Goal: Book appointment/travel/reservation

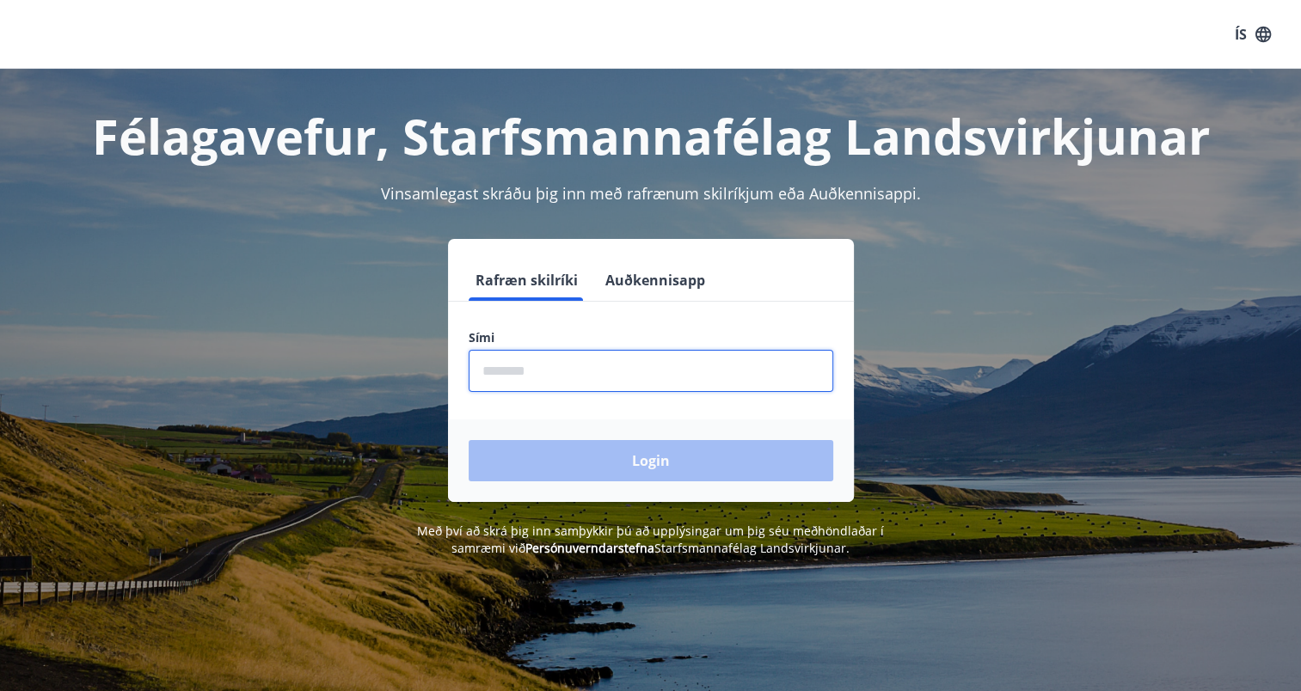
click at [686, 372] on input "phone" at bounding box center [651, 371] width 365 height 42
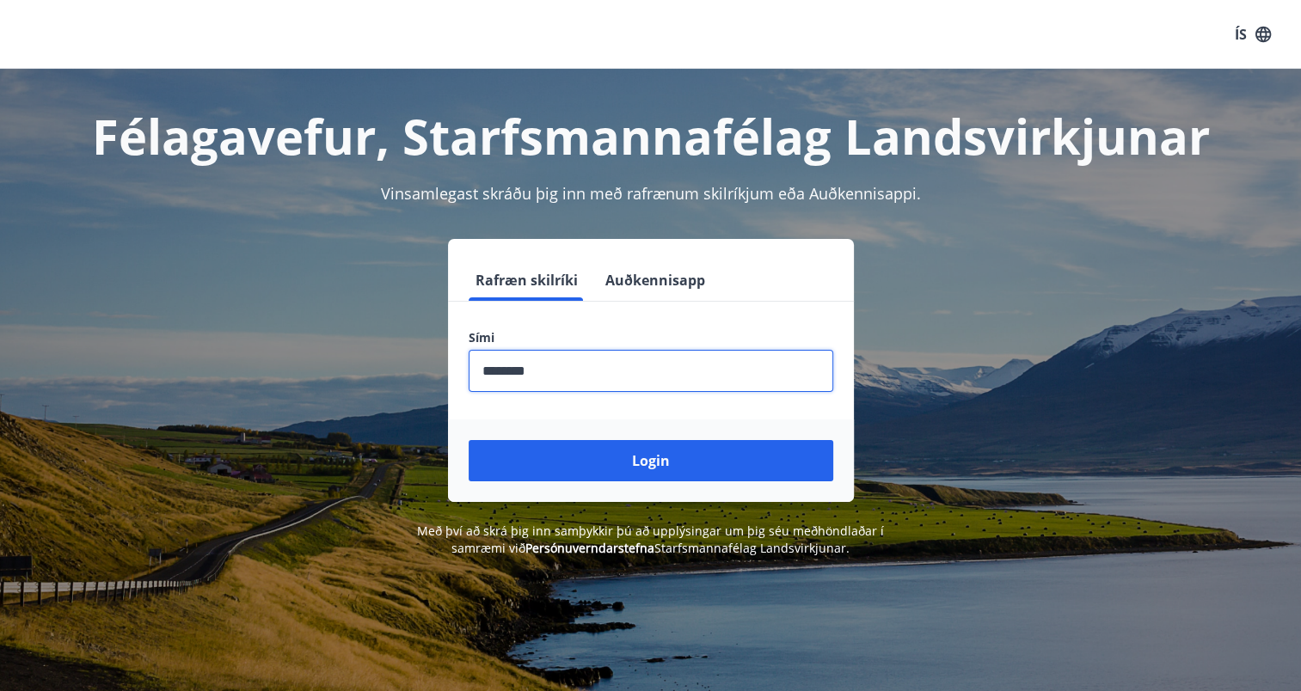
type input "********"
click at [469, 440] on button "Login" at bounding box center [651, 460] width 365 height 41
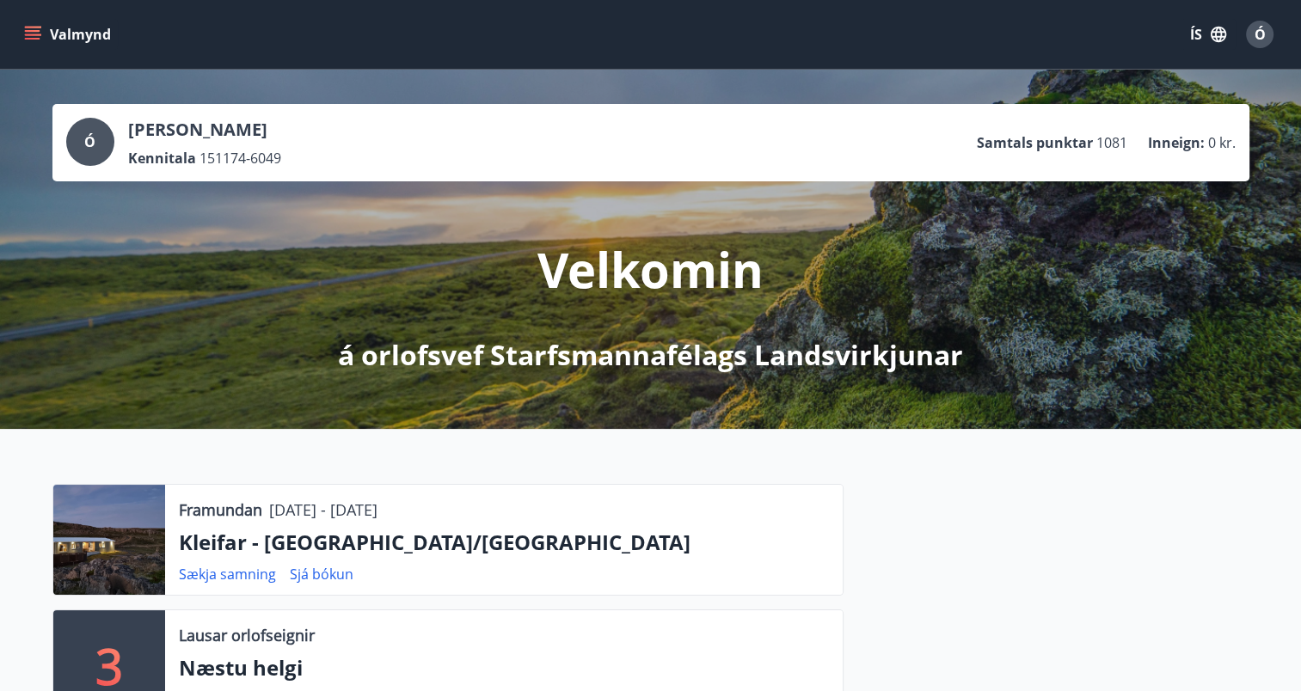
click at [332, 549] on p "Kleifar - Drangsnes/Hólmavík" at bounding box center [504, 542] width 650 height 29
drag, startPoint x: 332, startPoint y: 549, endPoint x: 558, endPoint y: 550, distance: 226.2
click at [558, 550] on p "Kleifar - Drangsnes/Hólmavík" at bounding box center [504, 542] width 650 height 29
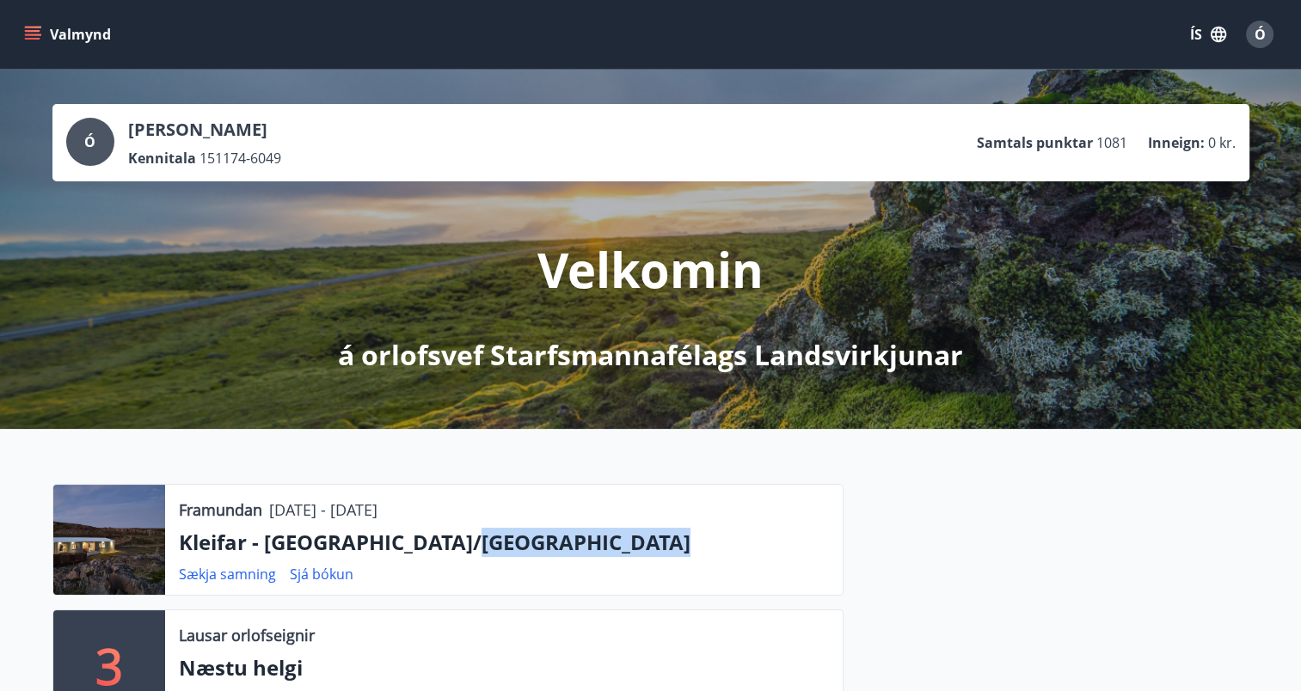
click at [558, 550] on p "Kleifar - Drangsnes/Hólmavík" at bounding box center [504, 542] width 650 height 29
click at [34, 35] on icon "menu" at bounding box center [34, 35] width 19 height 2
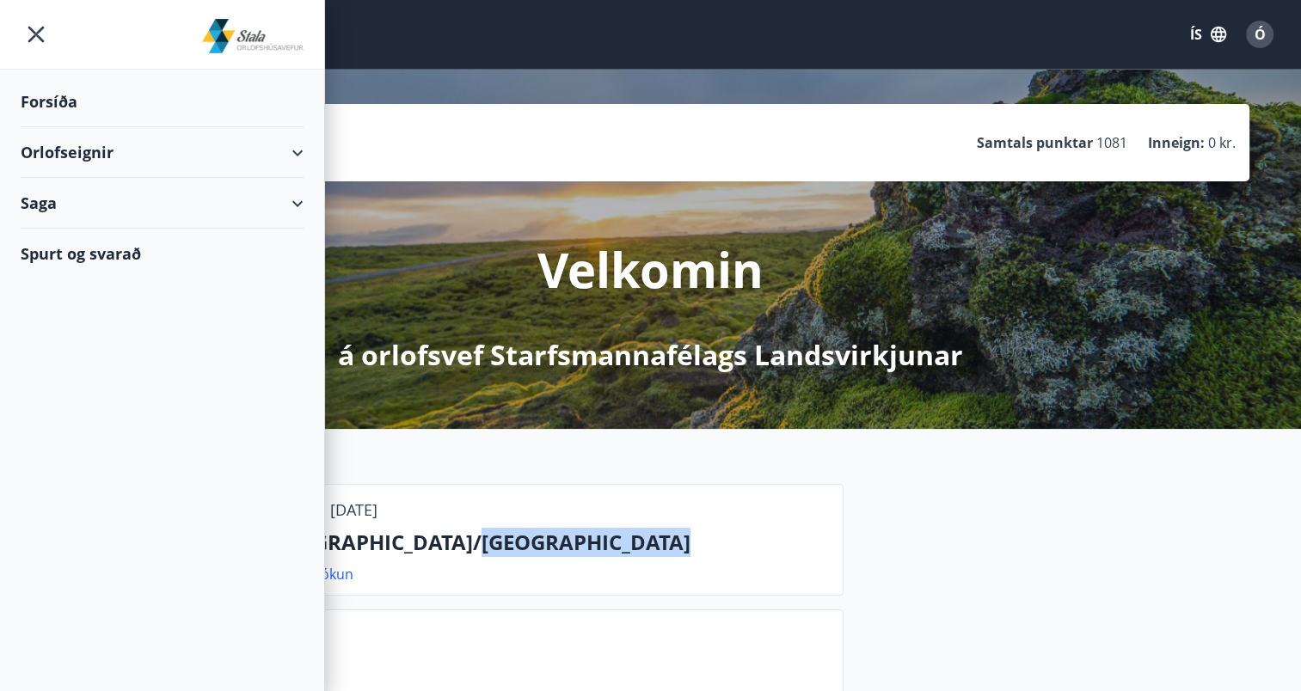
click at [301, 149] on div "Orlofseignir" at bounding box center [162, 152] width 283 height 51
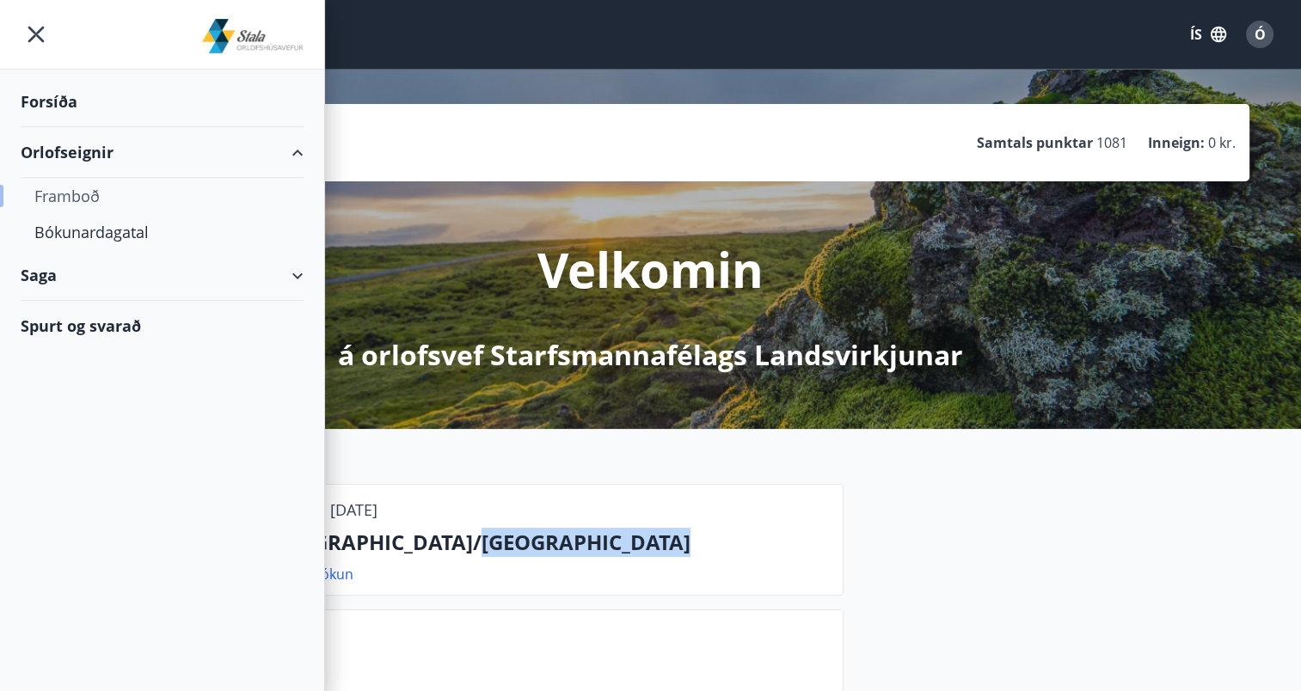
click at [221, 196] on div "Framboð" at bounding box center [161, 196] width 255 height 36
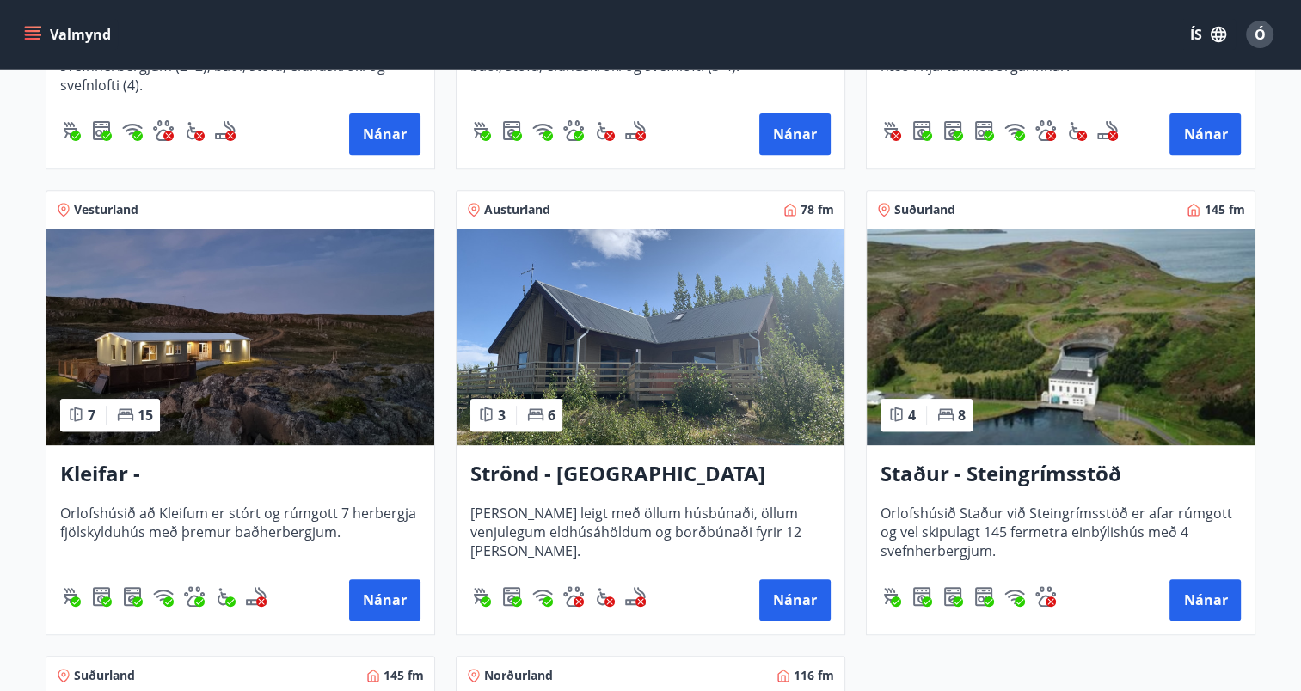
scroll to position [722, 0]
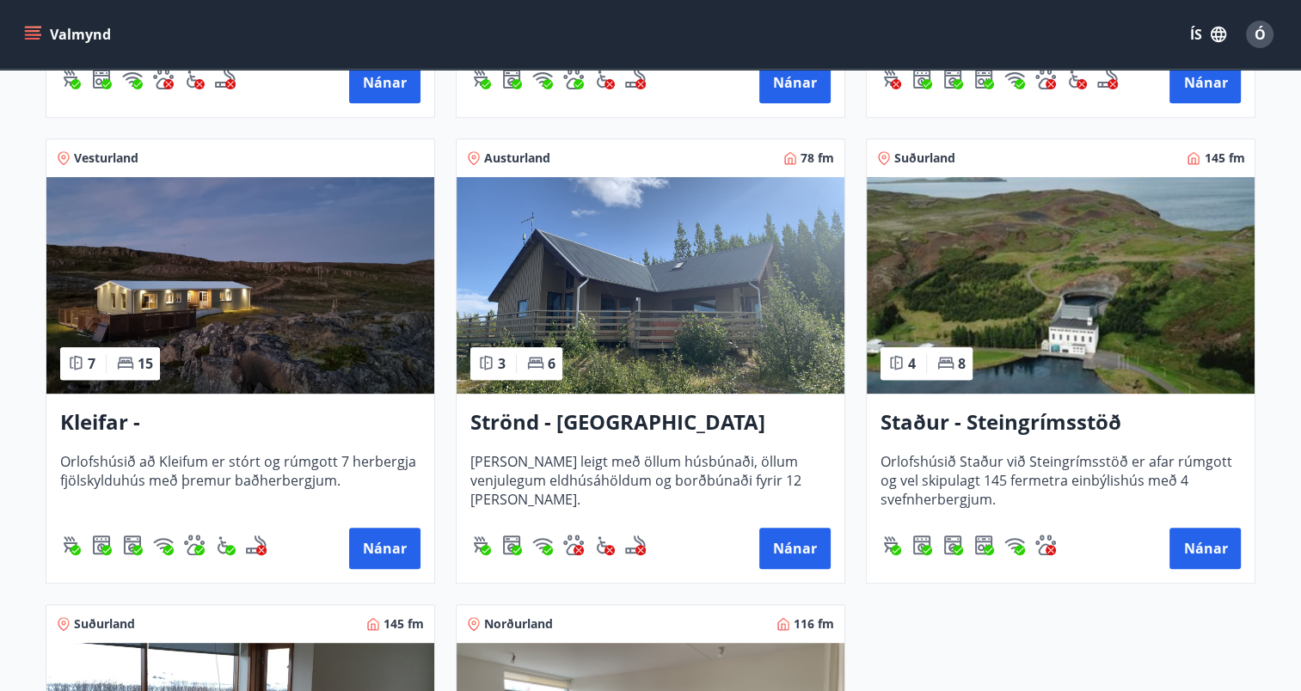
click at [249, 417] on h3 "Kleifar - Drangsnes/Hólmavík" at bounding box center [240, 423] width 360 height 31
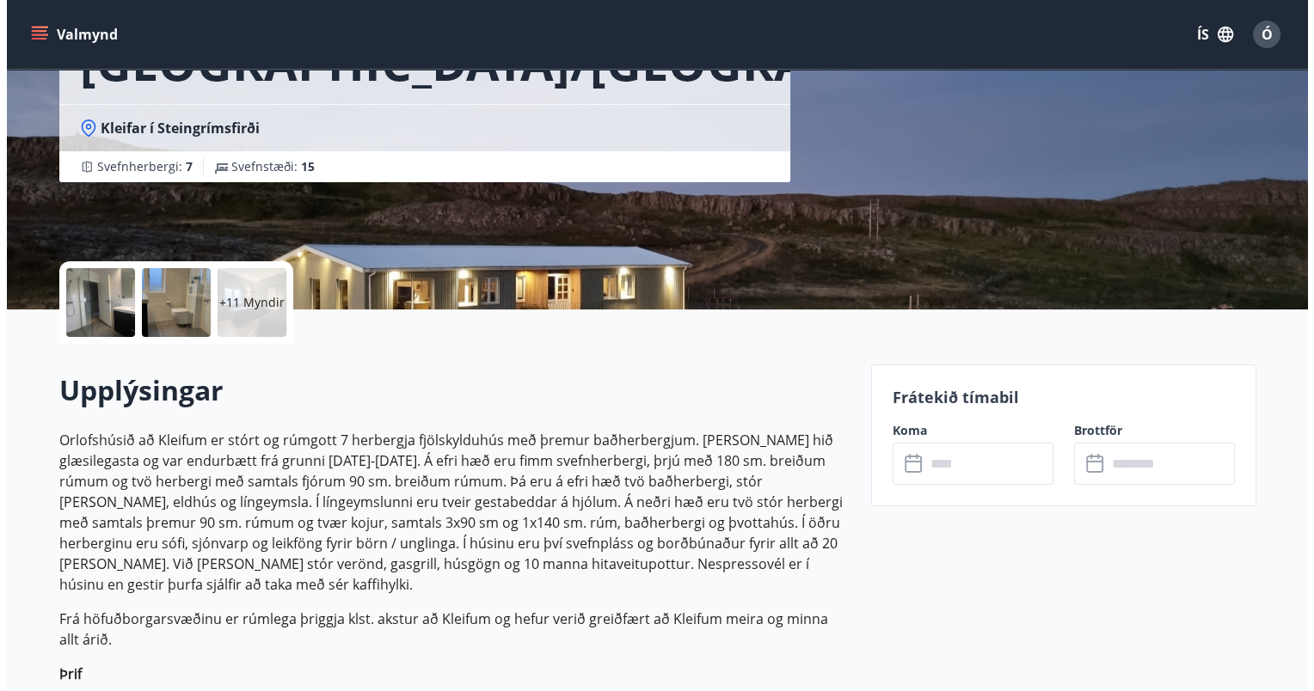
scroll to position [241, 0]
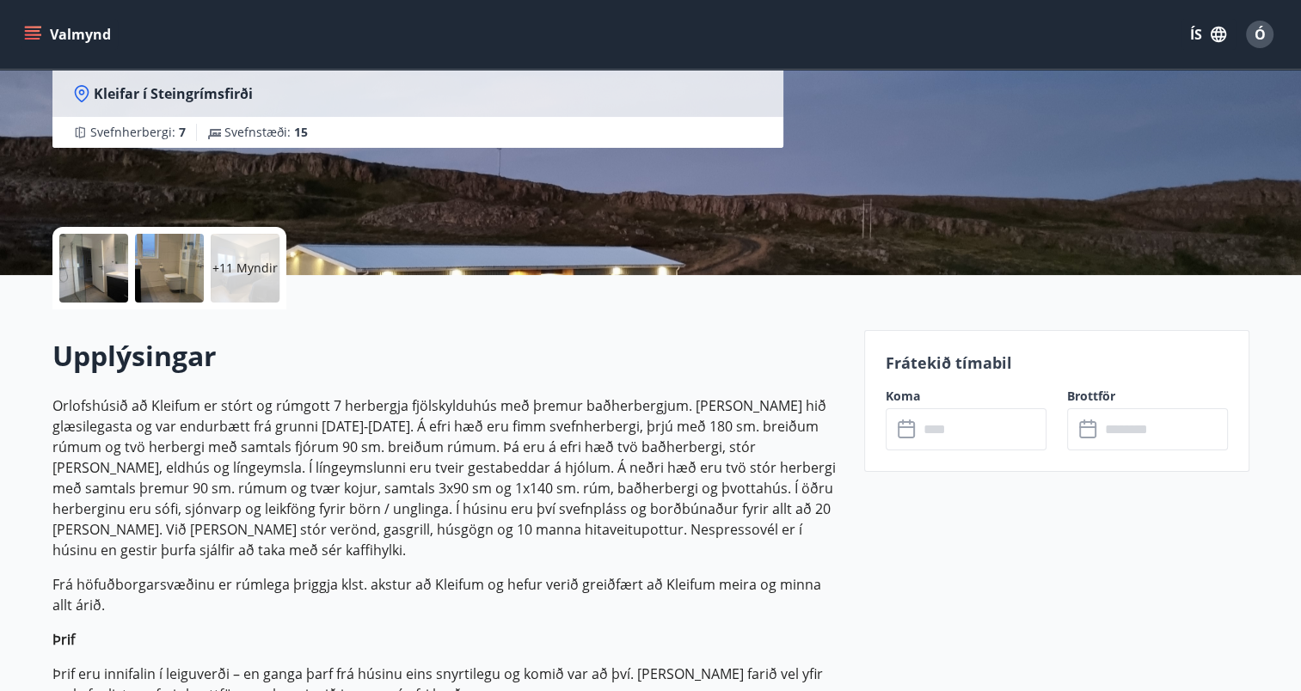
click at [81, 269] on div at bounding box center [93, 268] width 69 height 69
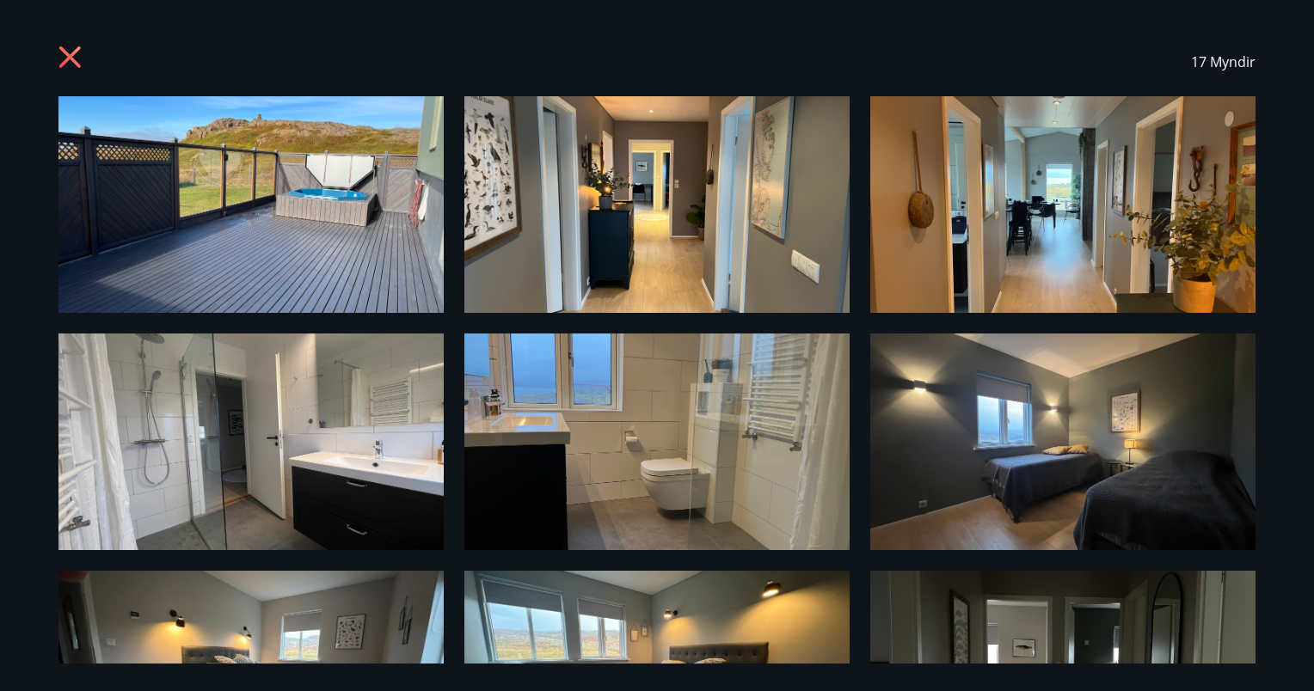
click at [277, 143] on img at bounding box center [250, 204] width 385 height 217
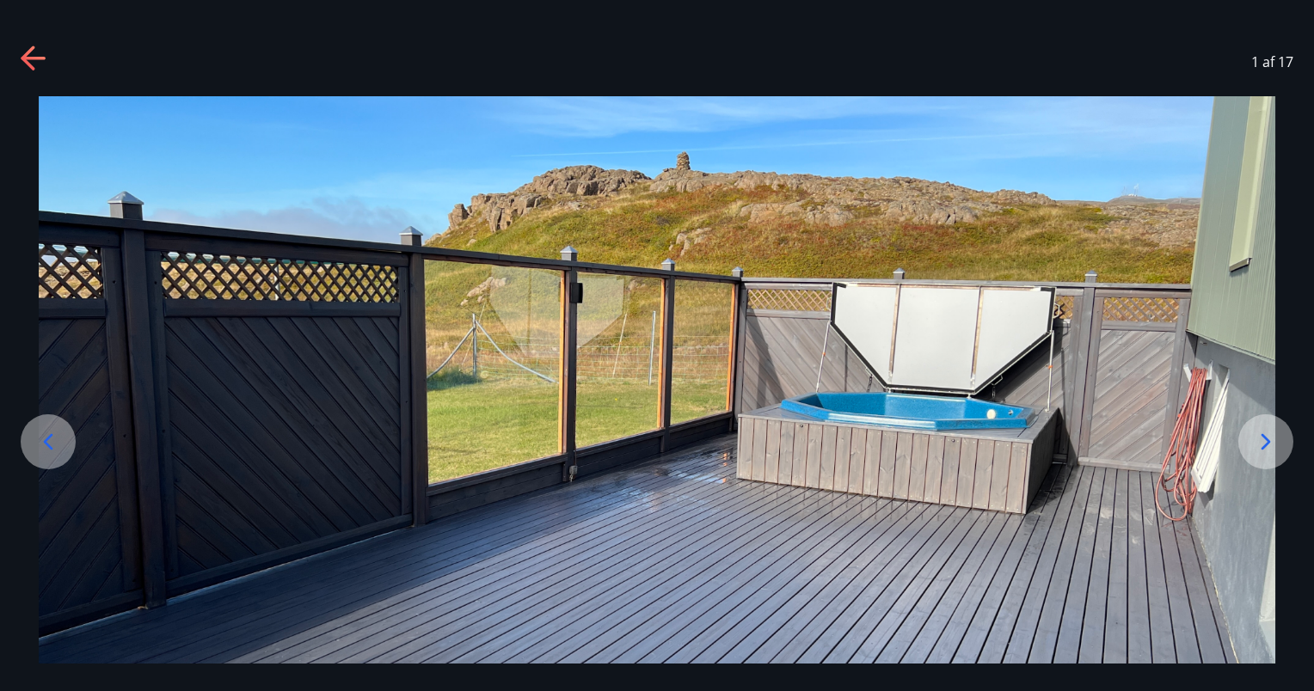
click at [1267, 436] on icon at bounding box center [1266, 442] width 28 height 28
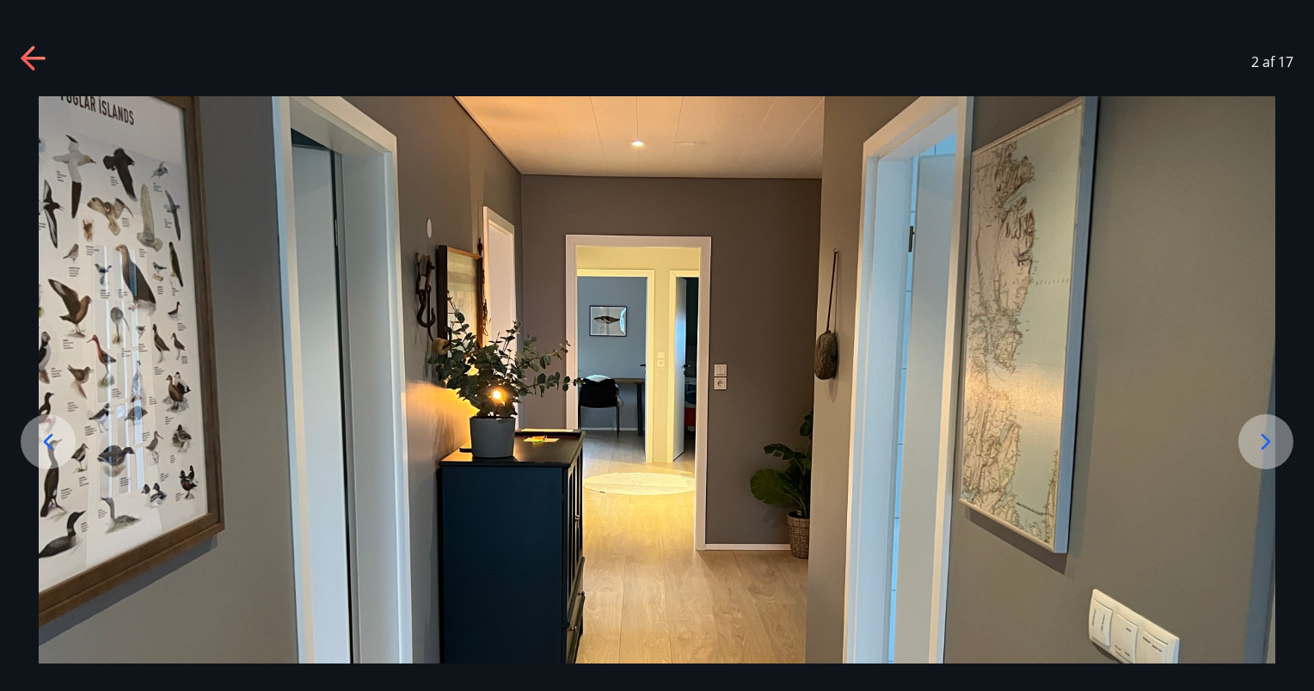
click at [1267, 436] on icon at bounding box center [1266, 442] width 28 height 28
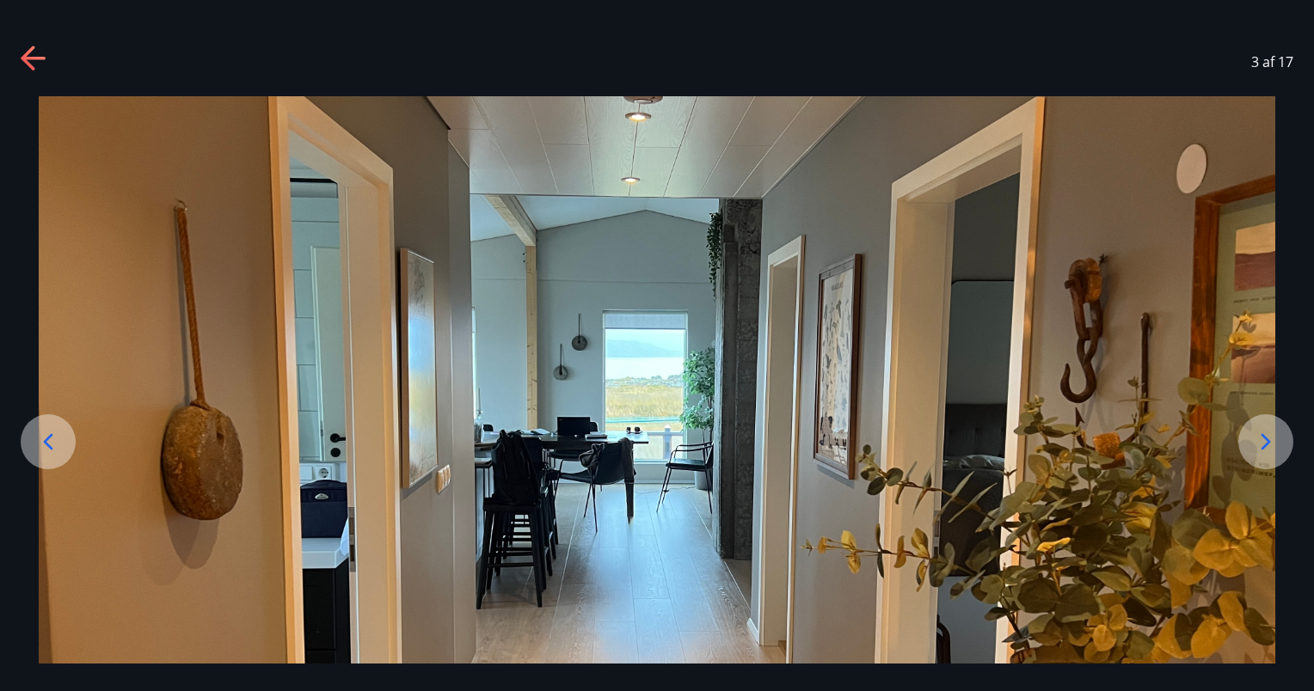
click at [1267, 436] on icon at bounding box center [1266, 442] width 28 height 28
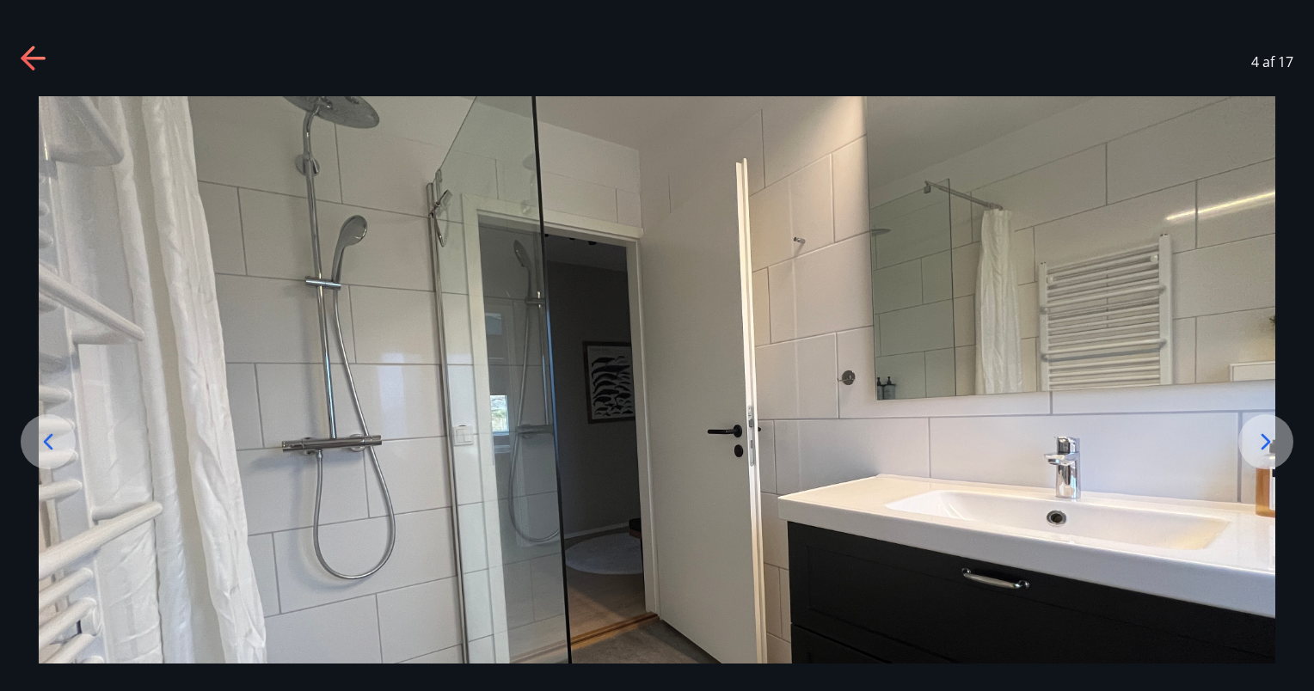
click at [1267, 436] on icon at bounding box center [1266, 442] width 28 height 28
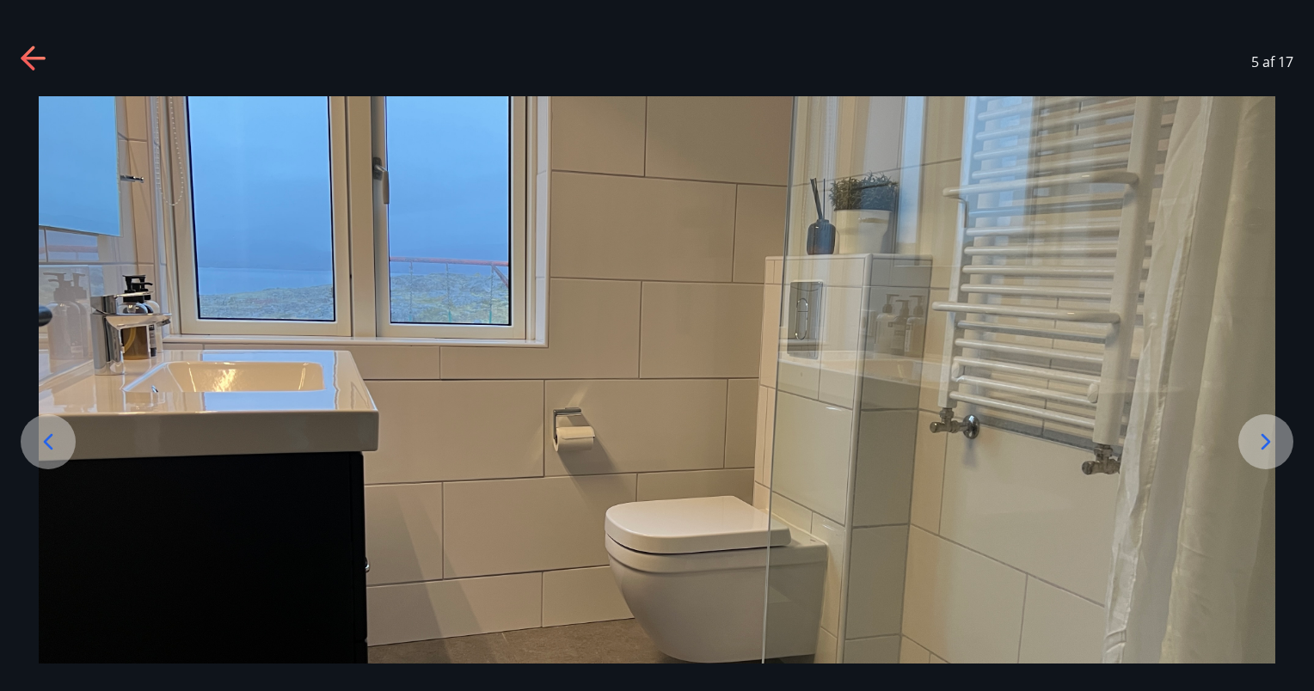
click at [1267, 436] on icon at bounding box center [1266, 442] width 28 height 28
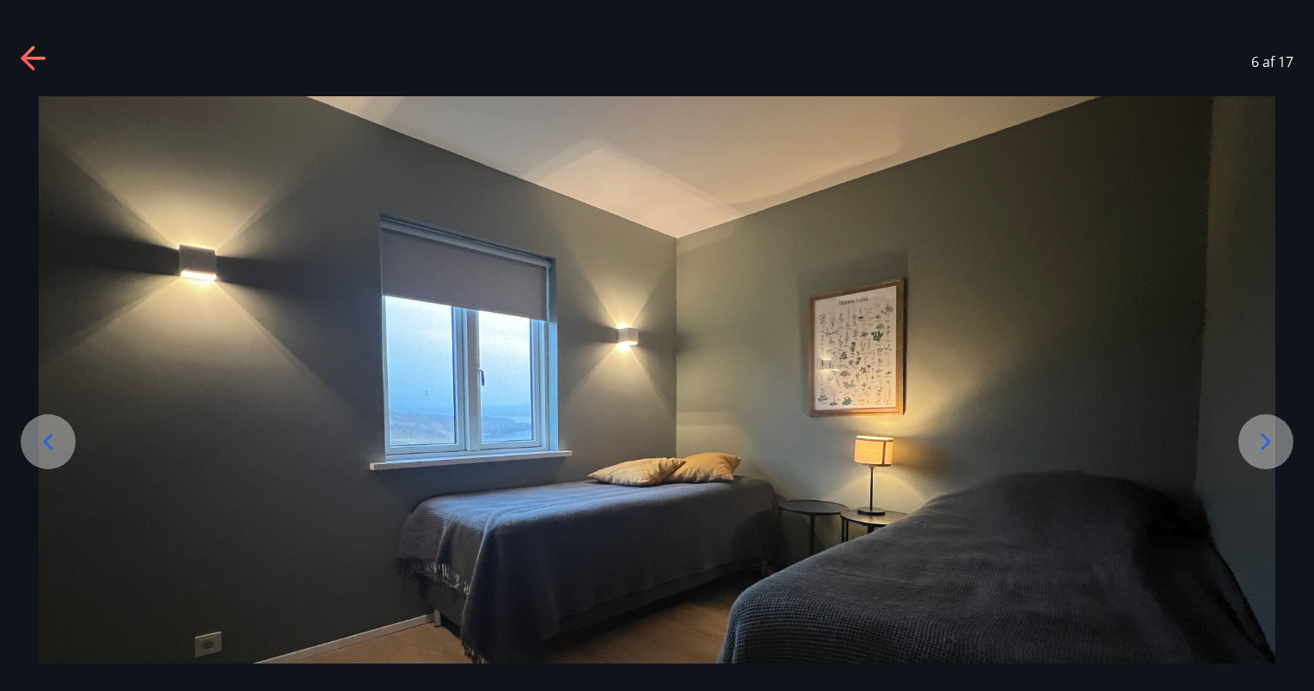
click at [1267, 436] on icon at bounding box center [1266, 442] width 28 height 28
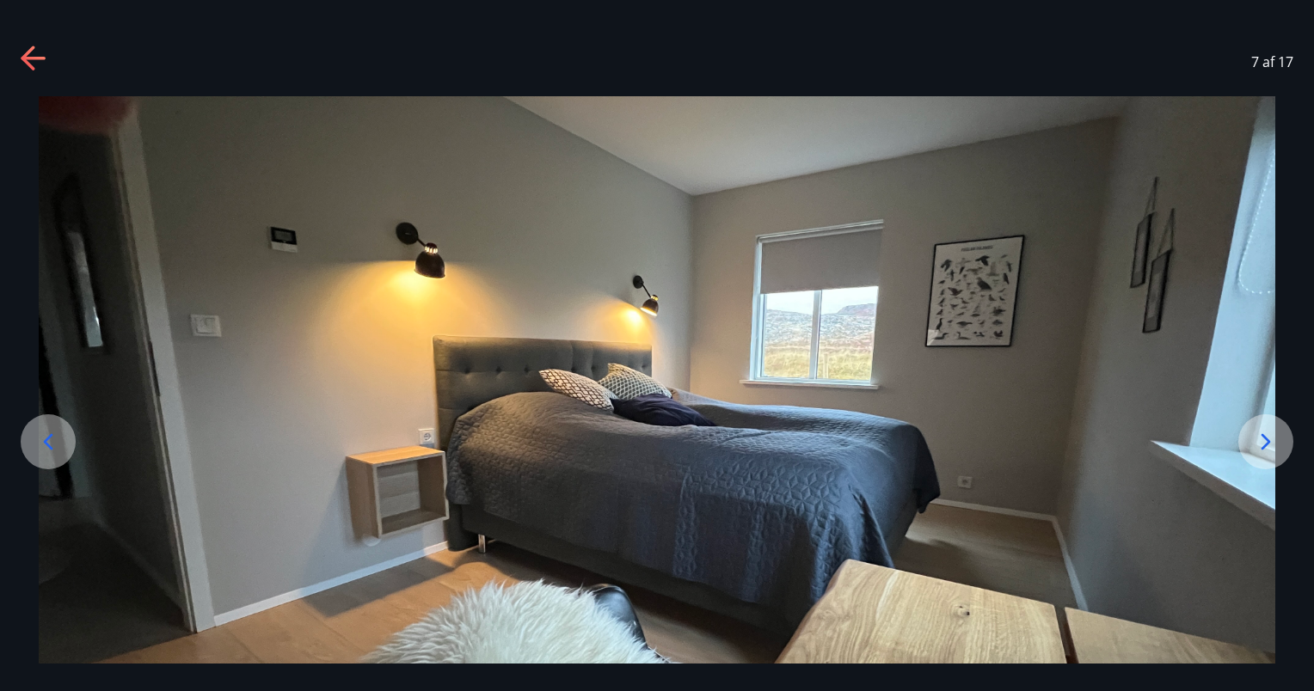
click at [1267, 436] on icon at bounding box center [1266, 442] width 28 height 28
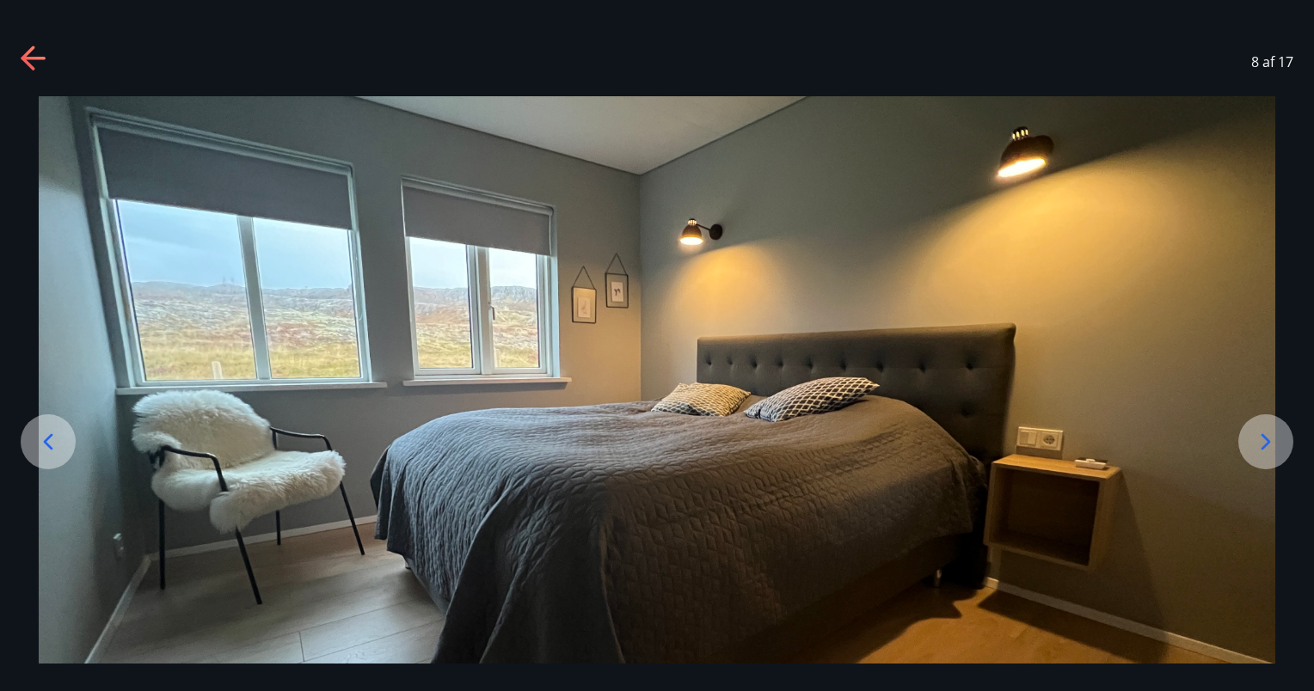
click at [1267, 436] on icon at bounding box center [1266, 442] width 28 height 28
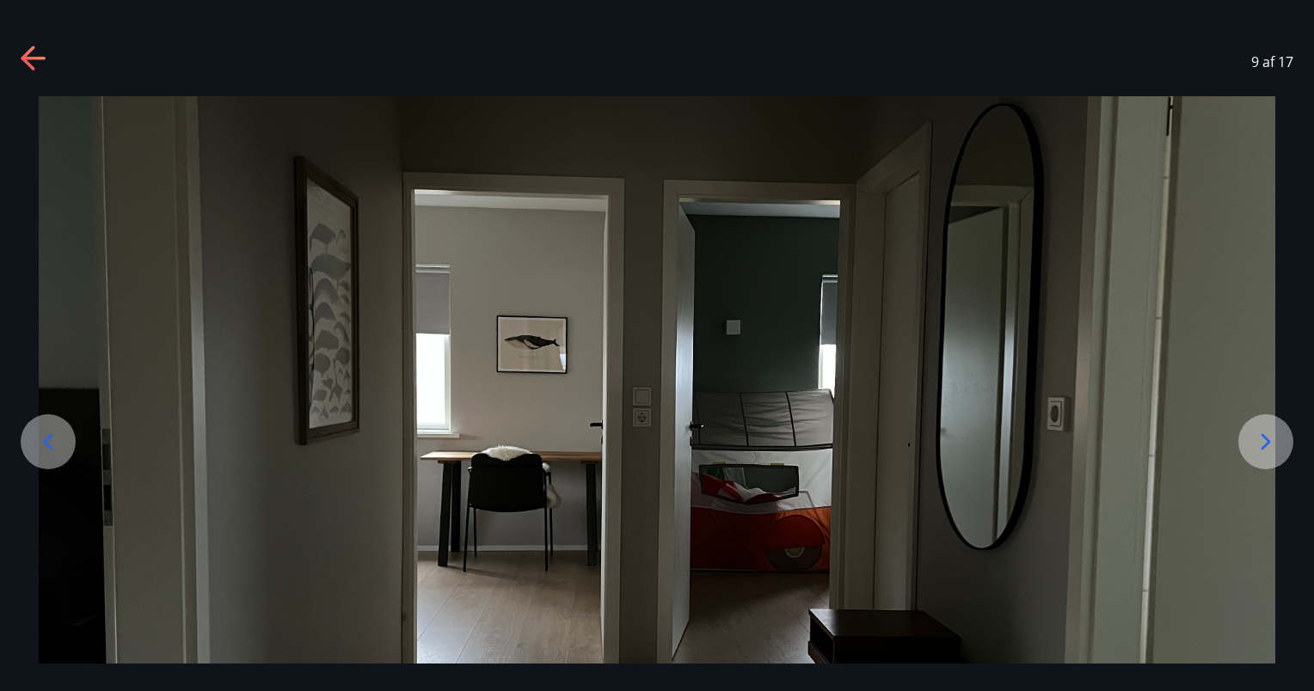
click at [1267, 436] on icon at bounding box center [1266, 442] width 28 height 28
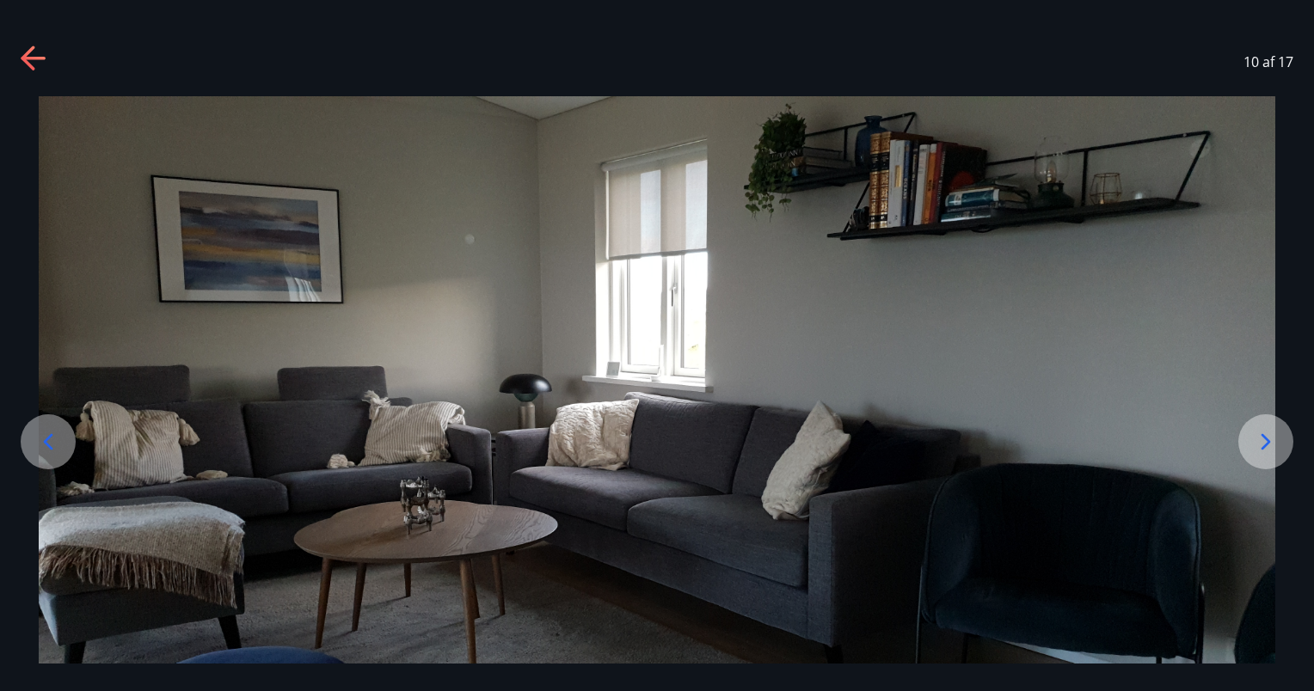
click at [1267, 436] on icon at bounding box center [1266, 442] width 28 height 28
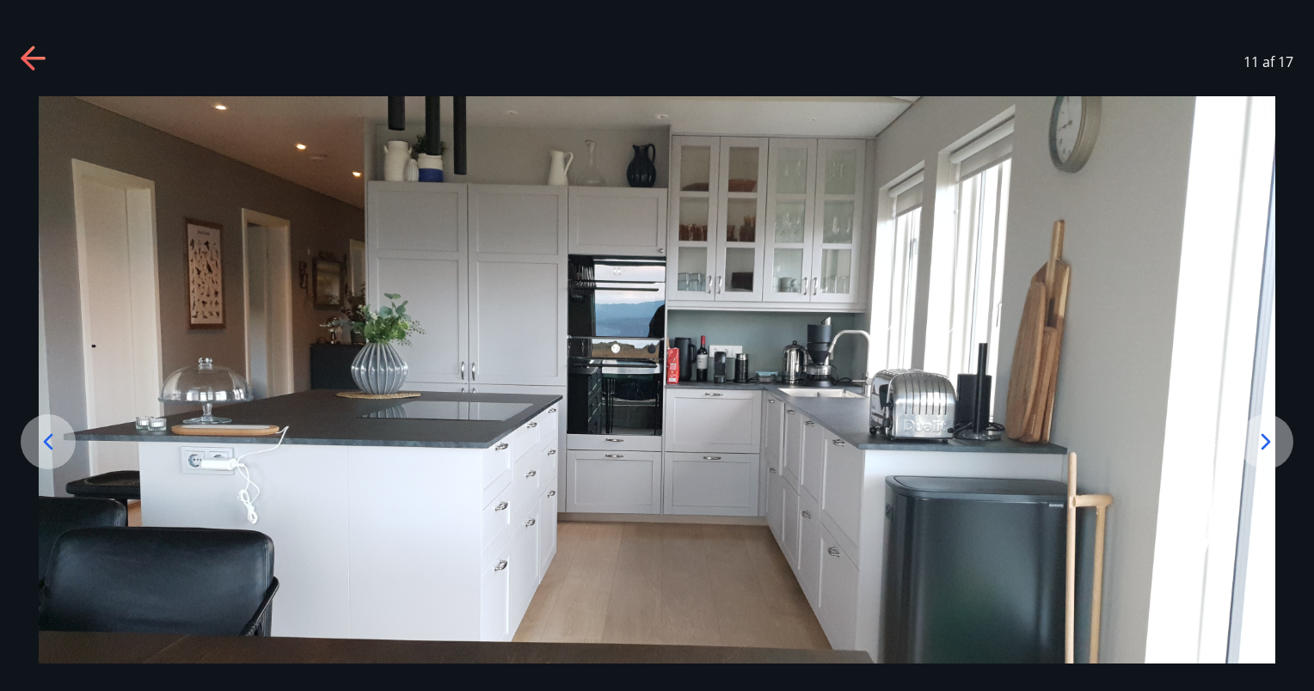
click at [1267, 436] on icon at bounding box center [1266, 442] width 28 height 28
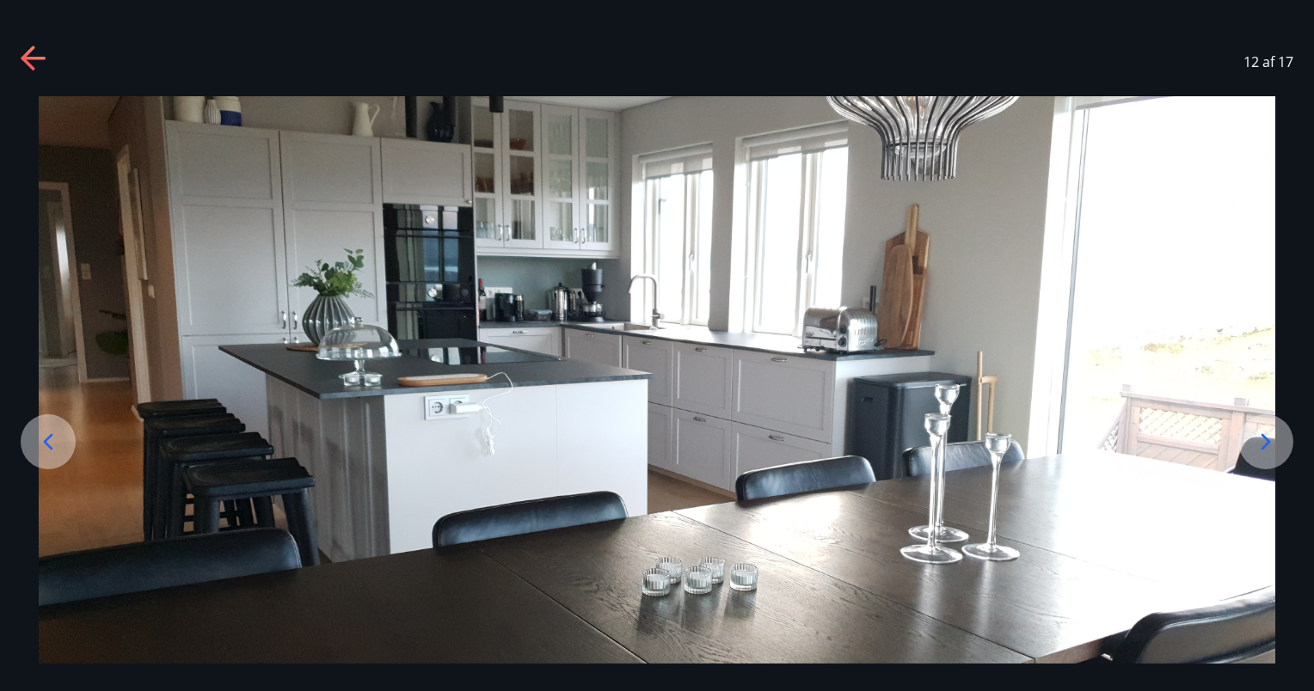
click at [1267, 436] on icon at bounding box center [1266, 442] width 28 height 28
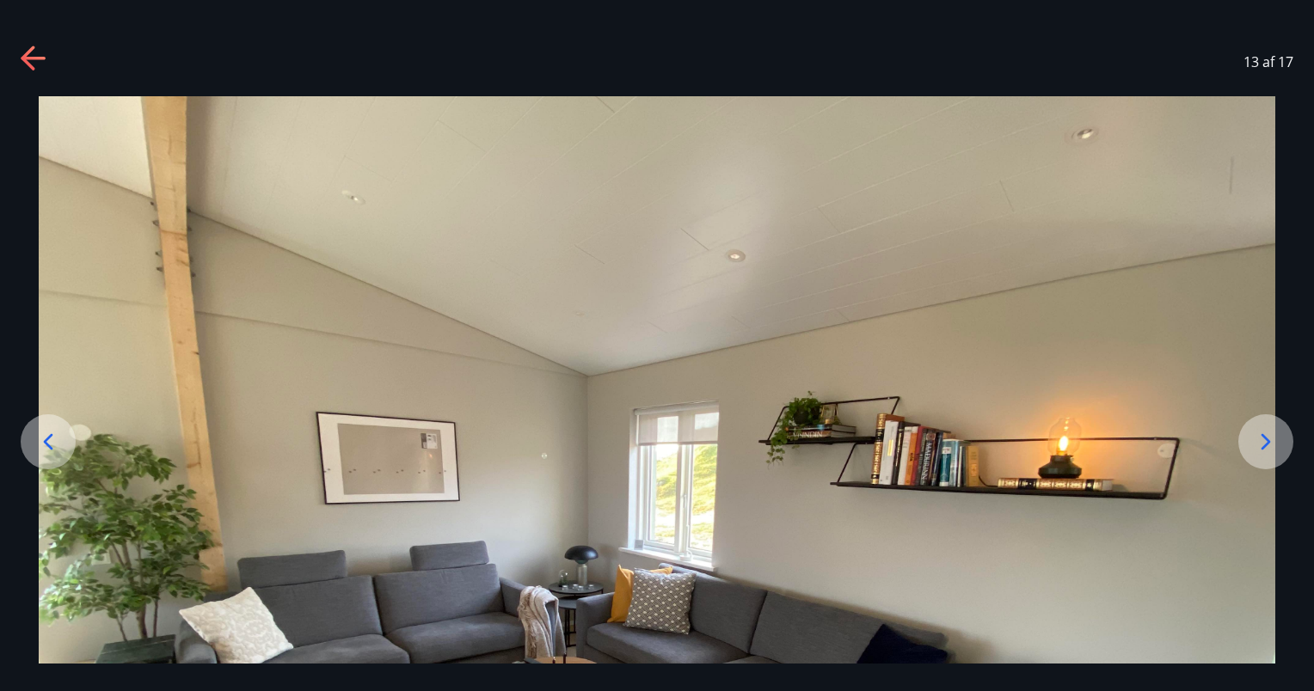
click at [19, 60] on div "13 af 17" at bounding box center [657, 62] width 1314 height 69
click at [35, 55] on icon at bounding box center [35, 60] width 28 height 28
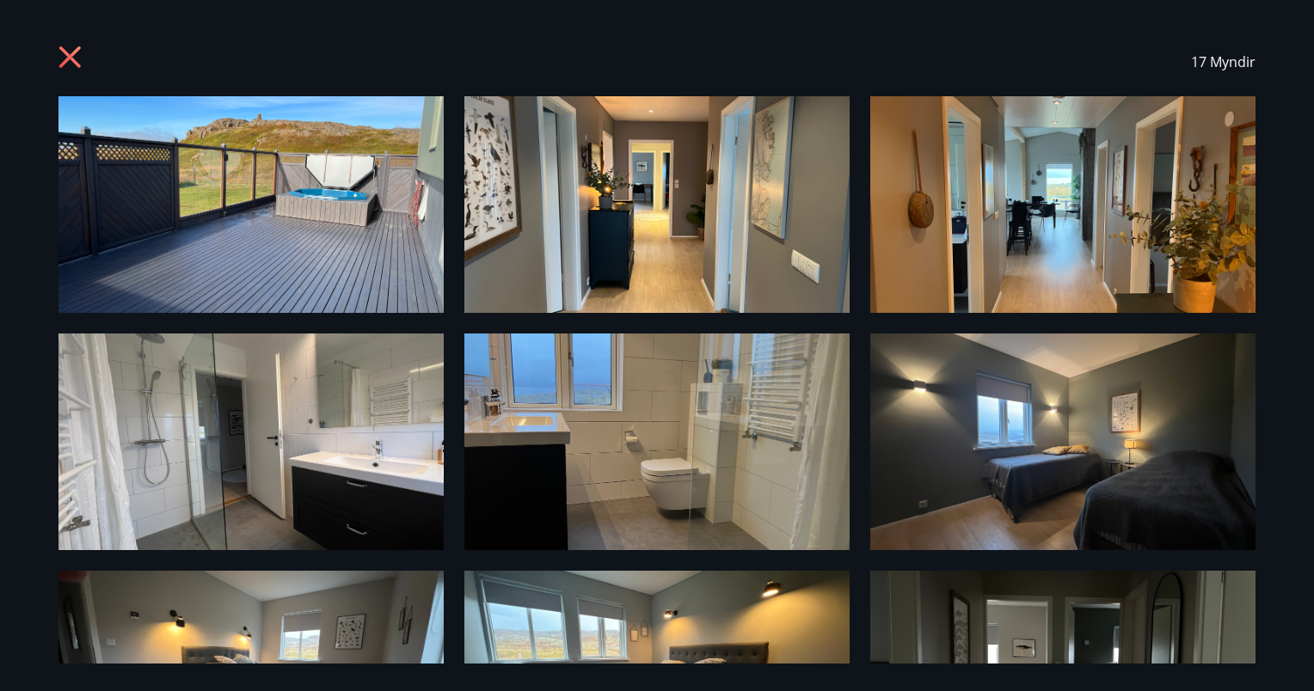
click at [184, 222] on img at bounding box center [250, 204] width 385 height 217
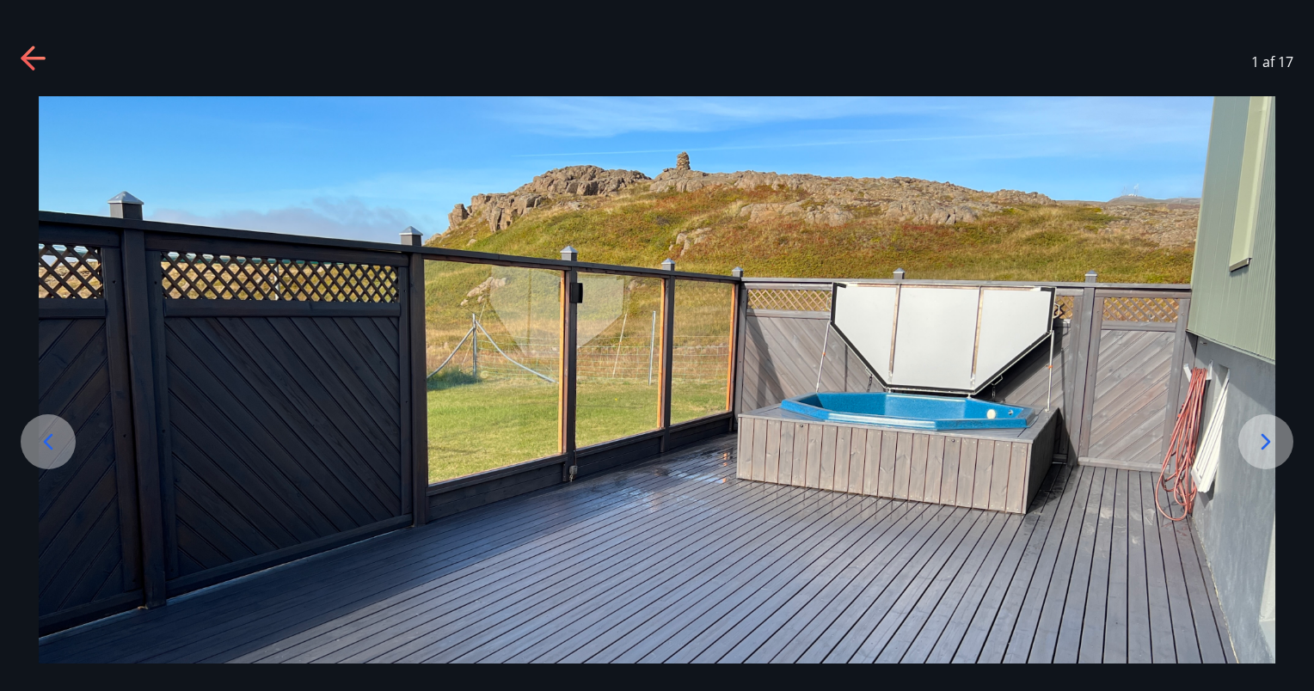
click at [1275, 443] on icon at bounding box center [1266, 442] width 28 height 28
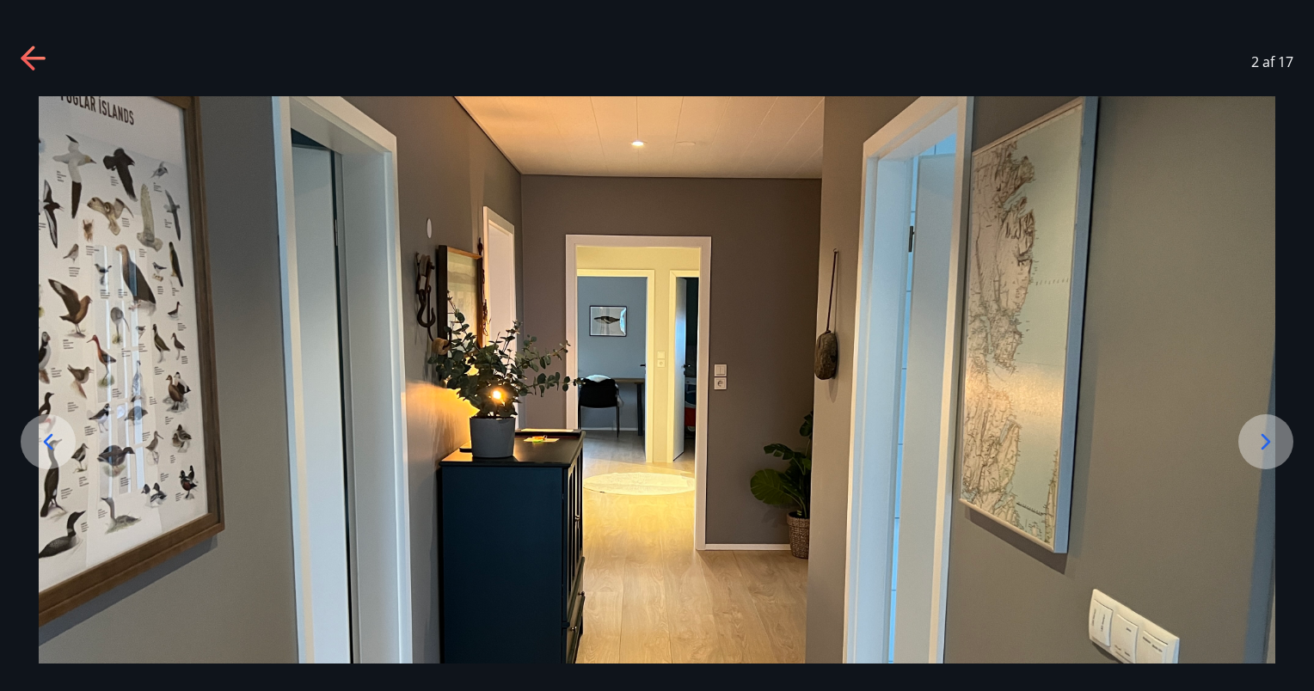
click at [1275, 443] on icon at bounding box center [1266, 442] width 28 height 28
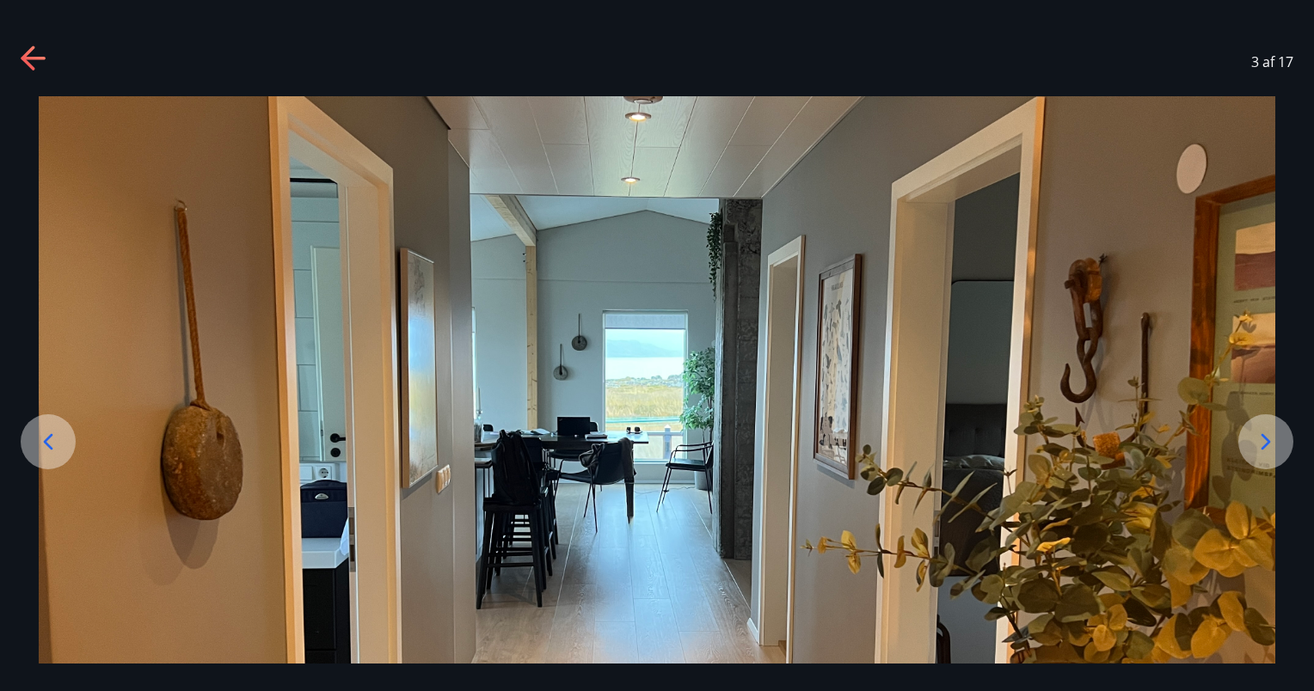
click at [1275, 443] on icon at bounding box center [1266, 442] width 28 height 28
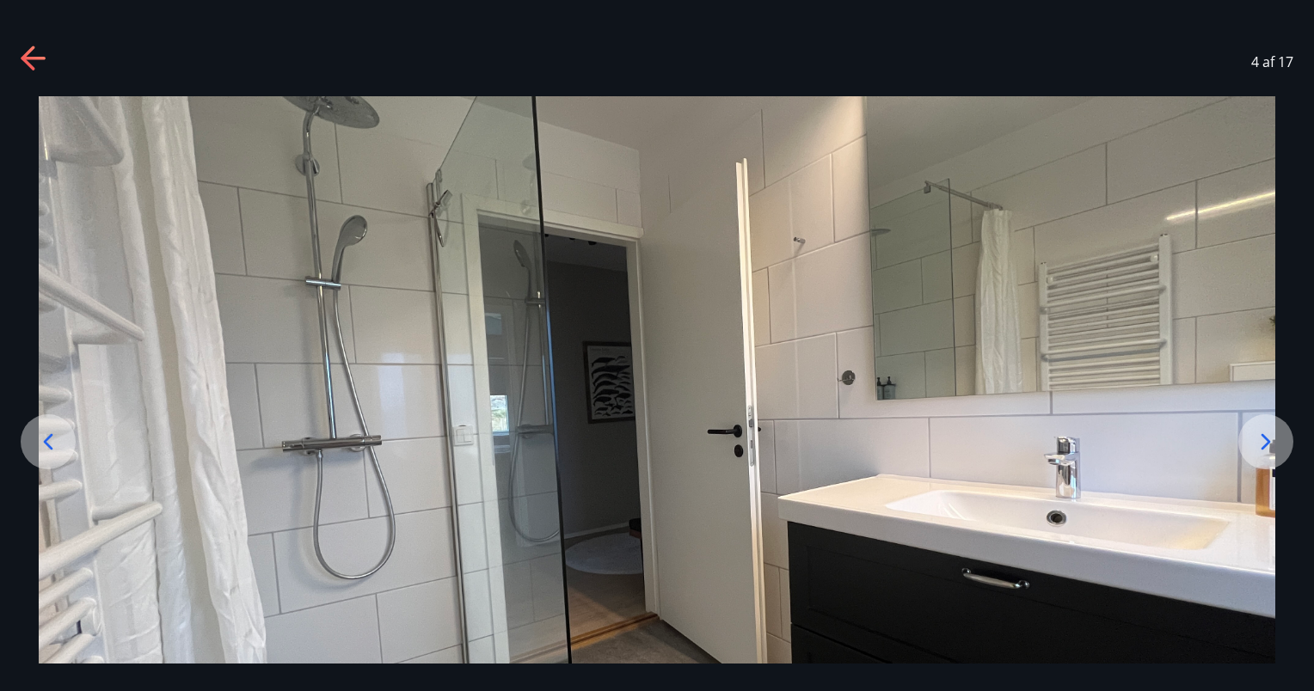
click at [1275, 443] on icon at bounding box center [1266, 442] width 28 height 28
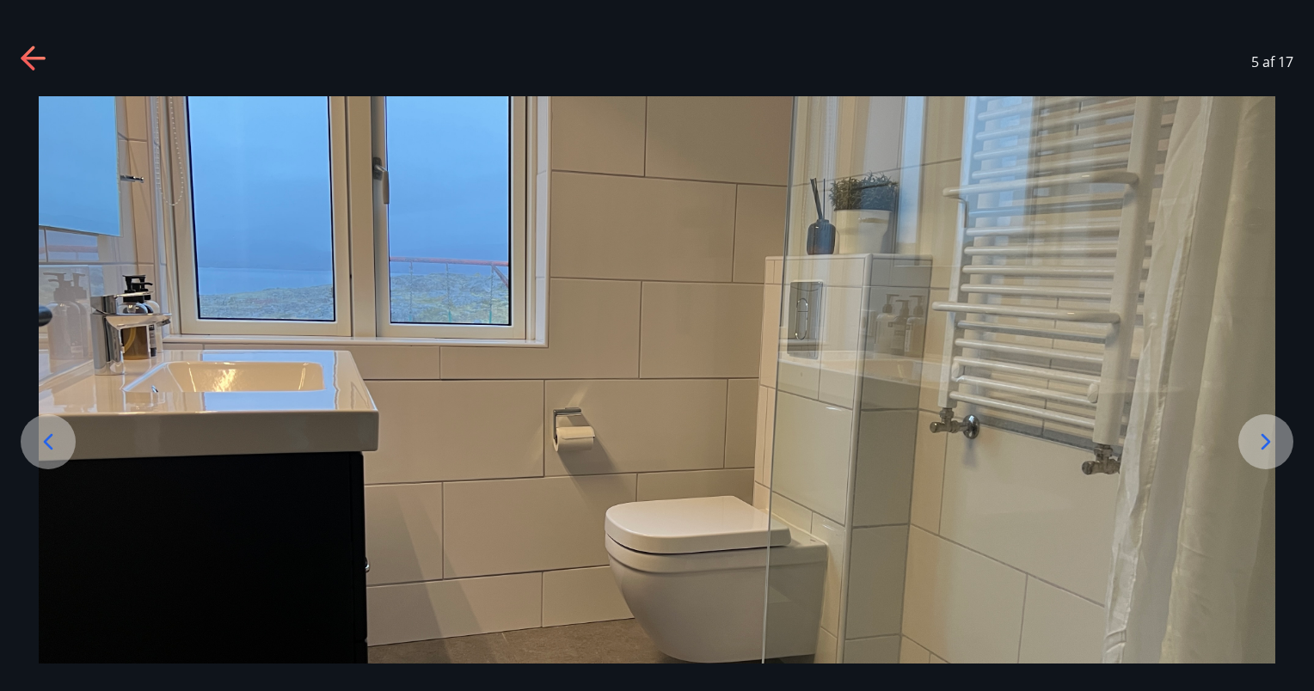
click at [1275, 443] on icon at bounding box center [1266, 442] width 28 height 28
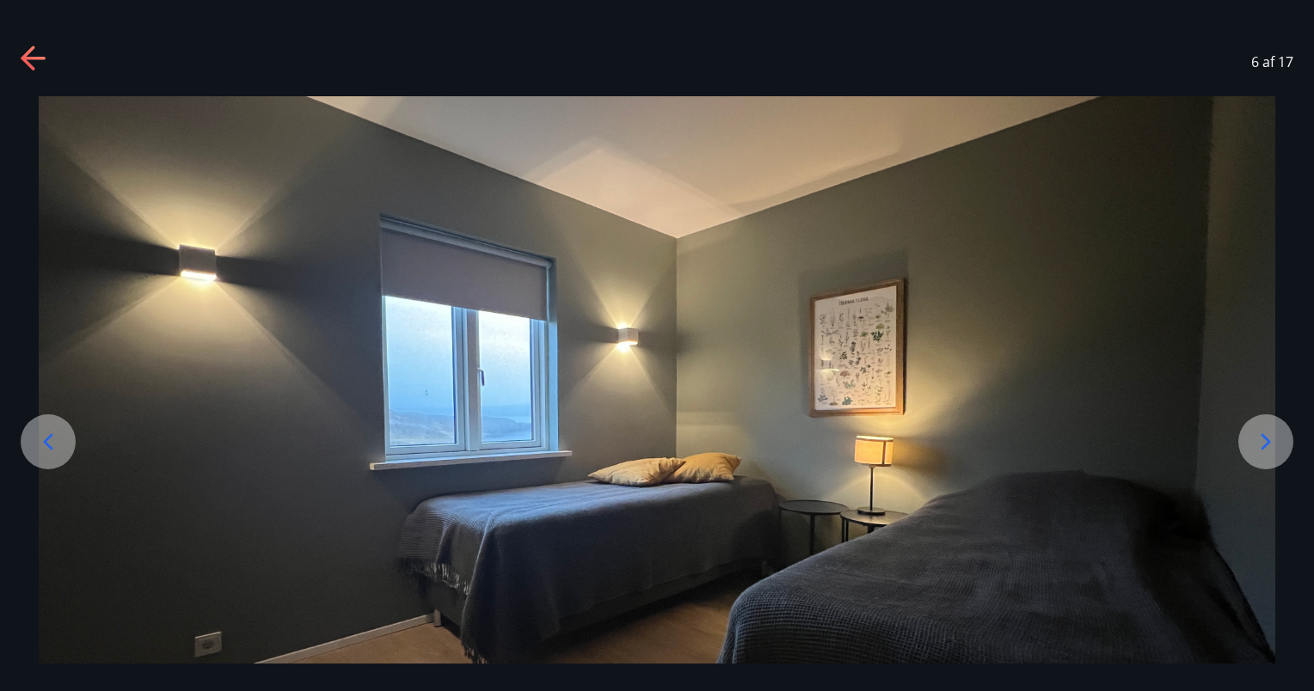
click at [1275, 443] on icon at bounding box center [1266, 442] width 28 height 28
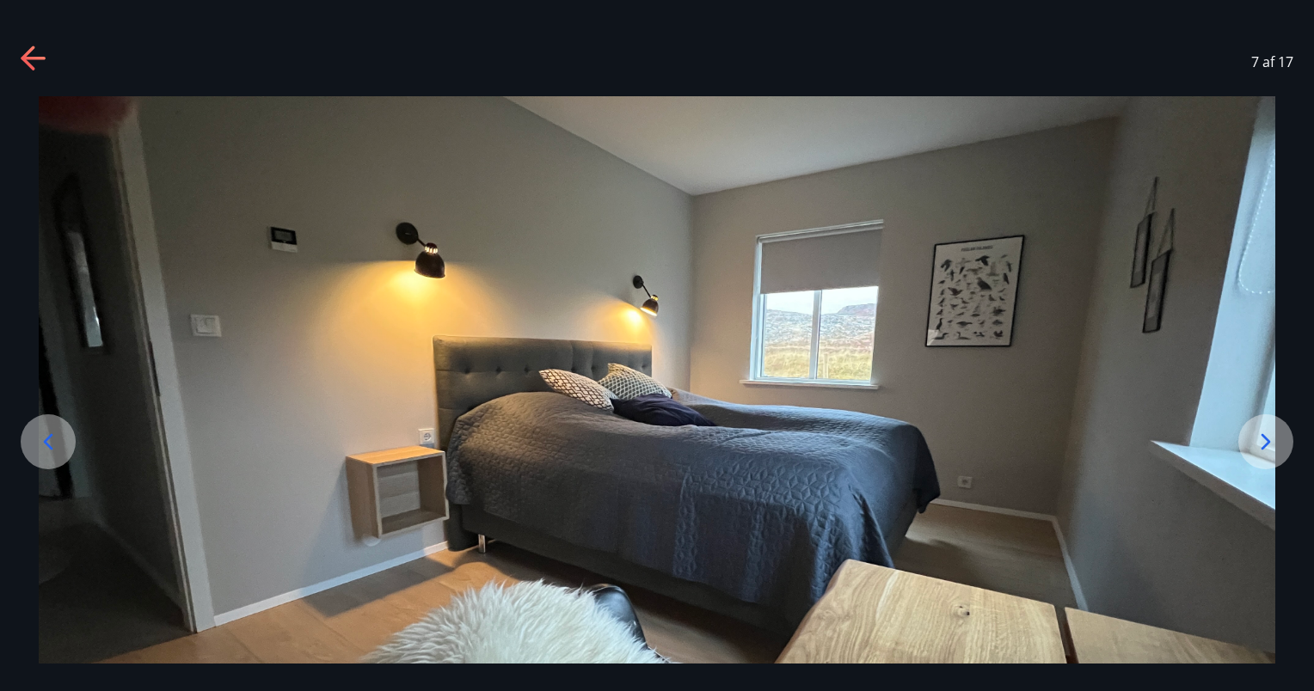
click at [1275, 443] on icon at bounding box center [1266, 442] width 28 height 28
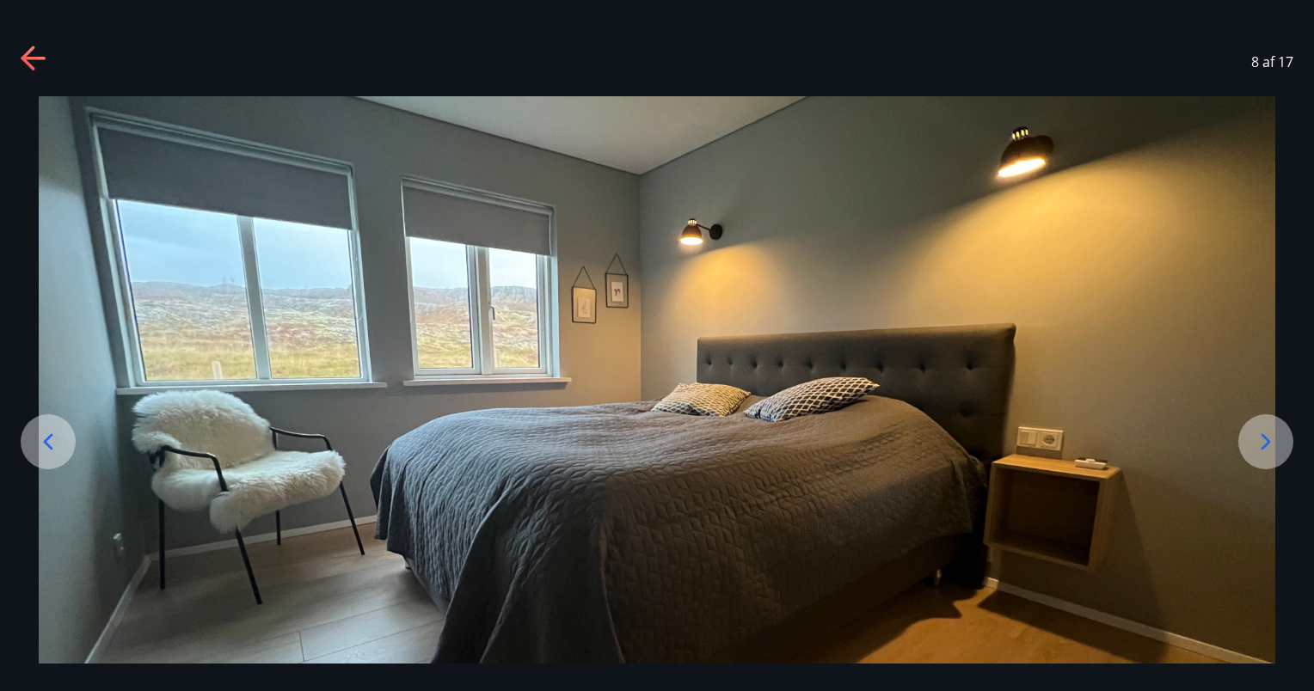
click at [1275, 443] on icon at bounding box center [1266, 442] width 28 height 28
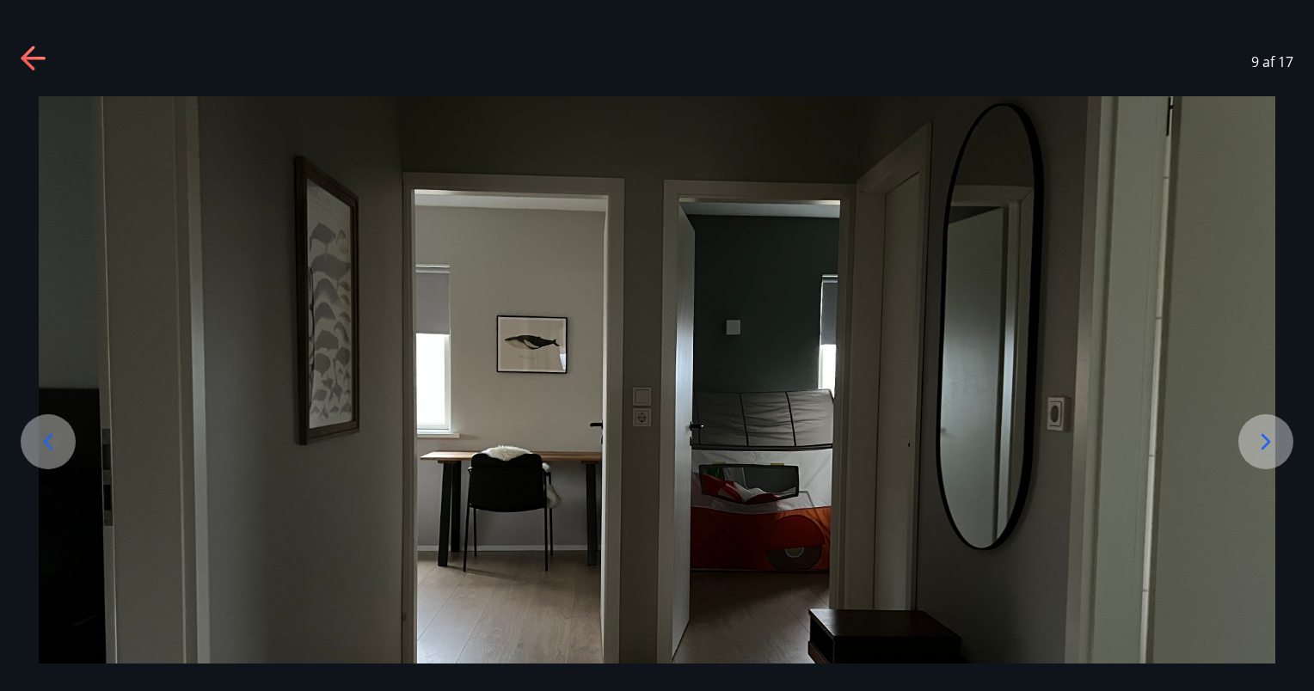
click at [1275, 443] on icon at bounding box center [1266, 442] width 28 height 28
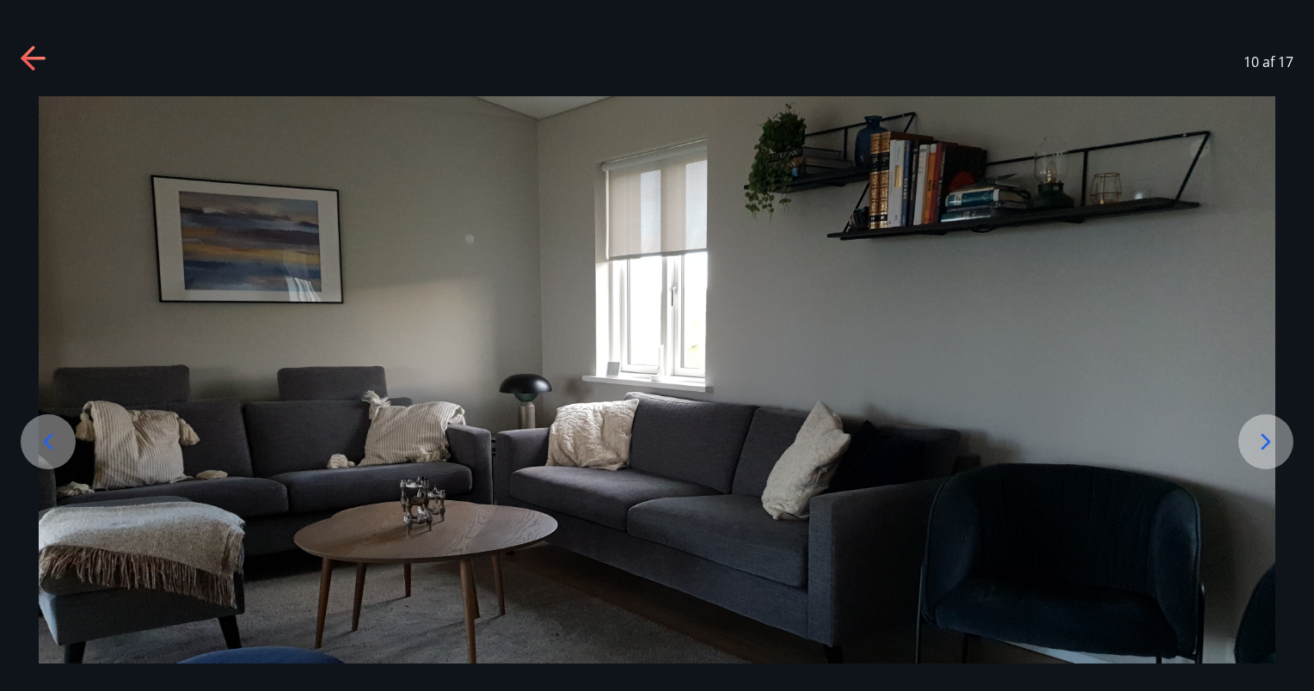
click at [1275, 443] on icon at bounding box center [1266, 442] width 28 height 28
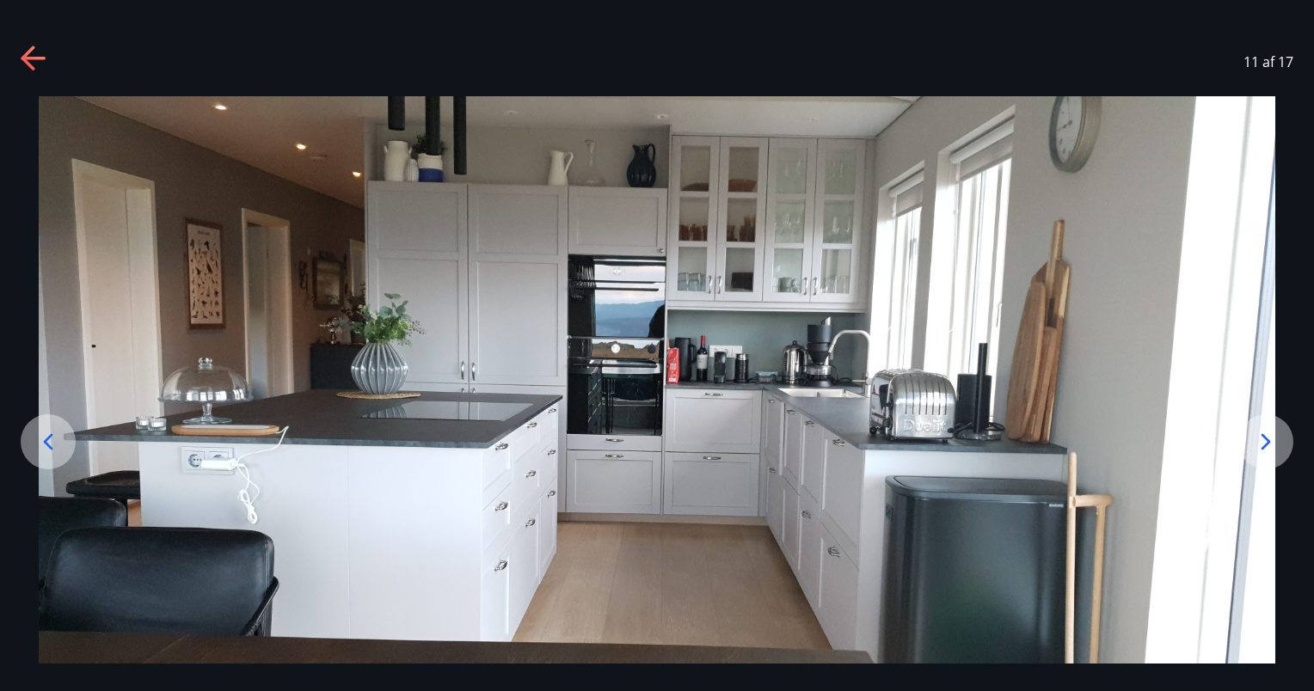
click at [1275, 443] on icon at bounding box center [1266, 442] width 28 height 28
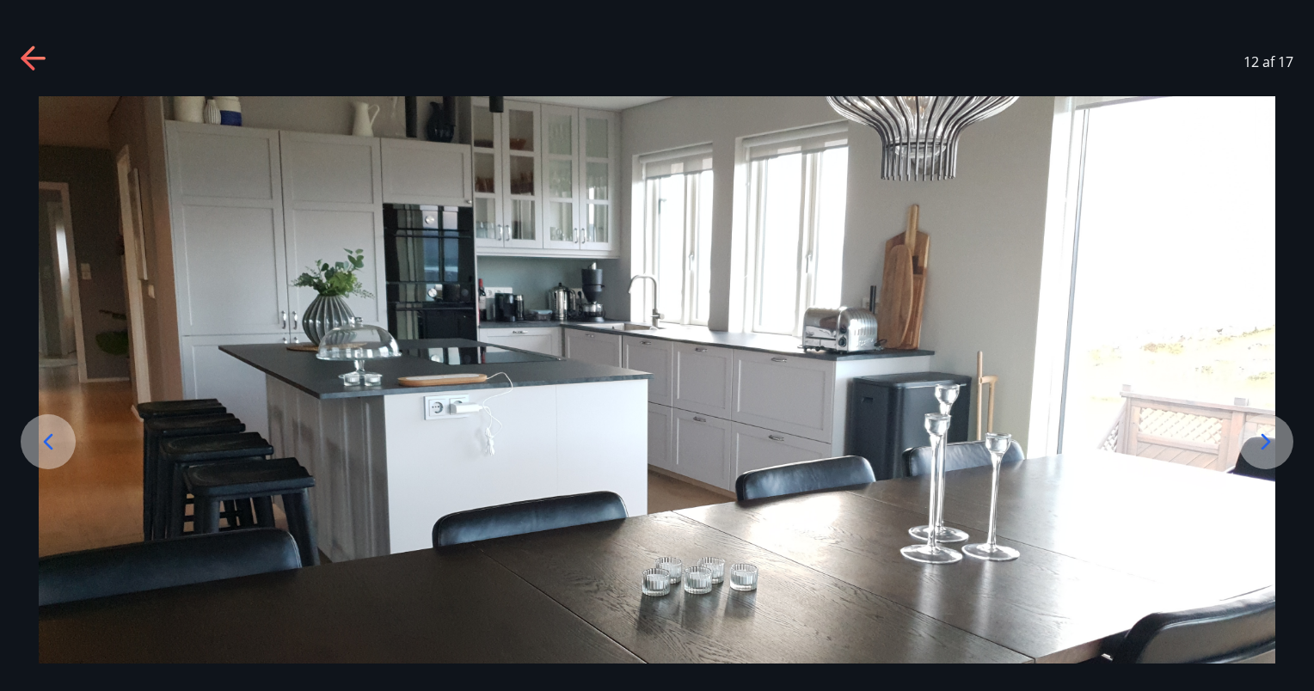
click at [1275, 443] on icon at bounding box center [1266, 442] width 28 height 28
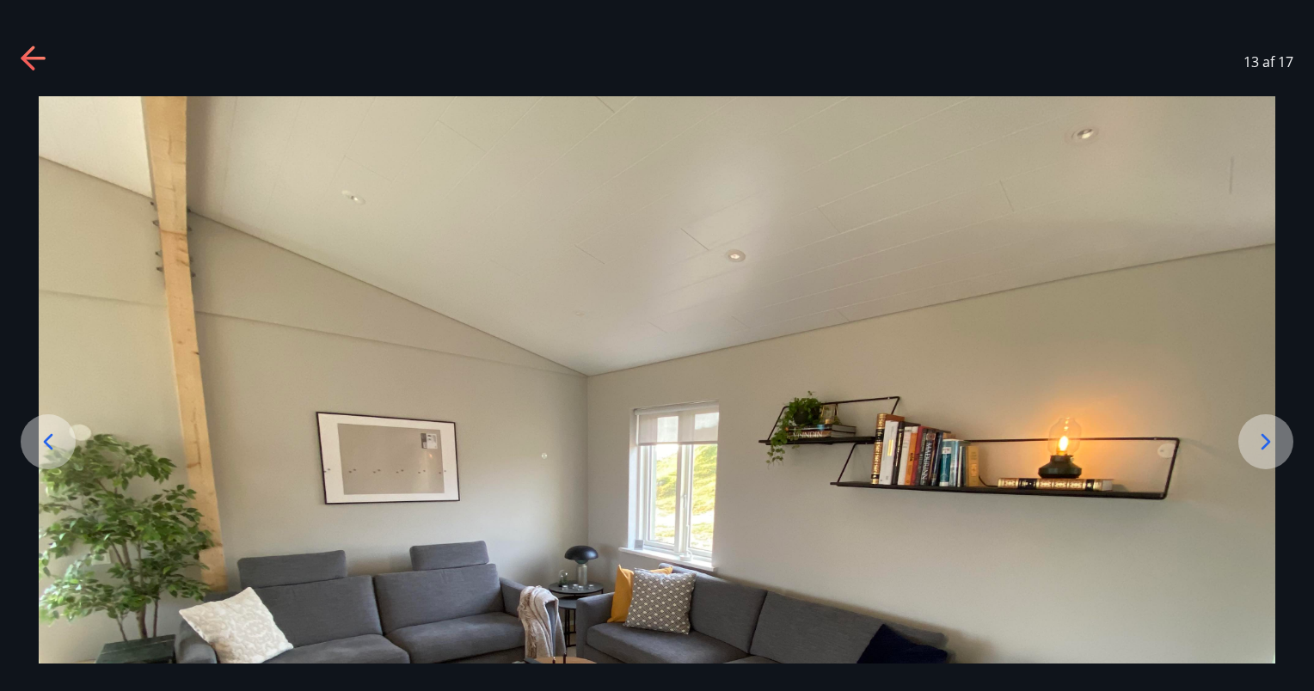
click at [1275, 443] on icon at bounding box center [1266, 442] width 28 height 28
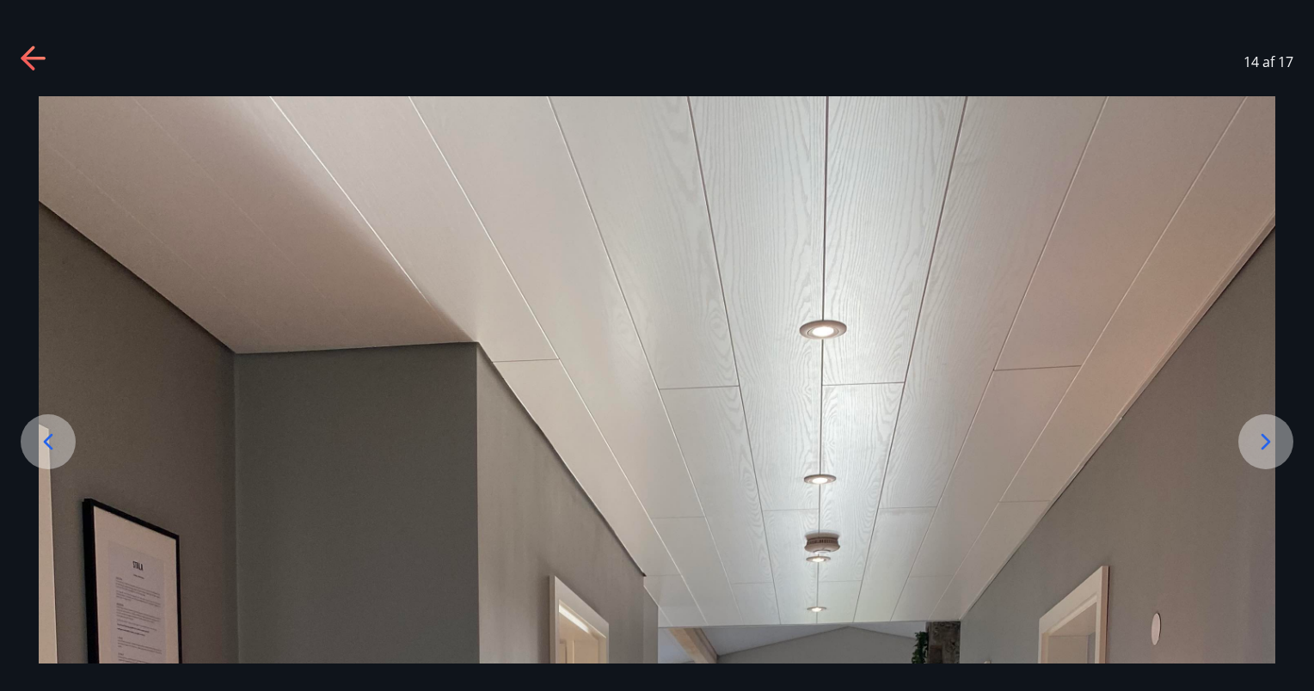
click at [1275, 443] on icon at bounding box center [1266, 442] width 28 height 28
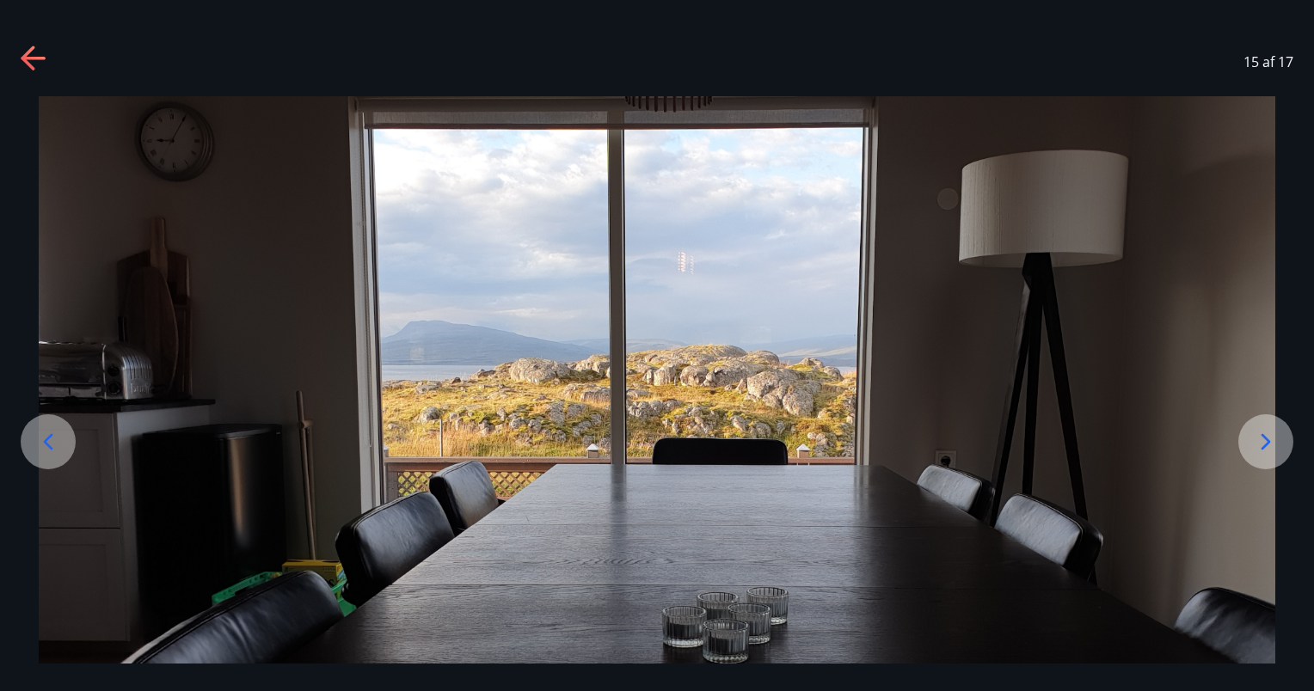
click at [1275, 443] on icon at bounding box center [1266, 442] width 28 height 28
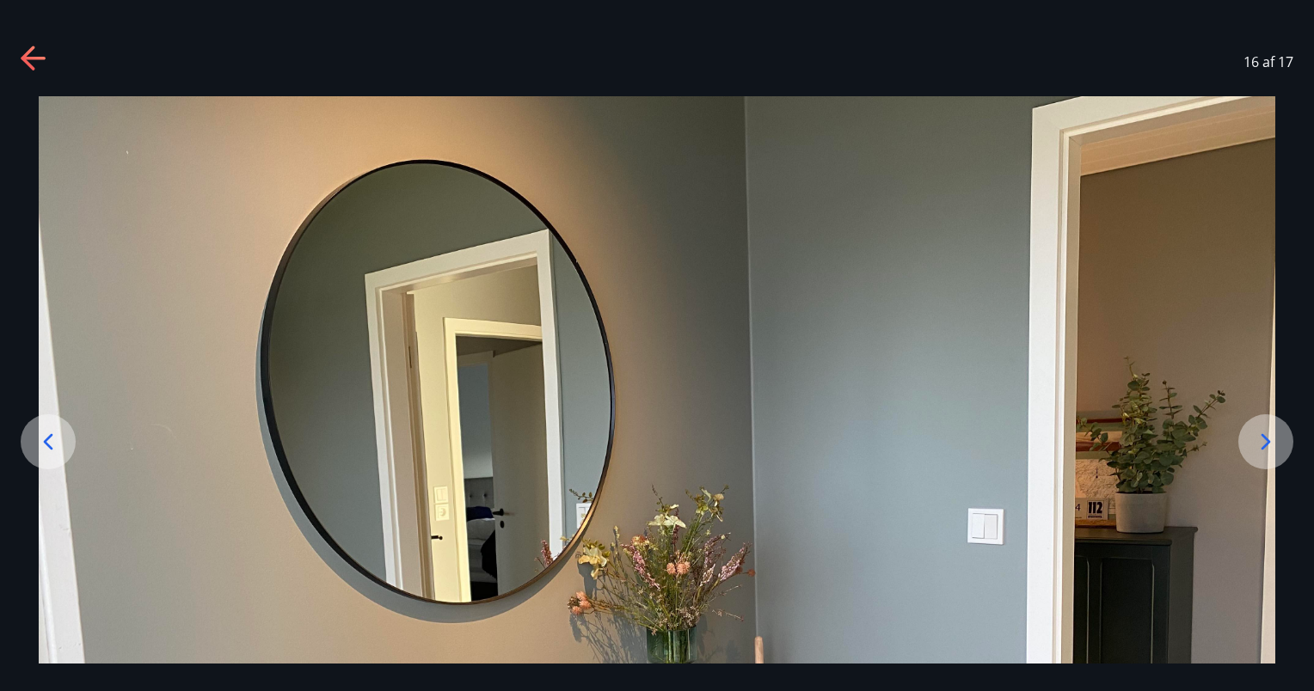
click at [1275, 443] on icon at bounding box center [1266, 442] width 28 height 28
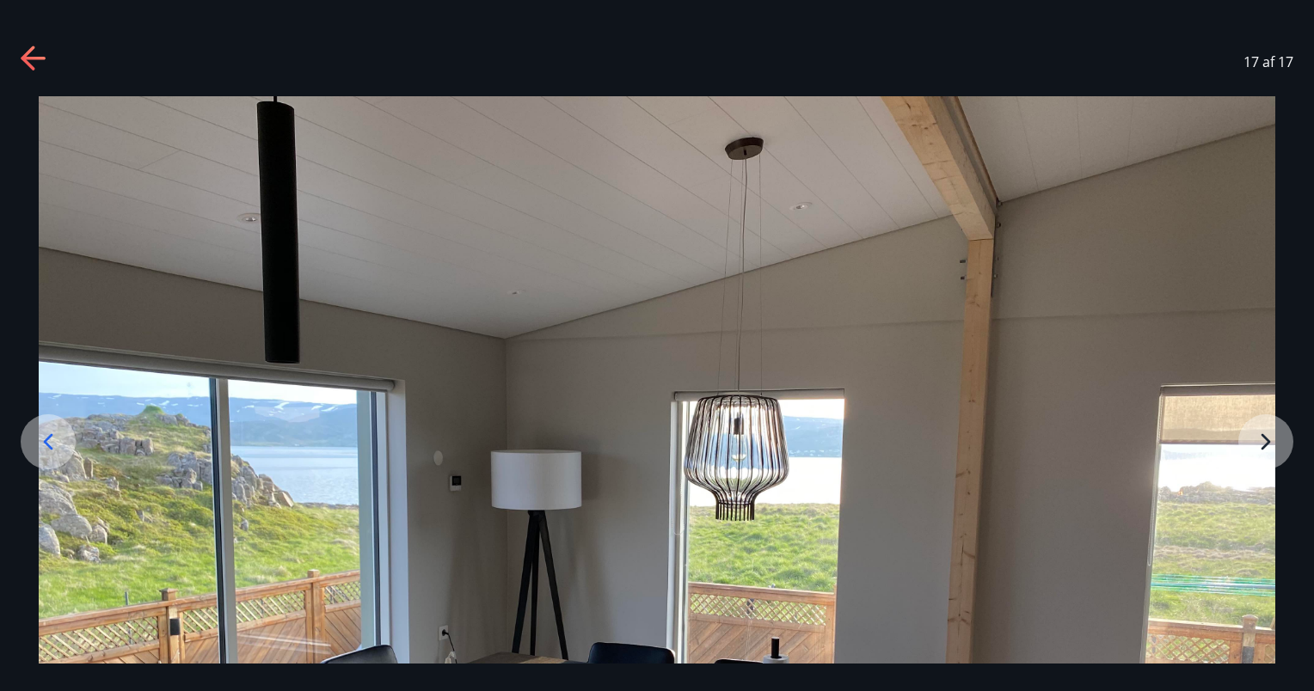
click at [1275, 443] on div at bounding box center [657, 560] width 1314 height 928
click at [1266, 435] on img at bounding box center [657, 560] width 1237 height 928
click at [30, 59] on icon at bounding box center [35, 60] width 28 height 28
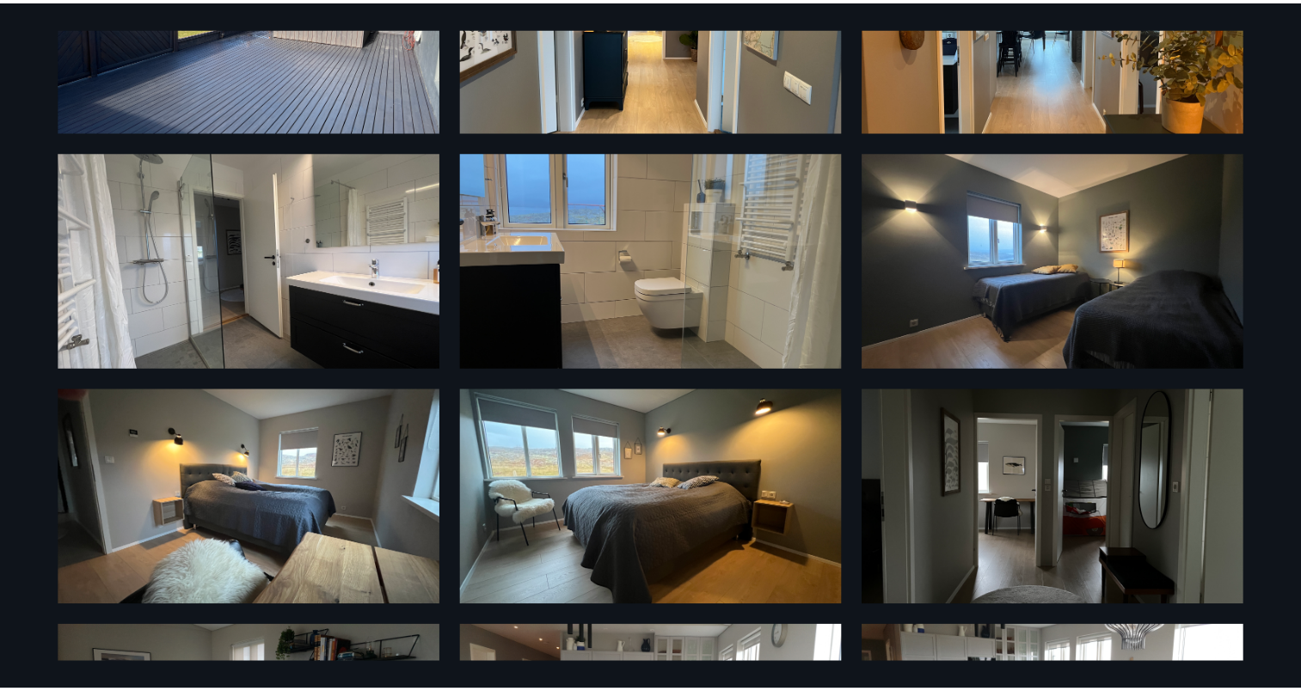
scroll to position [0, 0]
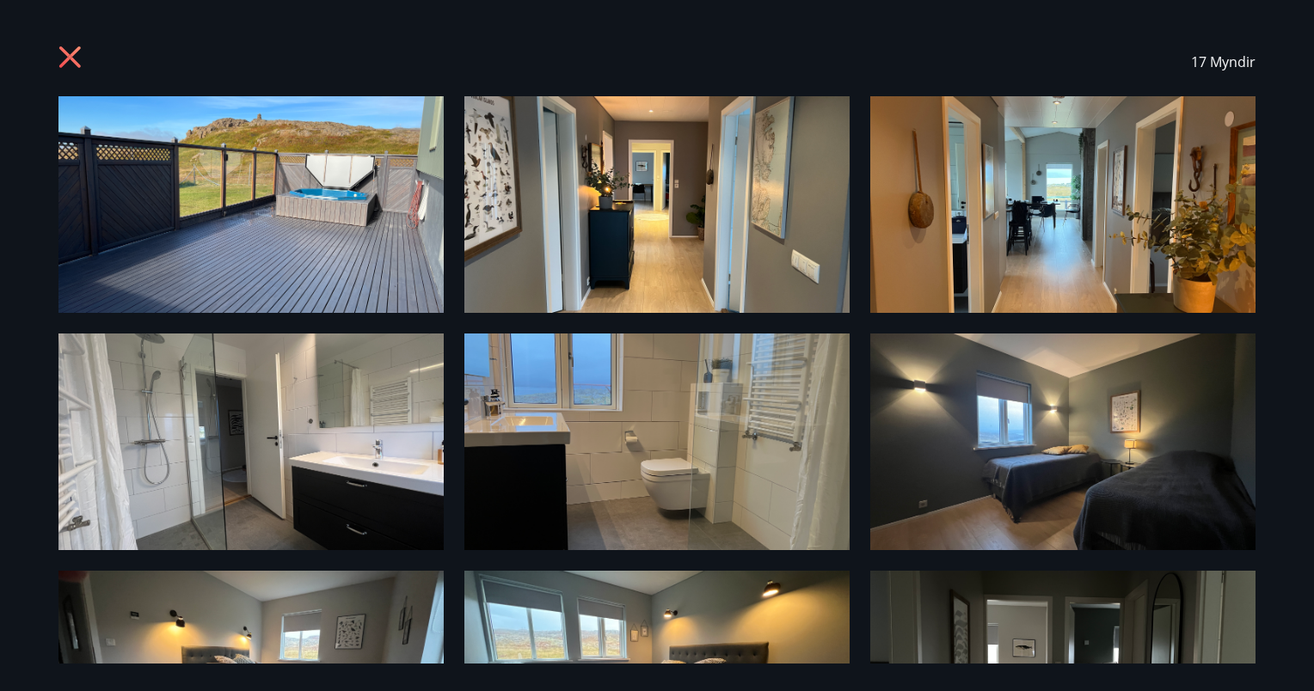
click at [65, 51] on icon at bounding box center [69, 56] width 21 height 21
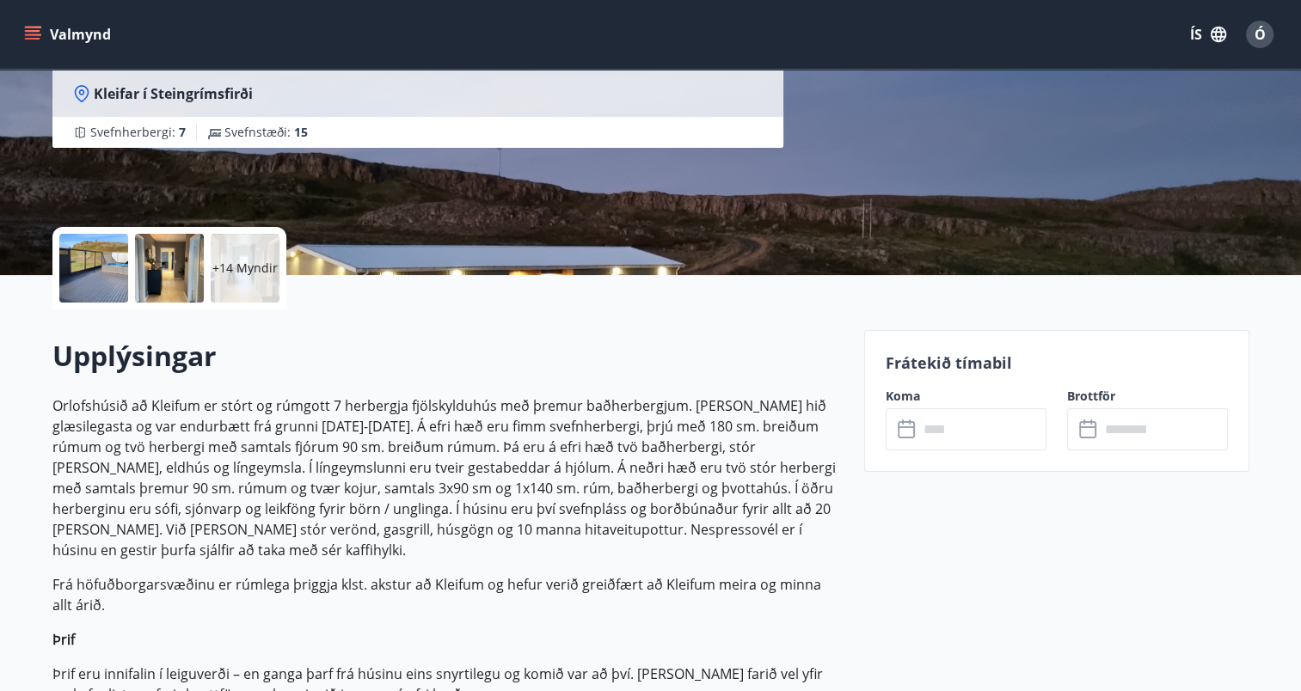
click at [1027, 209] on div "Kleifar - Drangsnes/Hólmavík Kleifar í Steingrímsfirði Svefnherbergi : 7 Svefns…" at bounding box center [650, 17] width 1197 height 516
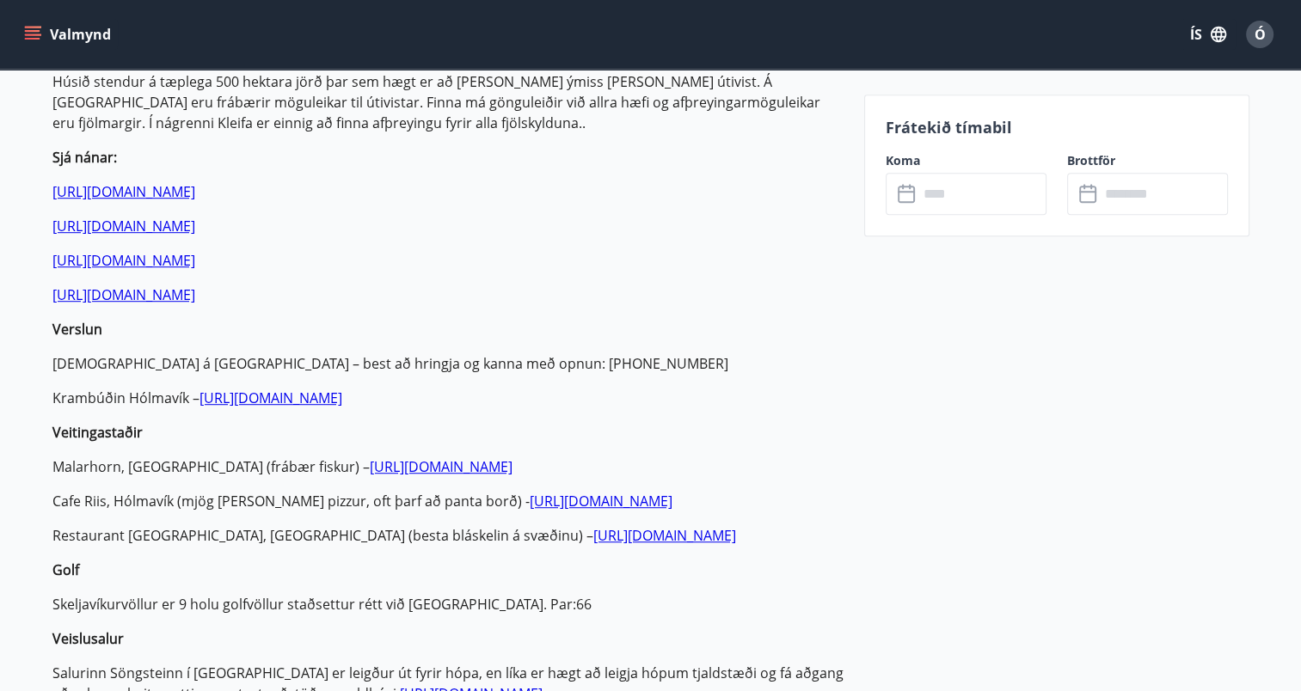
scroll to position [1035, 0]
click at [360, 524] on p "Restaurant Galdur, Hólmavík (besta bláskelin á svæðinu) – https://www.facebook.…" at bounding box center [447, 534] width 791 height 21
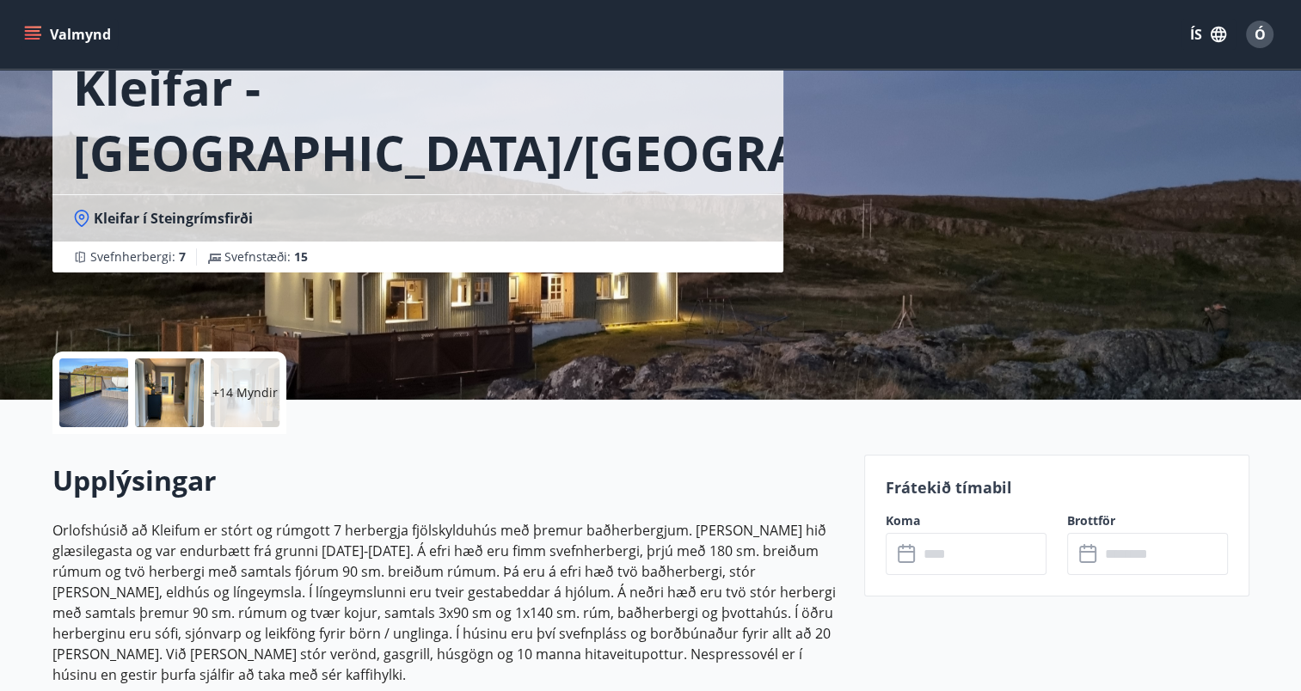
scroll to position [118, 0]
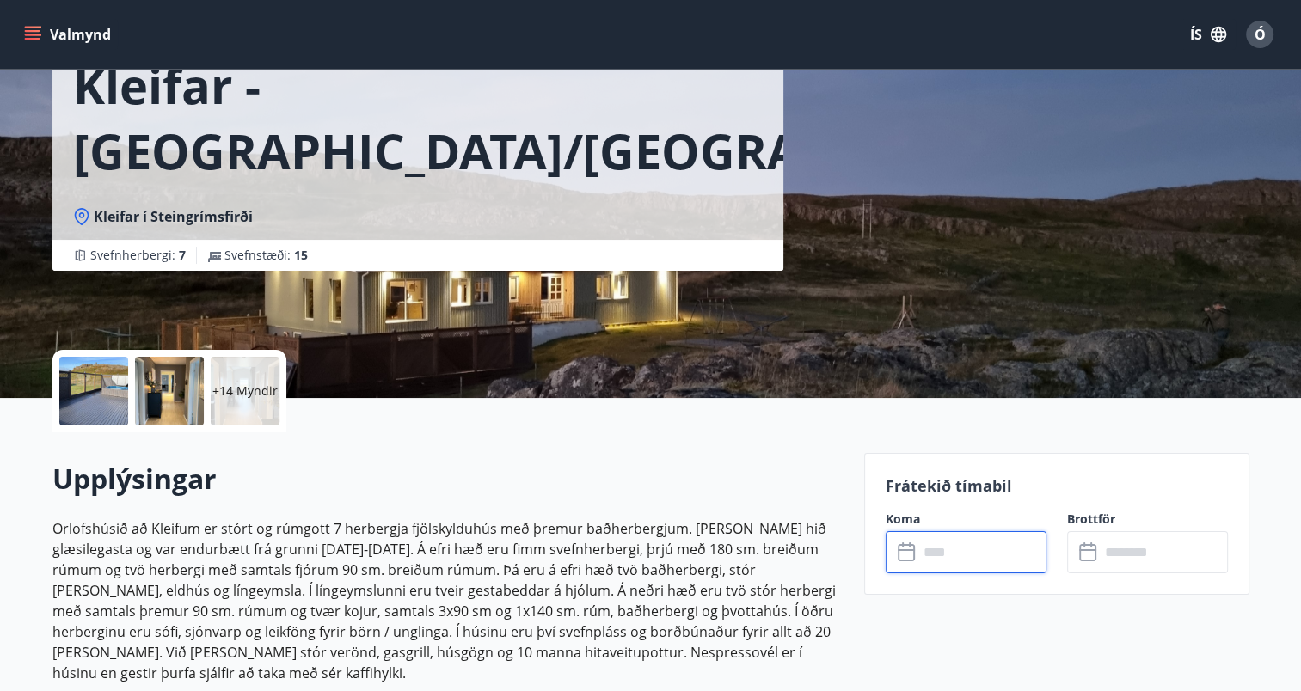
click at [976, 543] on input "text" at bounding box center [982, 552] width 128 height 42
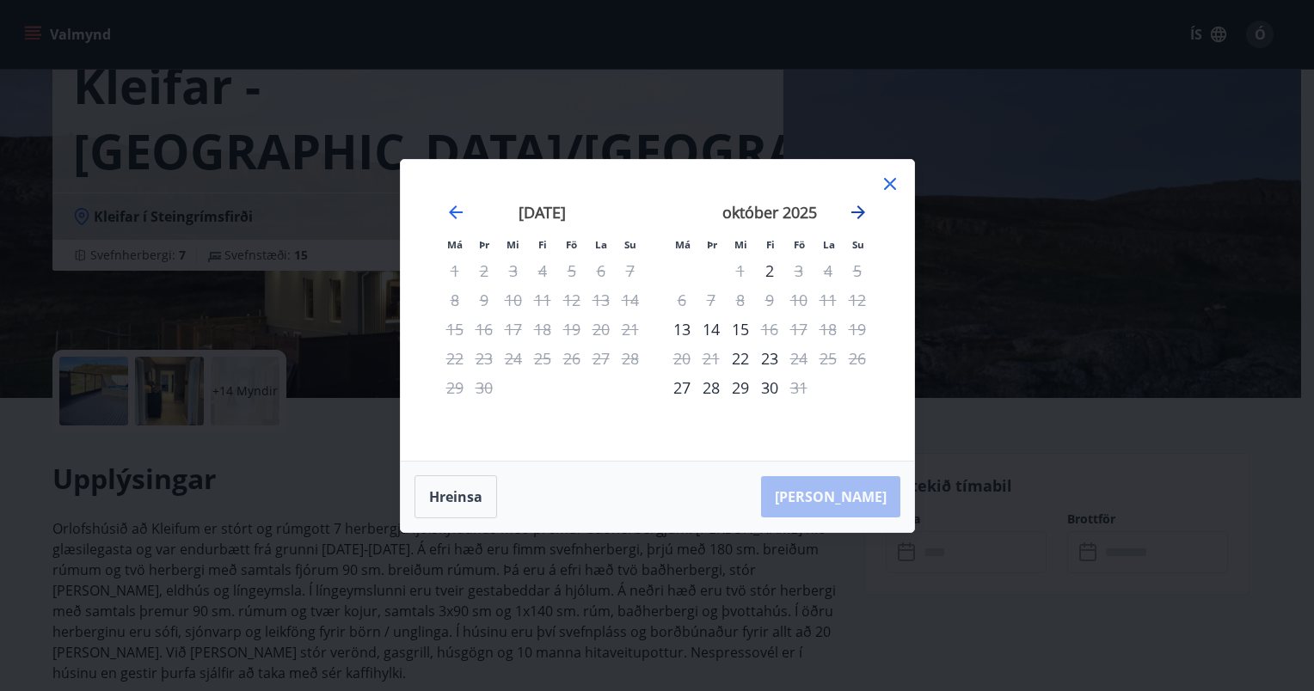
click at [862, 206] on icon "Move forward to switch to the next month." at bounding box center [858, 212] width 21 height 21
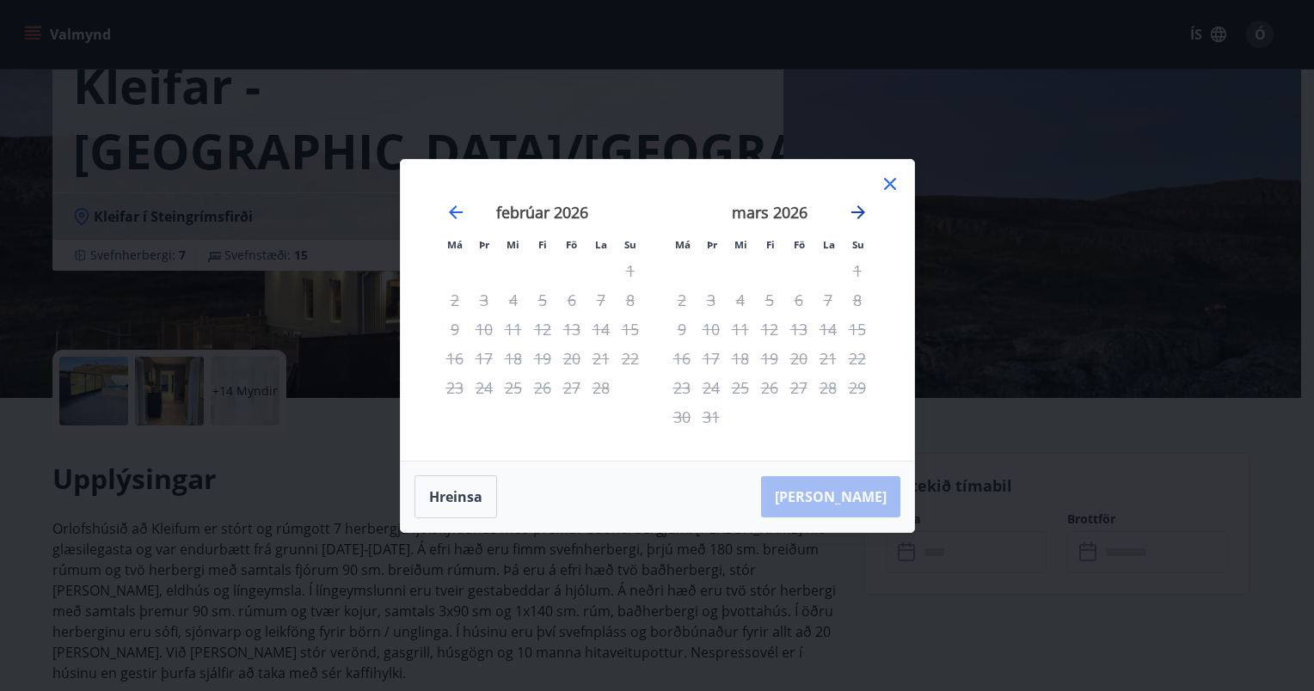
click at [862, 206] on icon "Move forward to switch to the next month." at bounding box center [858, 212] width 21 height 21
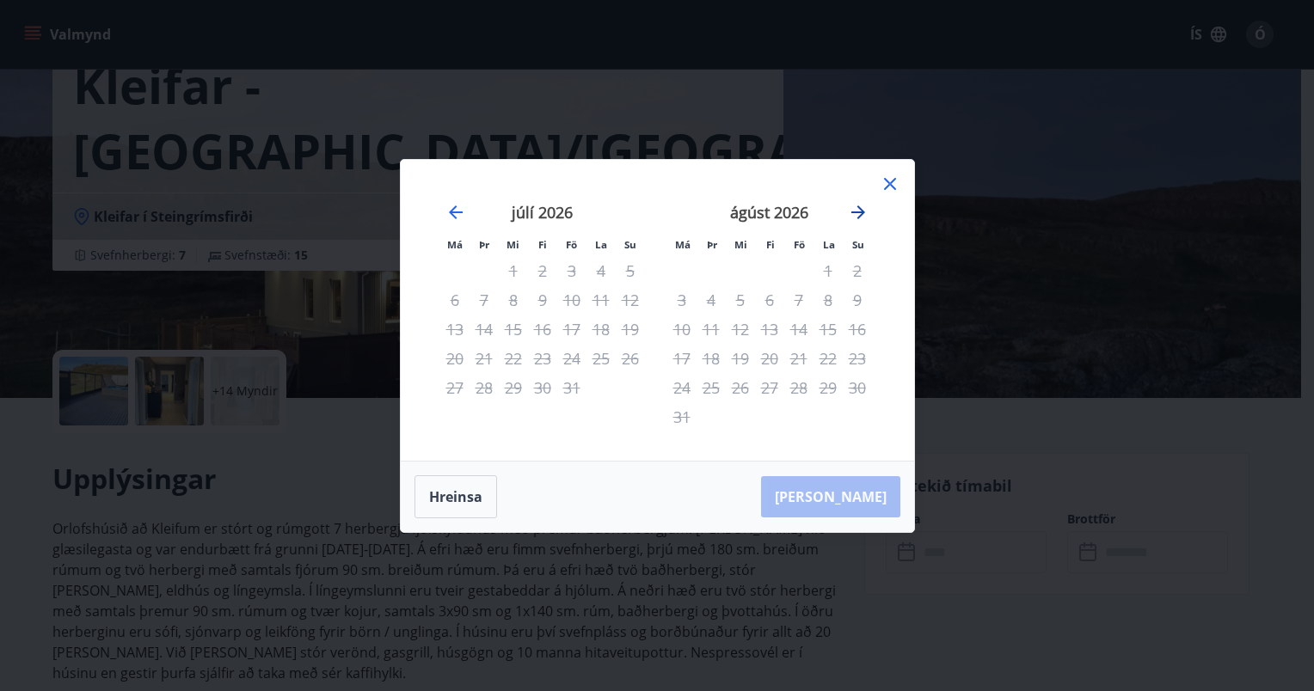
click at [862, 206] on icon "Move forward to switch to the next month." at bounding box center [858, 212] width 21 height 21
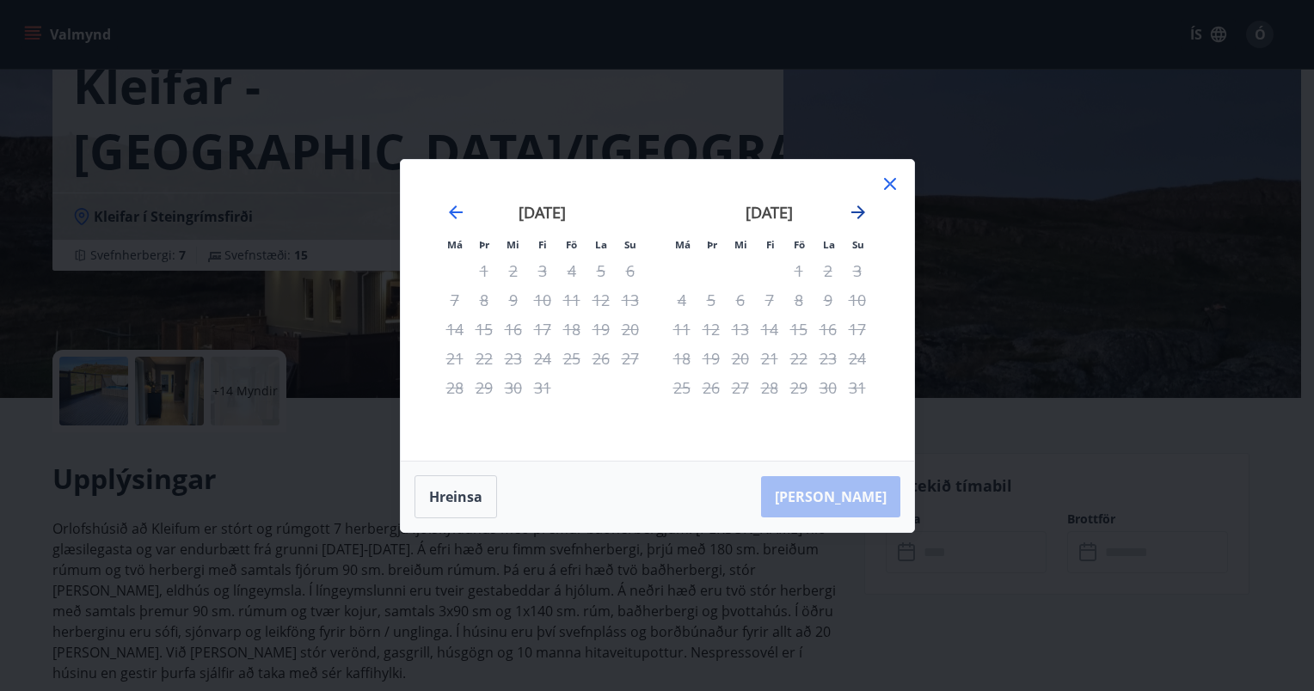
click at [862, 206] on icon "Move forward to switch to the next month." at bounding box center [858, 212] width 21 height 21
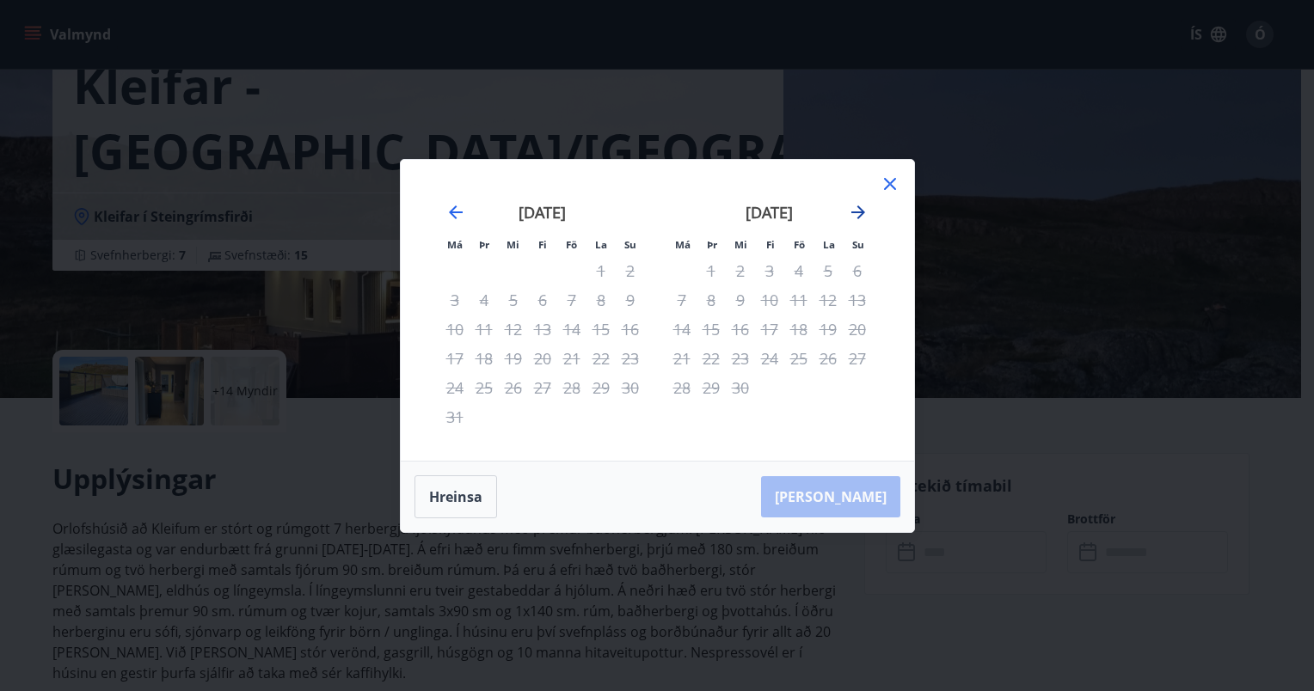
click at [862, 206] on icon "Move forward to switch to the next month." at bounding box center [858, 212] width 21 height 21
click at [888, 176] on icon at bounding box center [890, 184] width 21 height 21
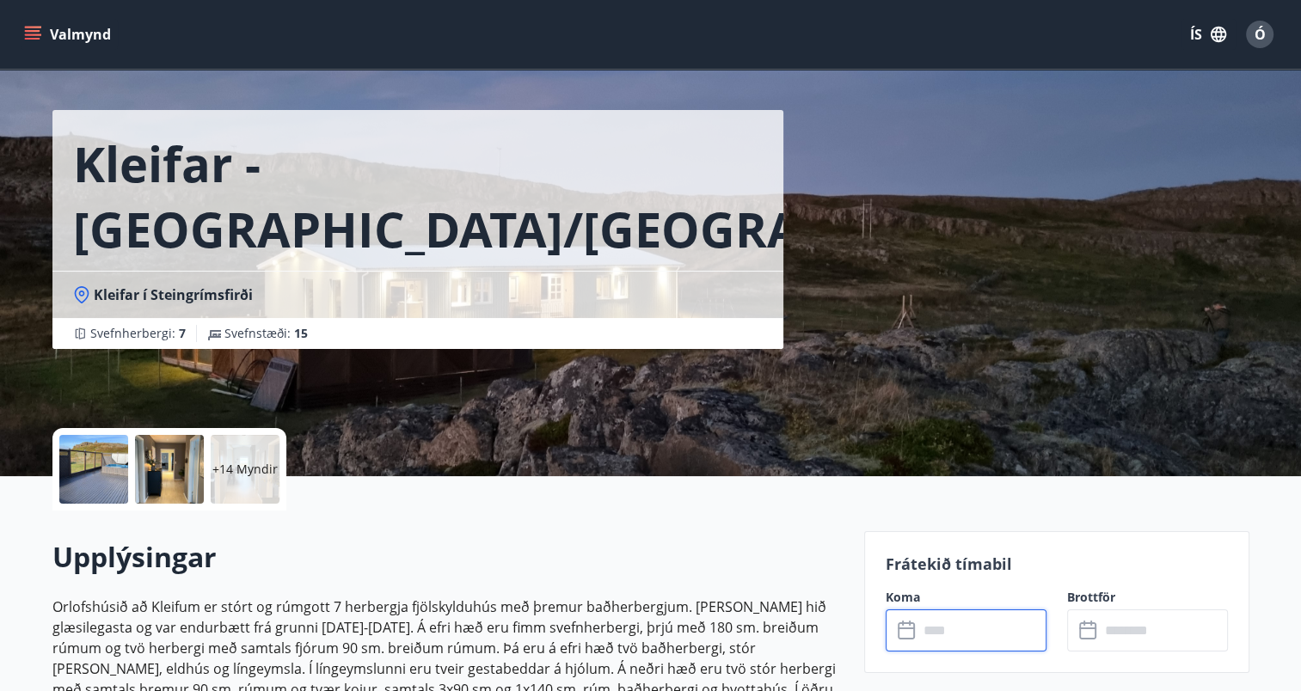
scroll to position [39, 0]
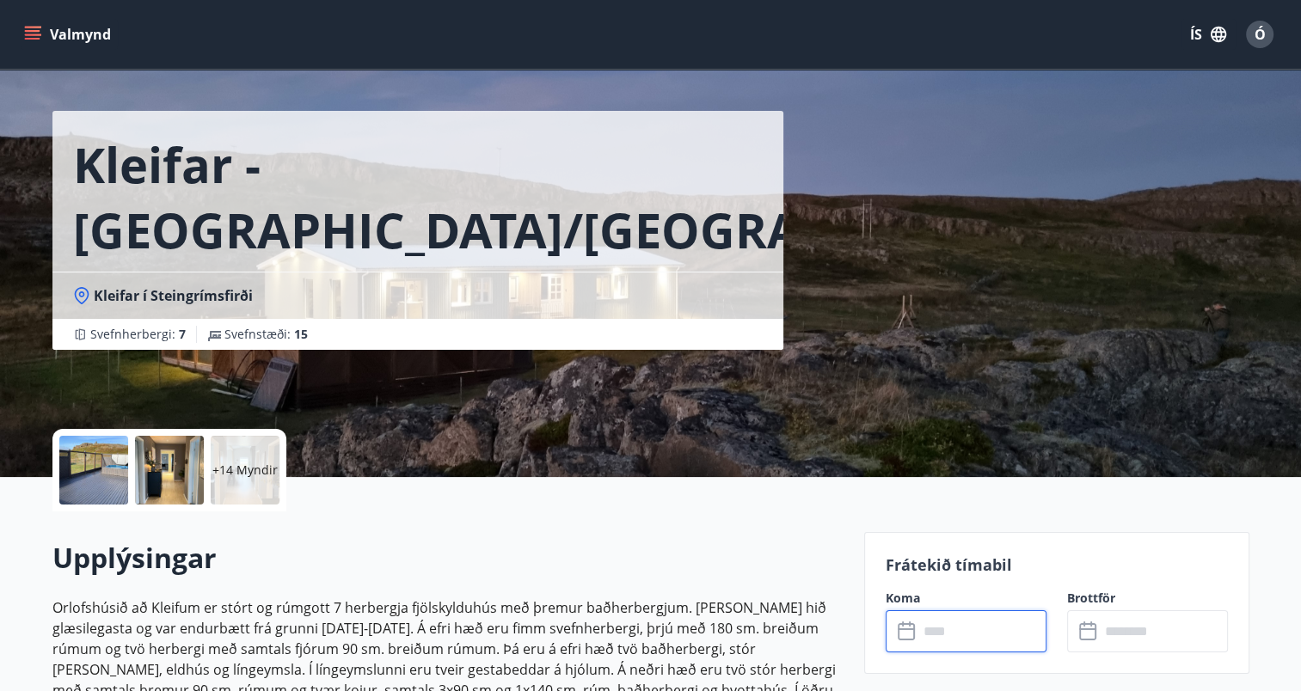
click at [984, 634] on input "text" at bounding box center [982, 632] width 128 height 42
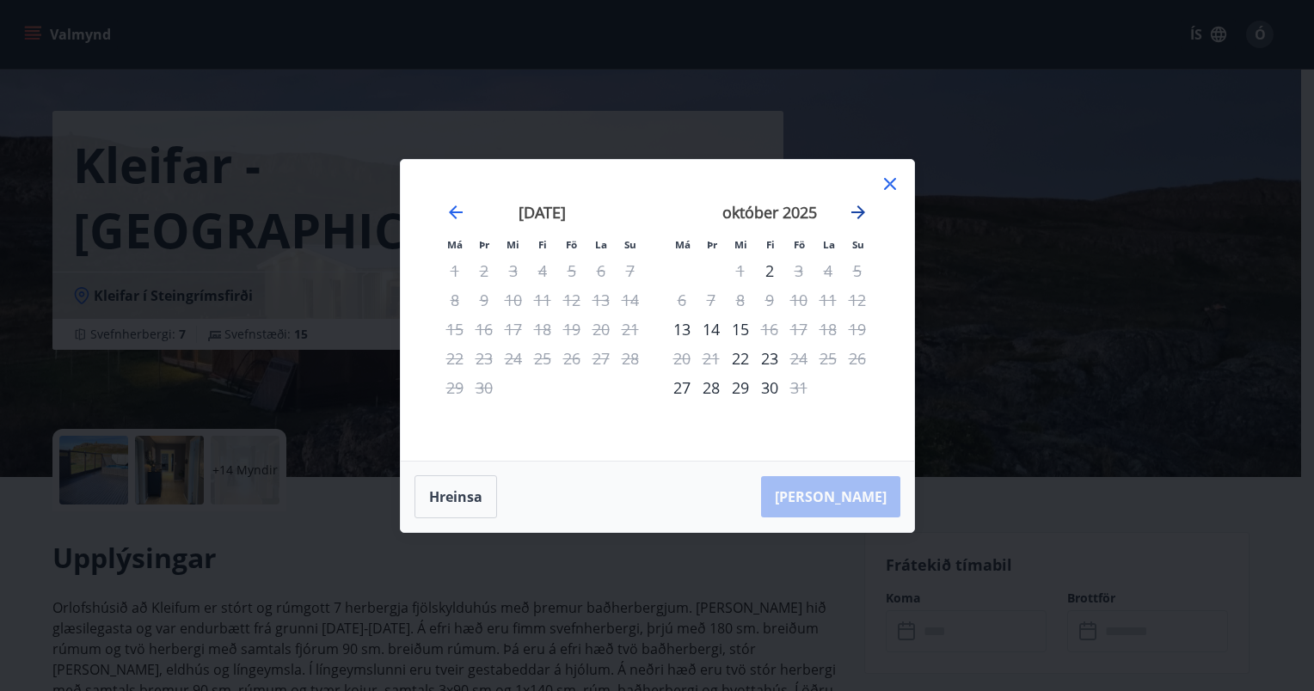
click at [860, 207] on icon "Move forward to switch to the next month." at bounding box center [858, 213] width 14 height 14
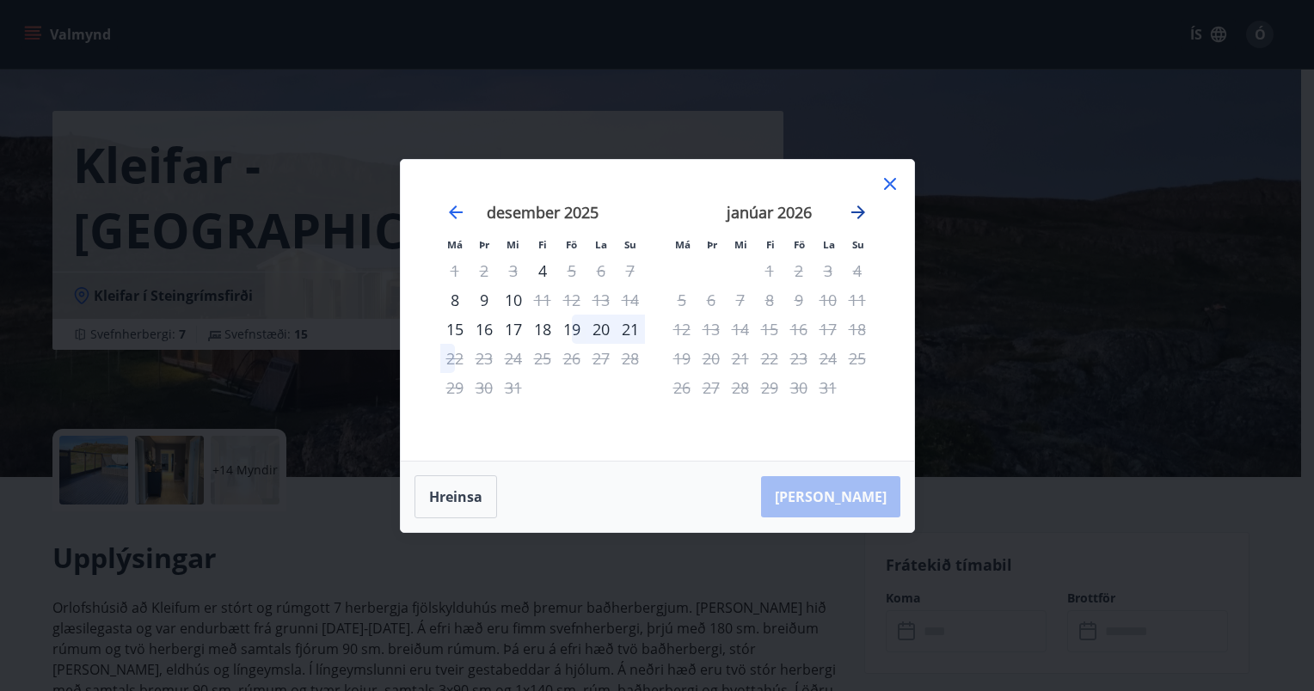
click at [860, 207] on icon "Move forward to switch to the next month." at bounding box center [858, 213] width 14 height 14
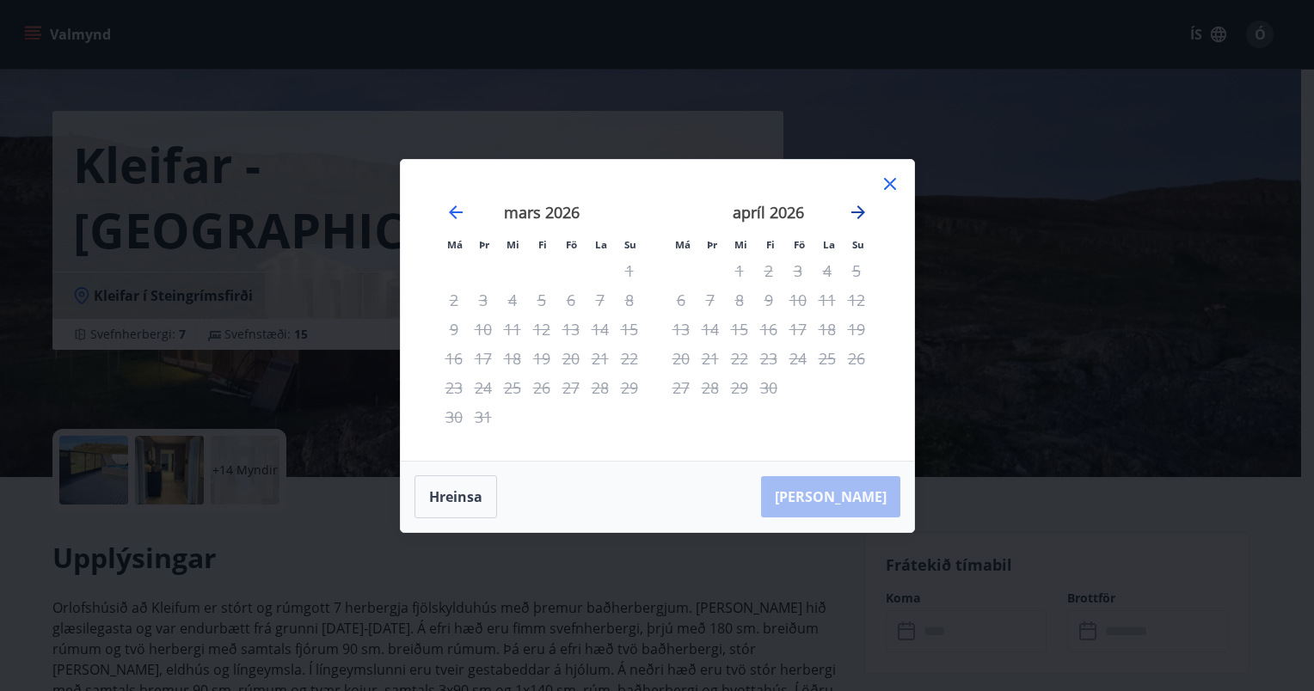
click at [860, 207] on icon "Move forward to switch to the next month." at bounding box center [858, 213] width 14 height 14
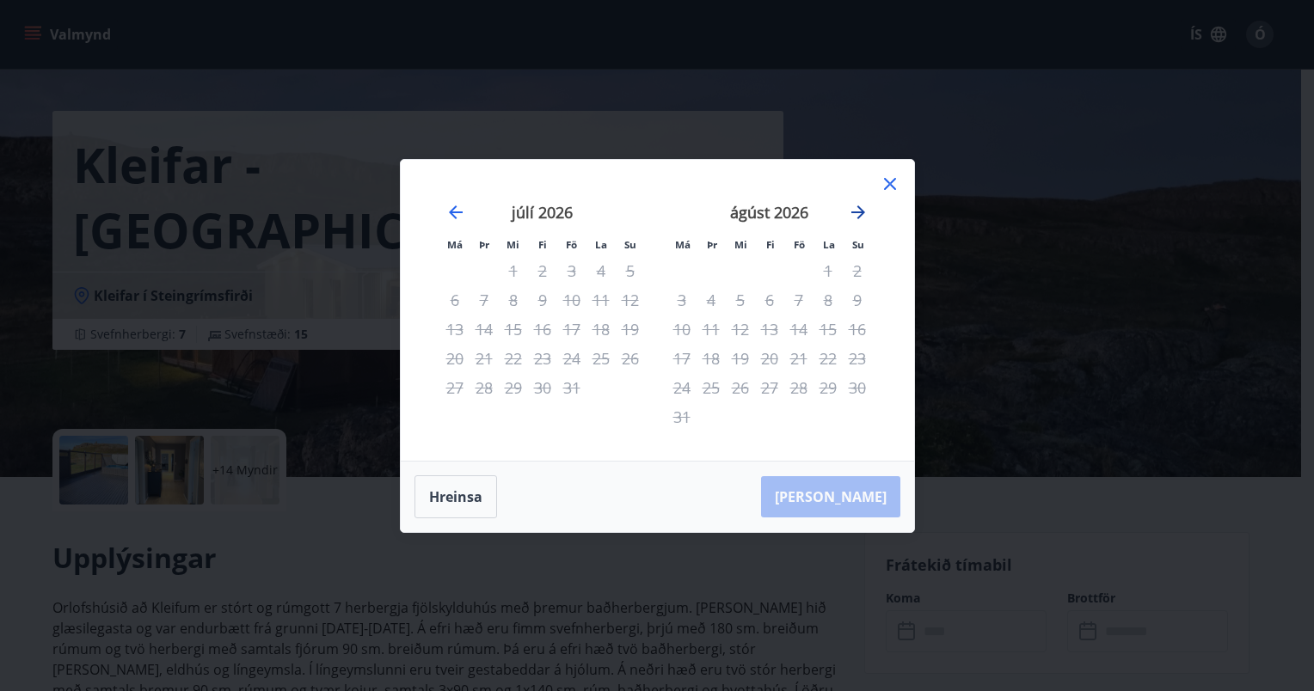
click at [860, 207] on icon "Move forward to switch to the next month." at bounding box center [858, 213] width 14 height 14
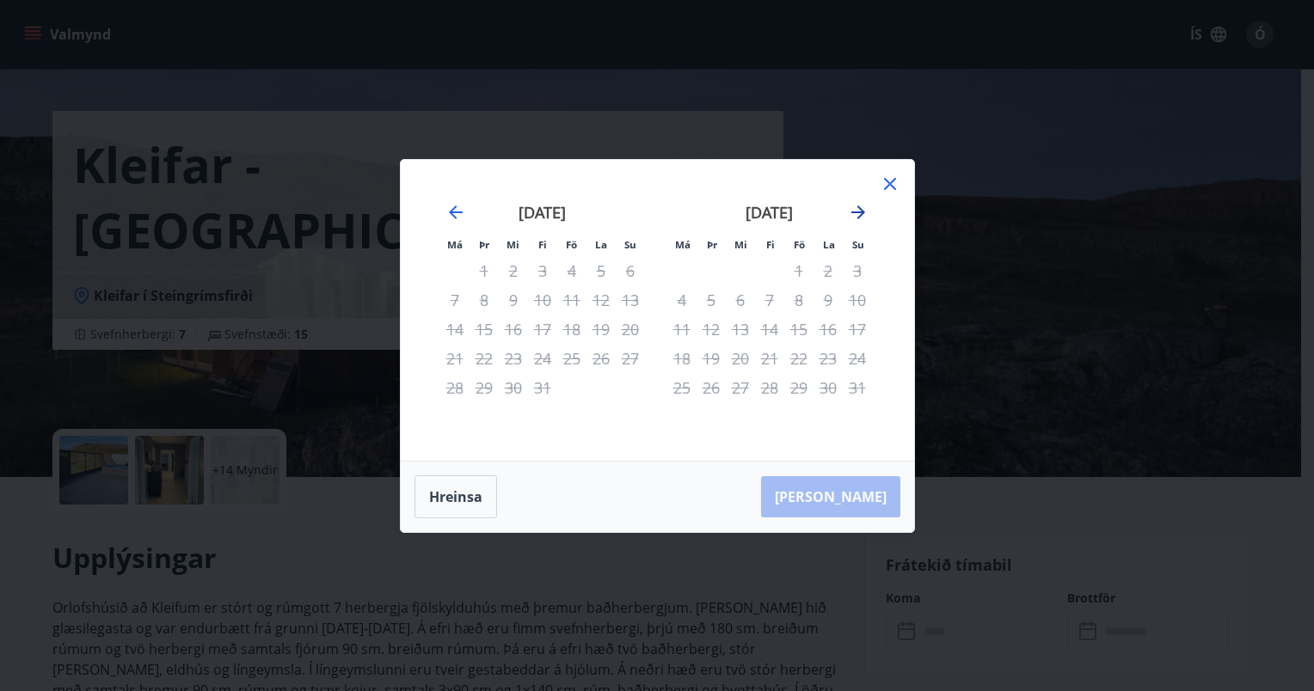
click at [860, 207] on icon "Move forward to switch to the next month." at bounding box center [858, 213] width 14 height 14
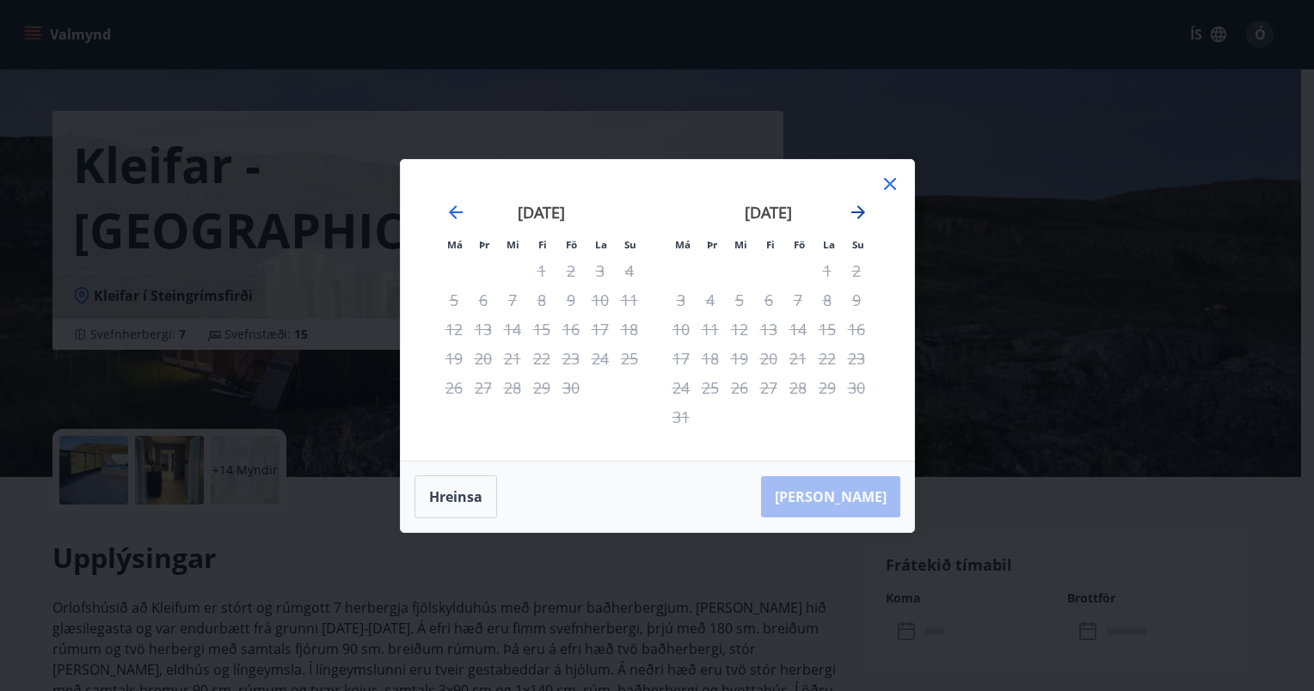
click at [860, 207] on icon "Move forward to switch to the next month." at bounding box center [858, 213] width 14 height 14
click at [896, 181] on icon at bounding box center [890, 184] width 21 height 21
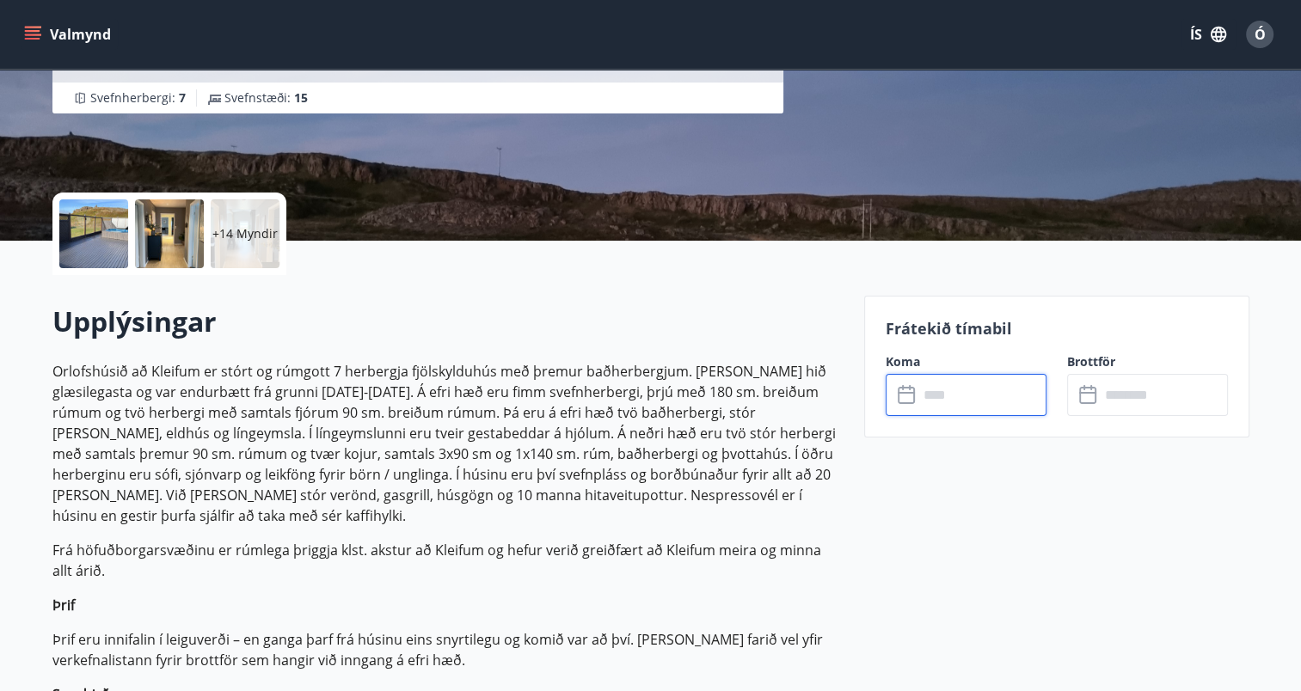
scroll to position [310, 0]
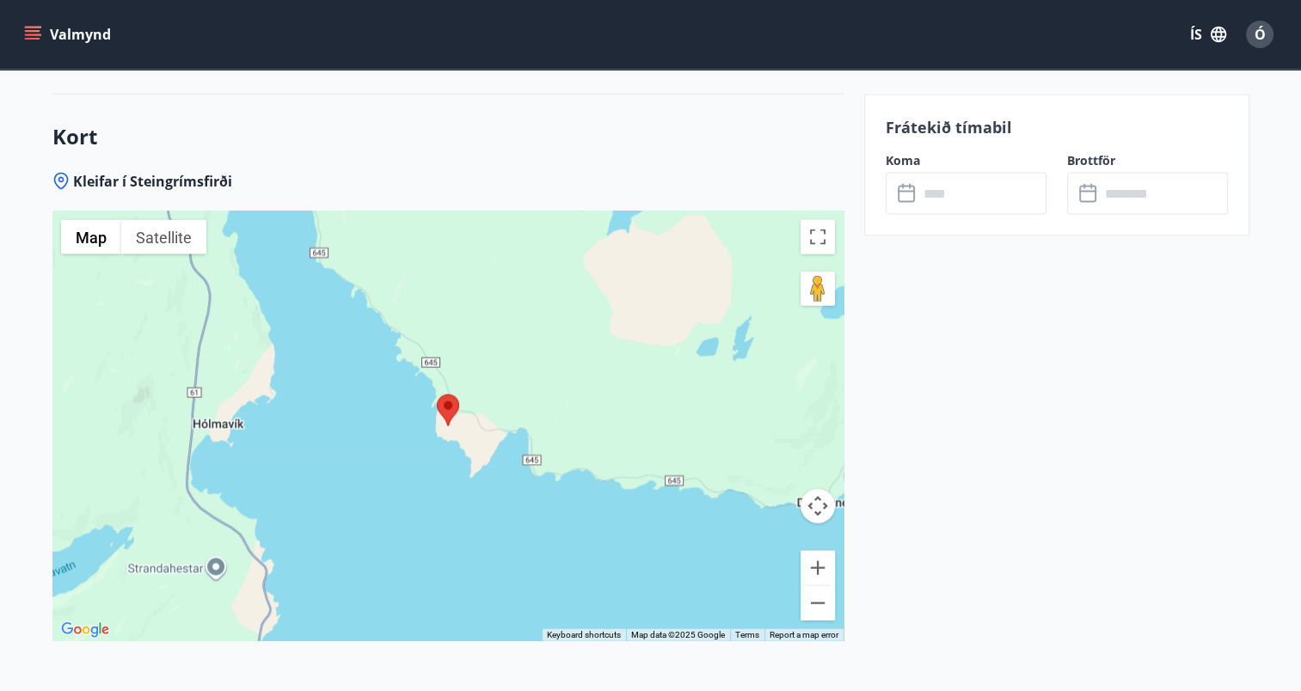
scroll to position [3818, 0]
click at [22, 21] on button "Valmynd" at bounding box center [69, 34] width 97 height 31
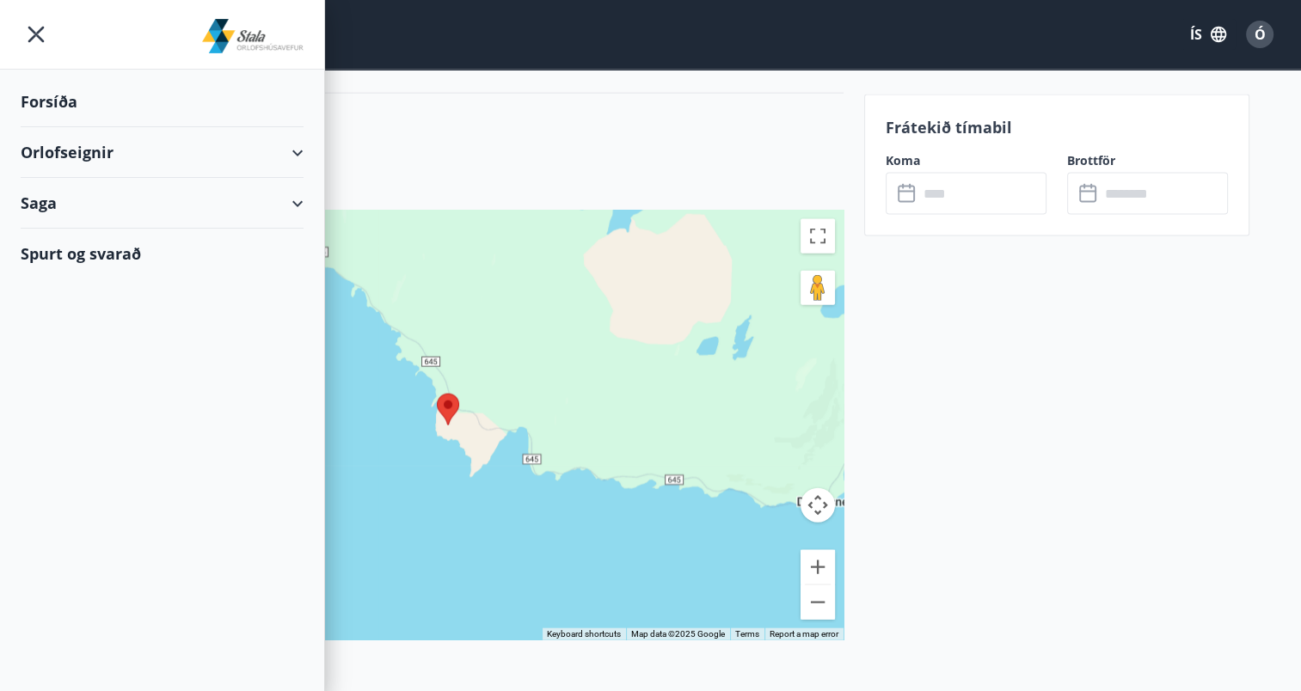
click at [149, 145] on div "Orlofseignir" at bounding box center [162, 152] width 283 height 51
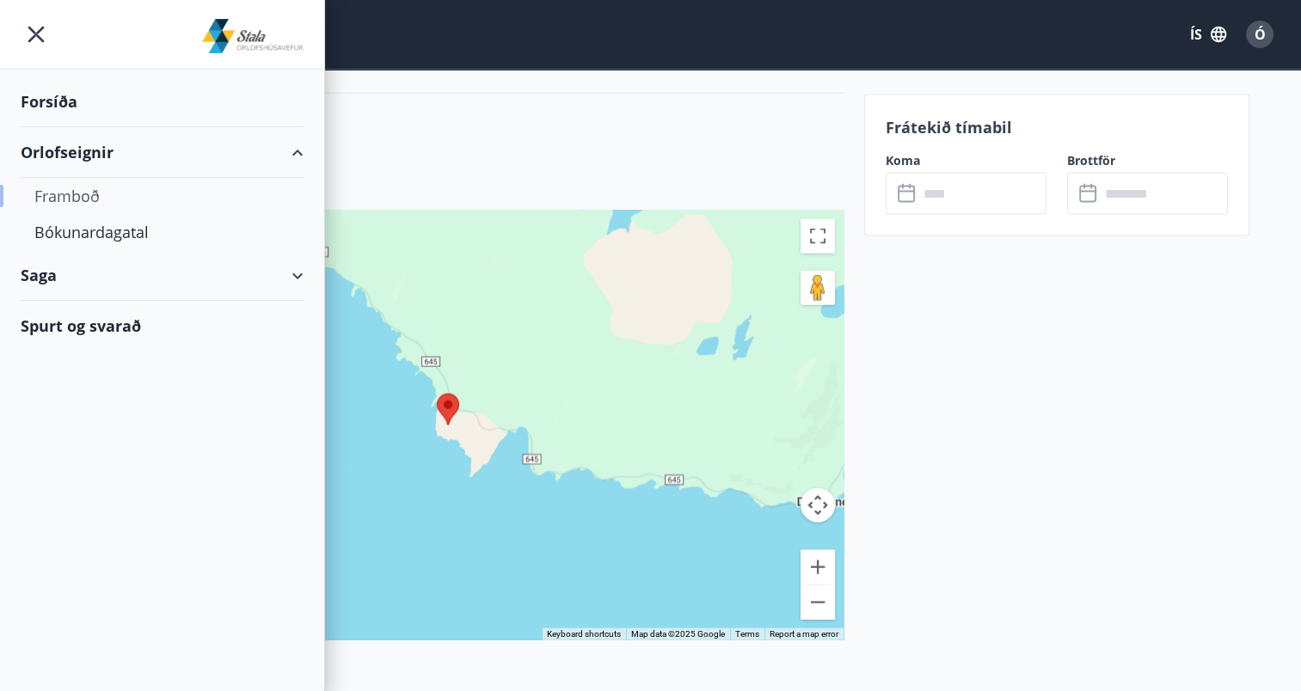
click at [122, 209] on div "Framboð" at bounding box center [161, 196] width 255 height 36
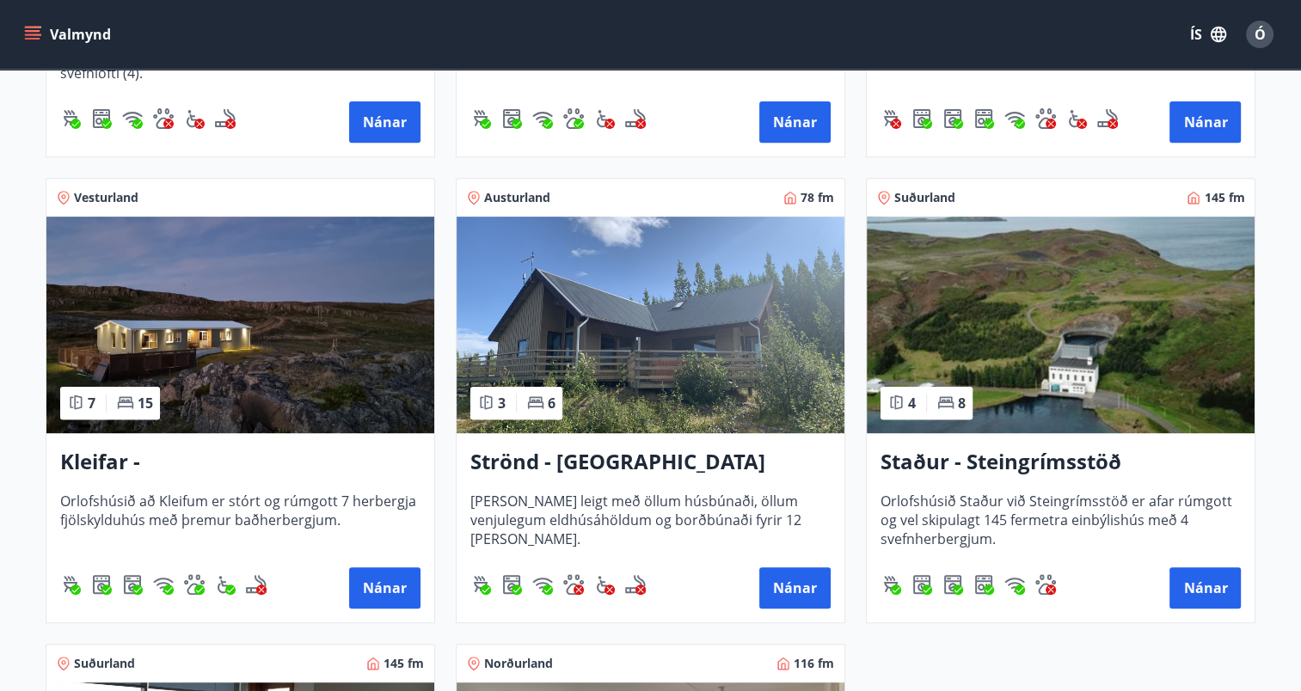
scroll to position [688, 0]
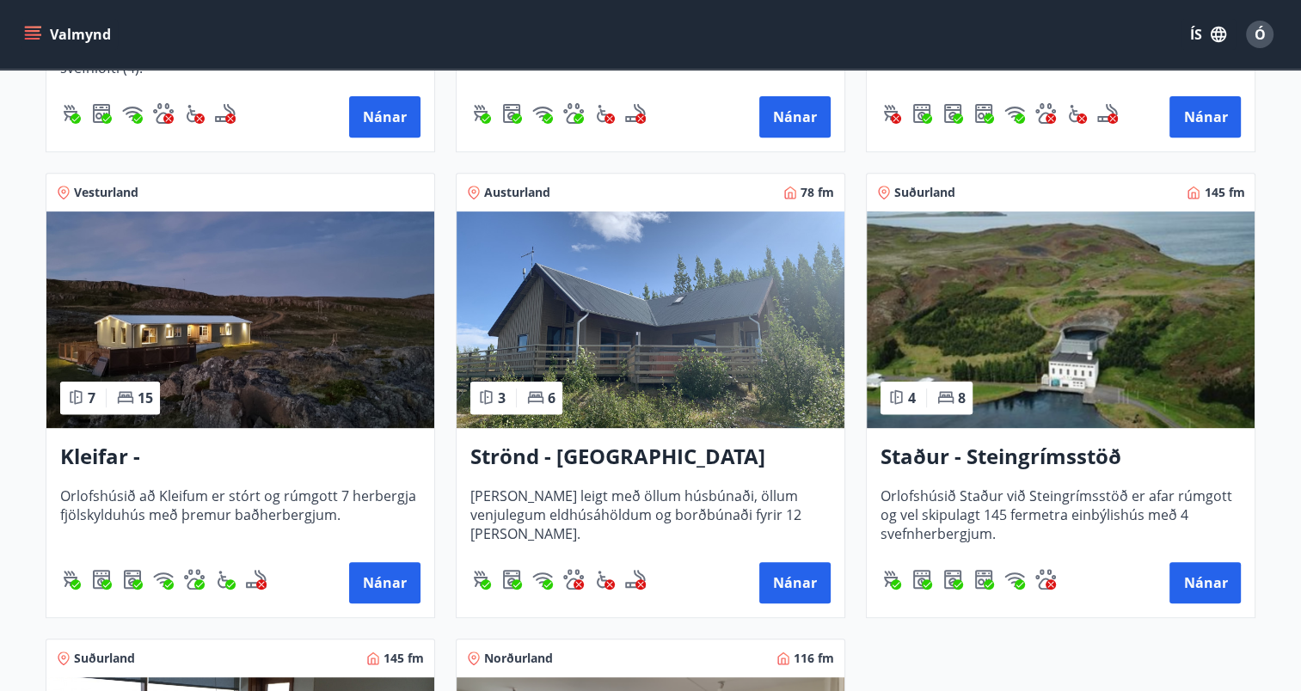
click at [189, 309] on img at bounding box center [240, 320] width 388 height 217
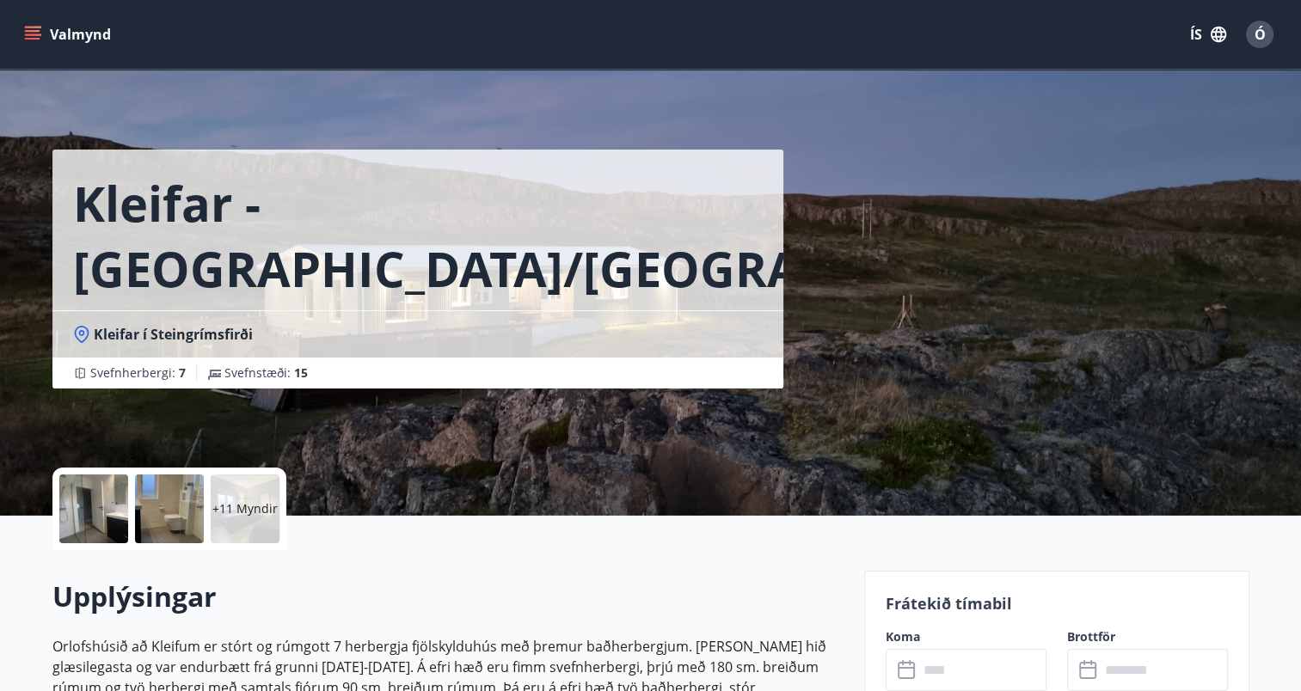
click at [89, 503] on div at bounding box center [93, 509] width 69 height 69
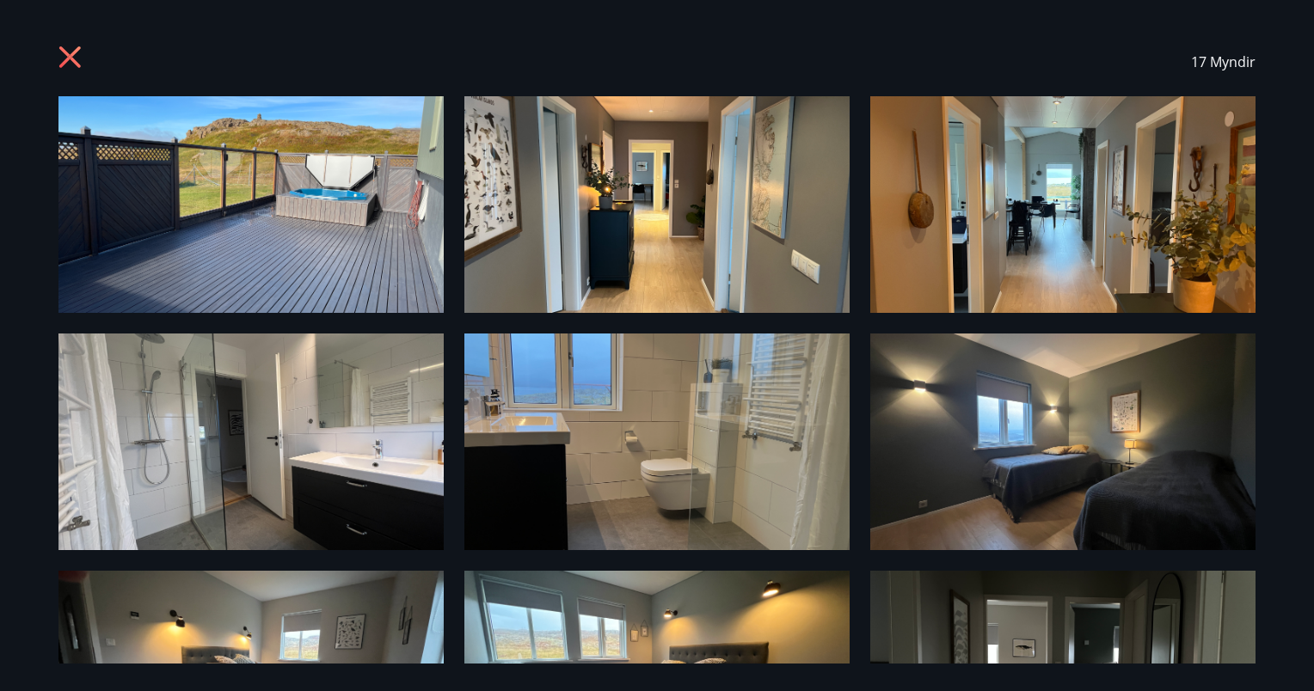
click at [243, 190] on img at bounding box center [250, 204] width 385 height 217
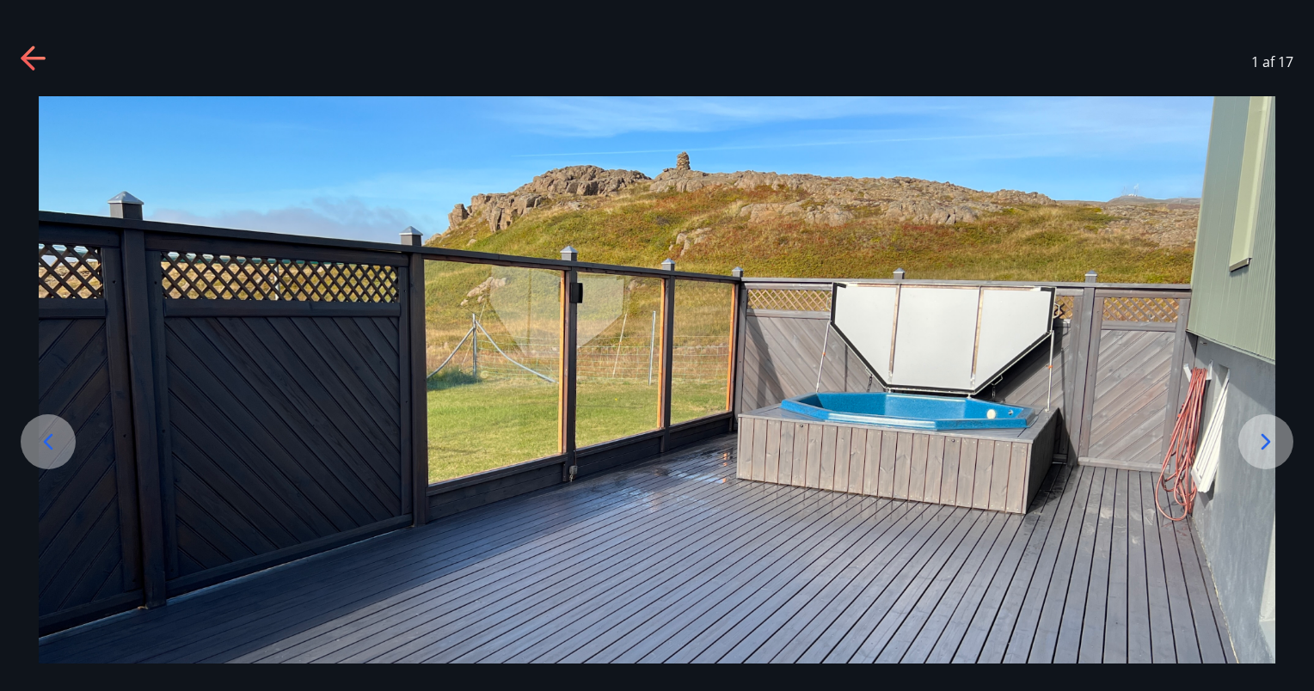
click at [1268, 439] on icon at bounding box center [1266, 442] width 9 height 16
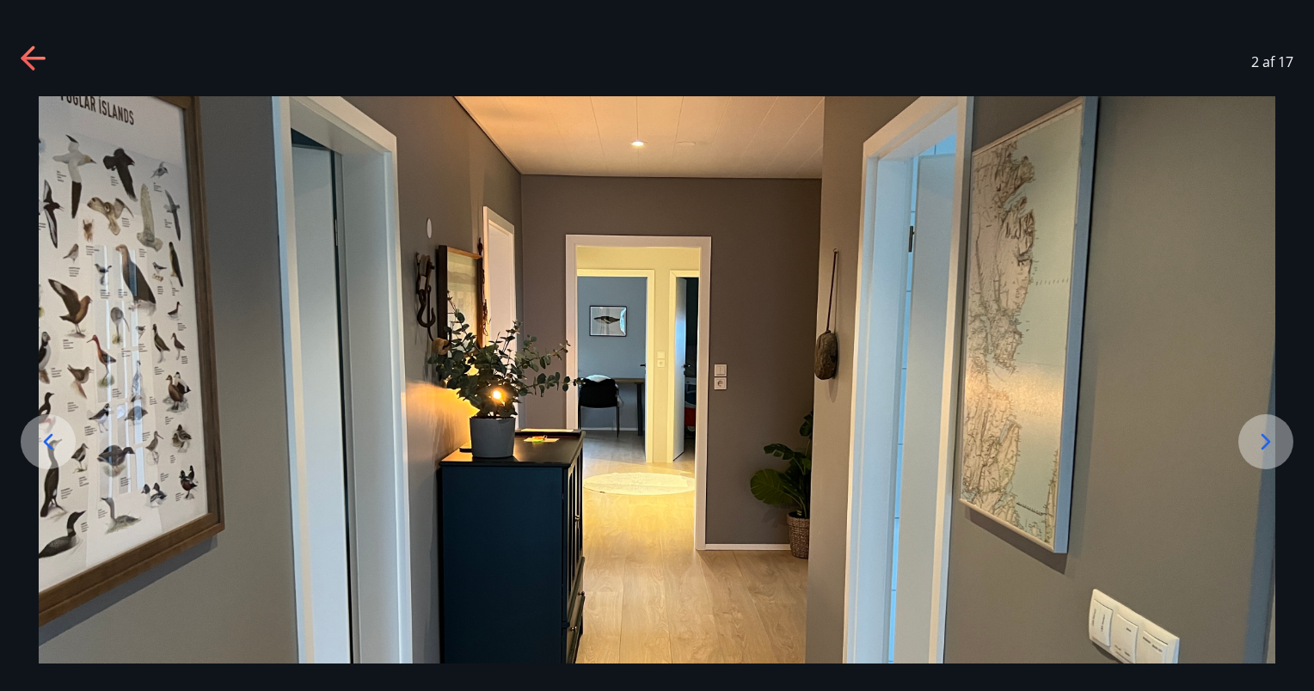
click at [1268, 439] on icon at bounding box center [1266, 442] width 9 height 16
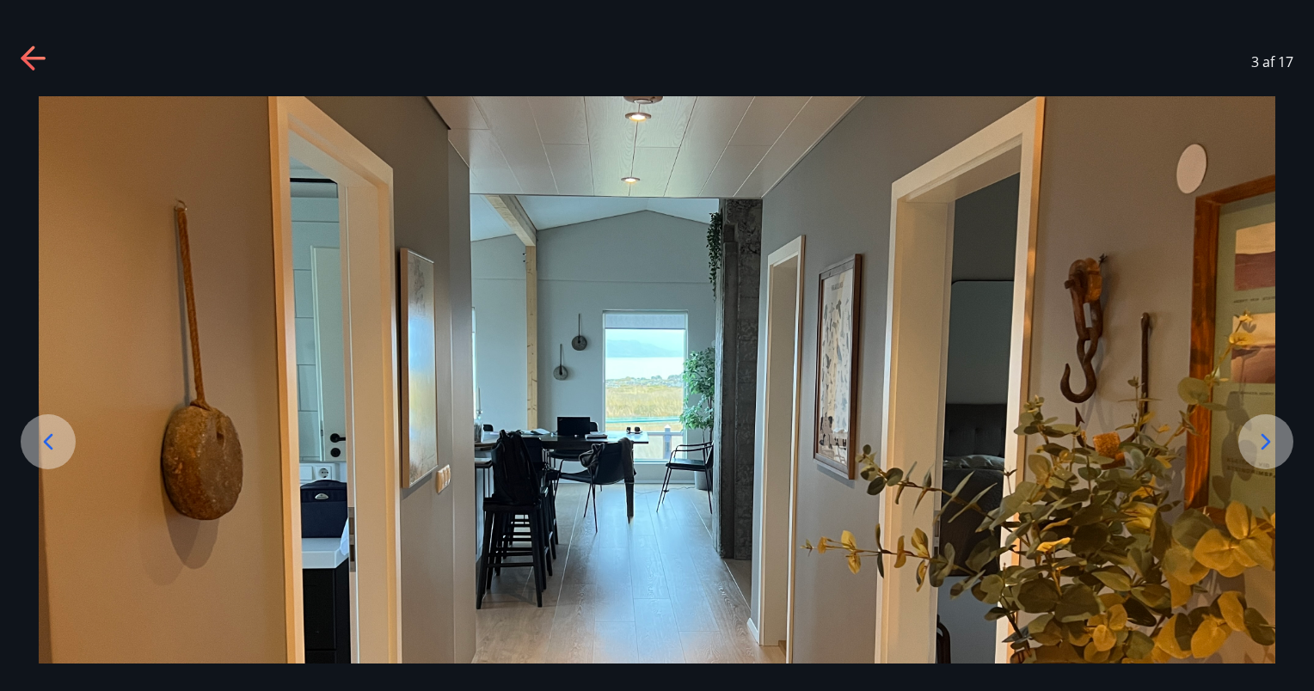
click at [1268, 439] on icon at bounding box center [1266, 442] width 9 height 16
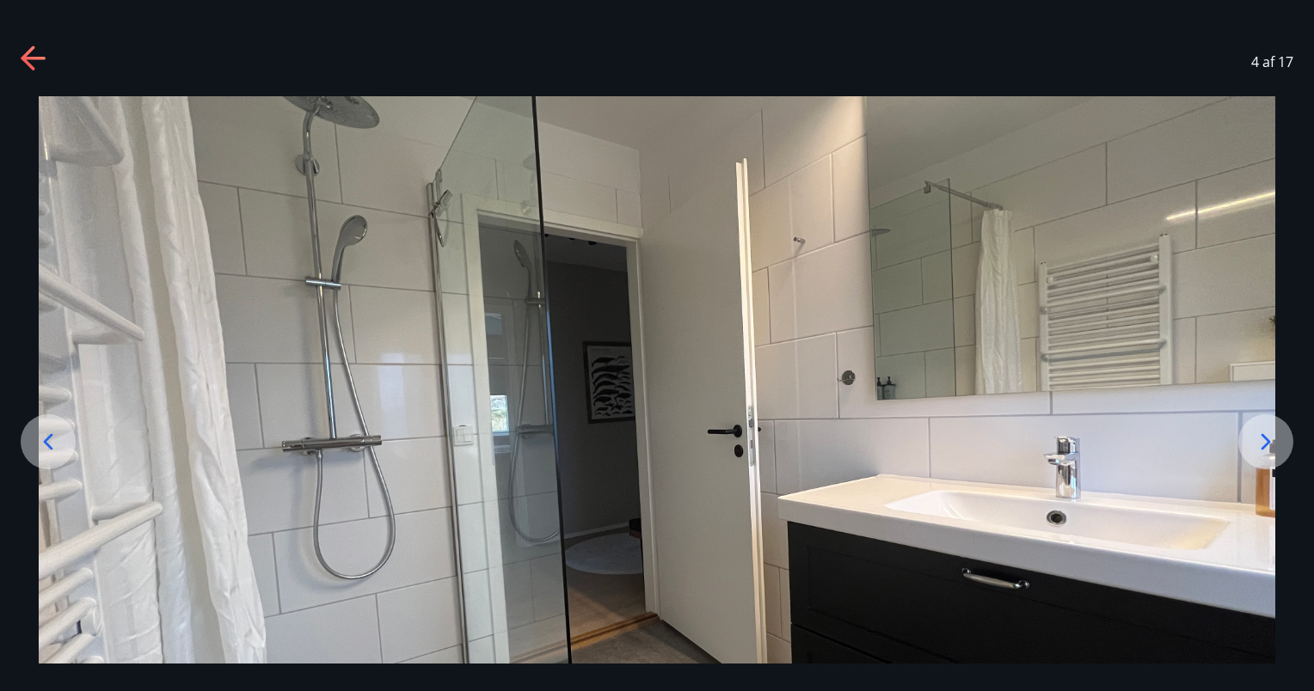
click at [1268, 439] on icon at bounding box center [1266, 442] width 9 height 16
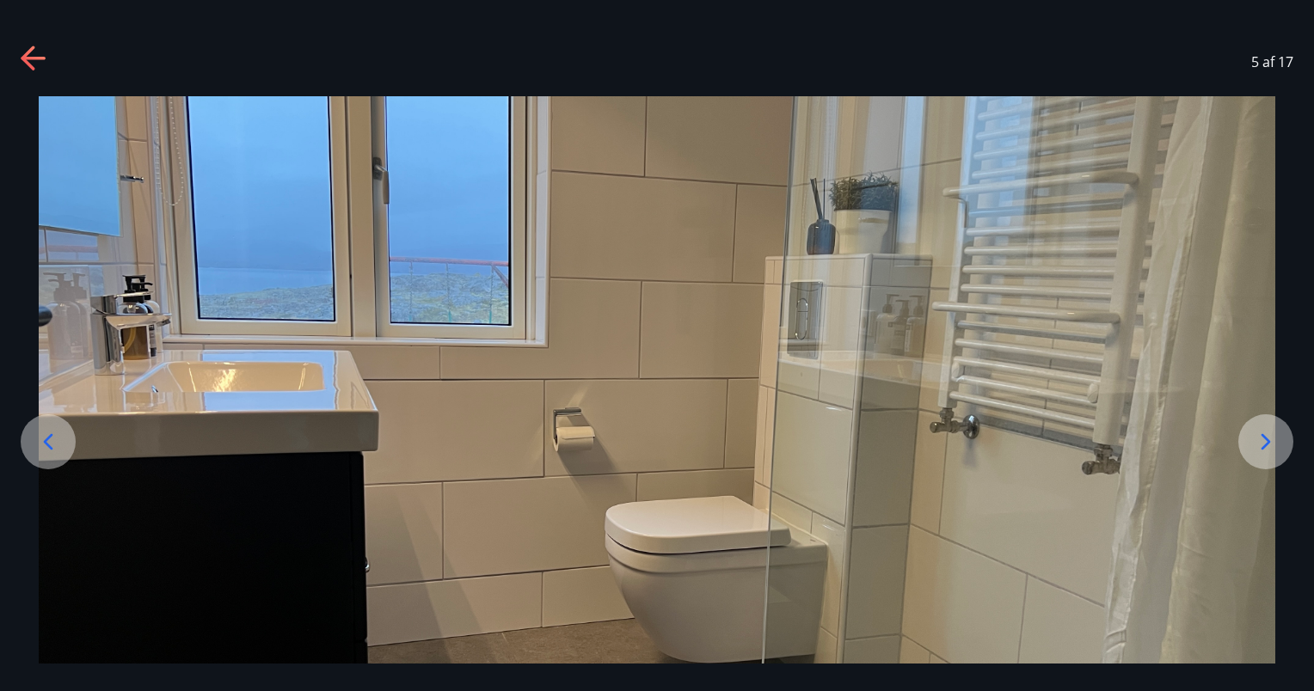
click at [1268, 439] on icon at bounding box center [1266, 442] width 9 height 16
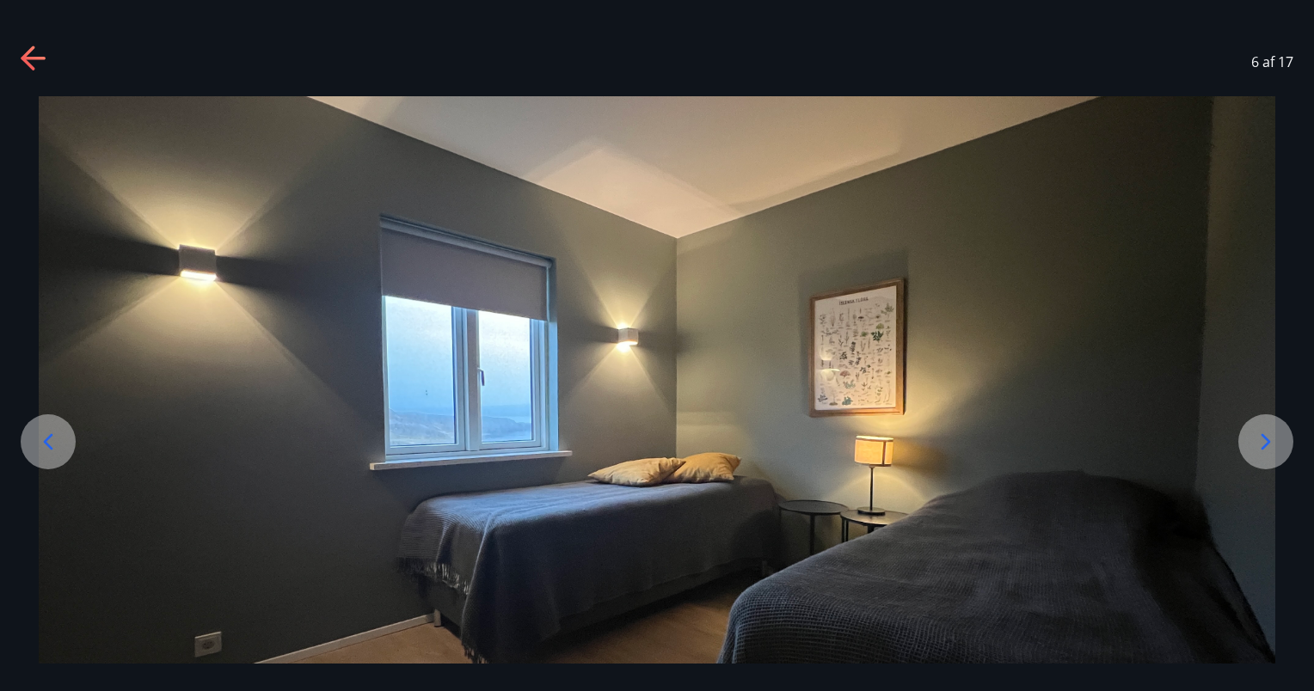
click at [1268, 439] on icon at bounding box center [1266, 442] width 9 height 16
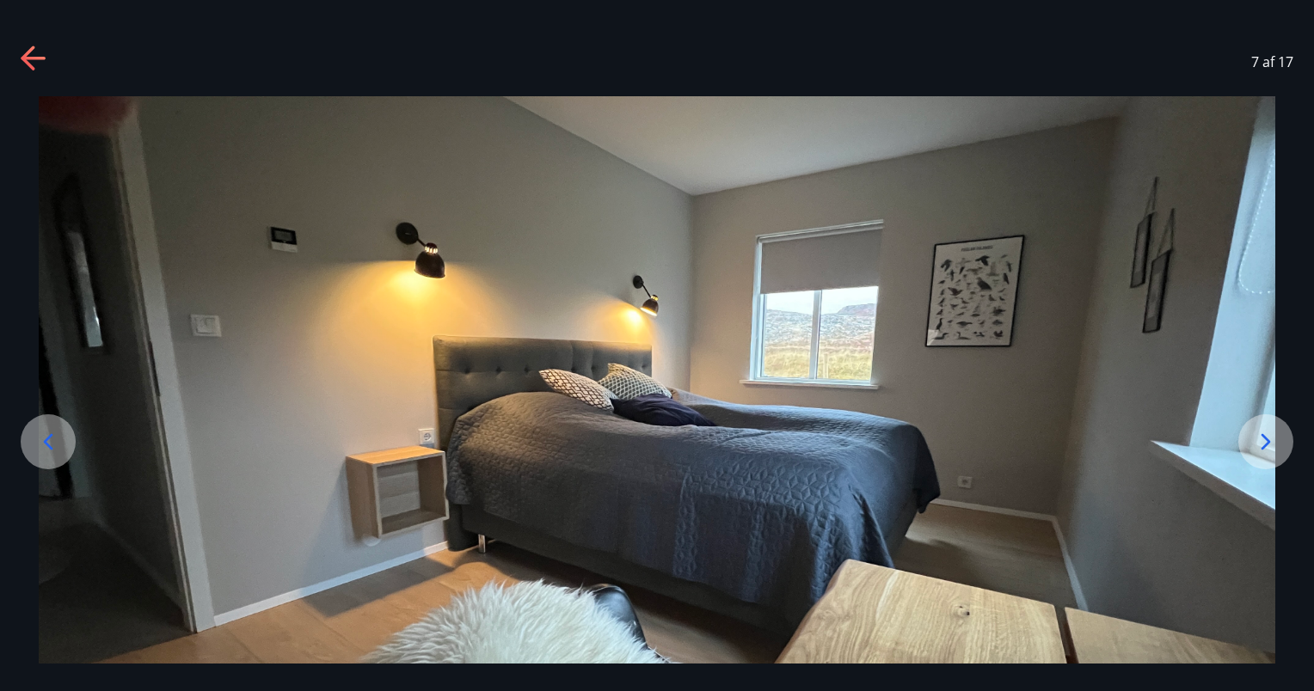
click at [1256, 442] on icon at bounding box center [1266, 442] width 28 height 28
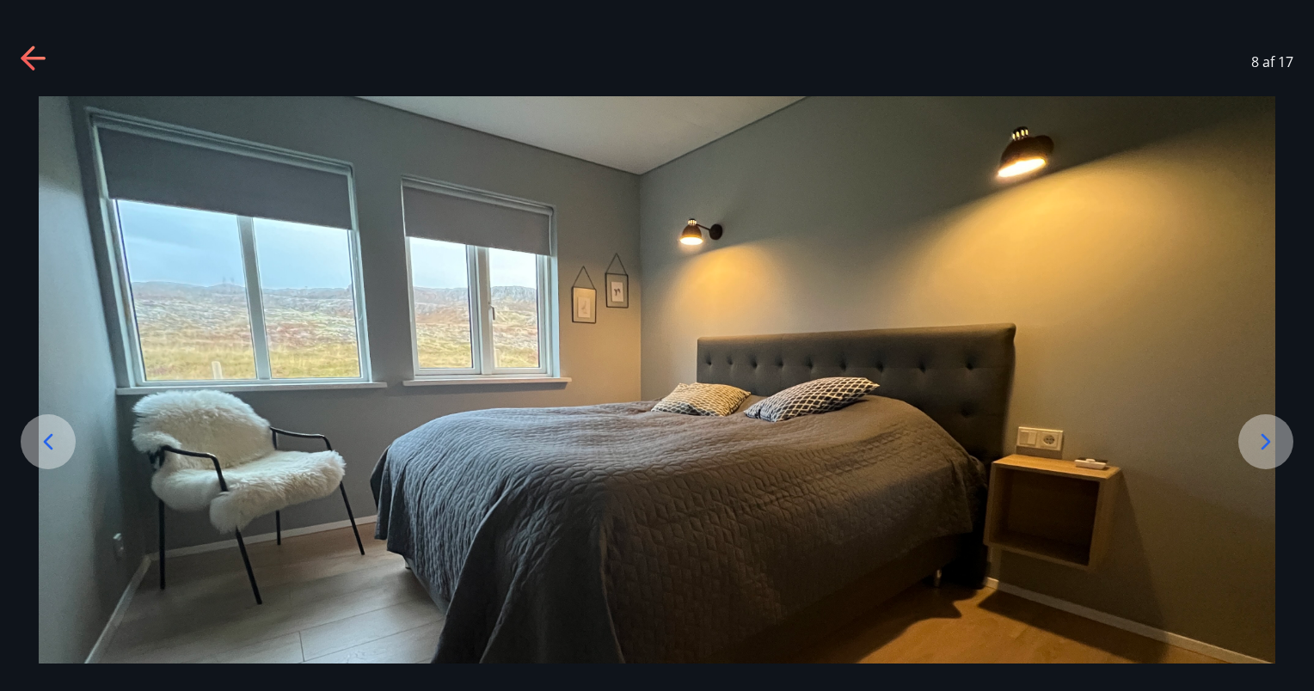
click at [1256, 442] on icon at bounding box center [1266, 442] width 28 height 28
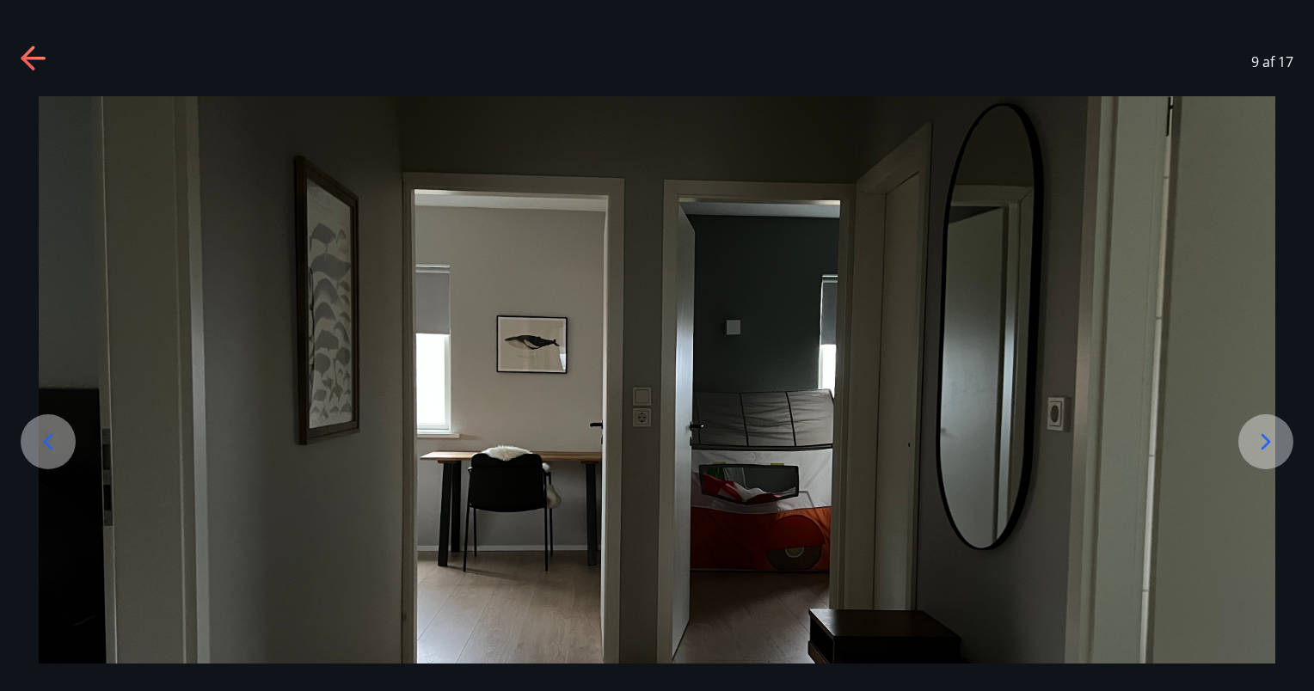
click at [1256, 442] on icon at bounding box center [1266, 442] width 28 height 28
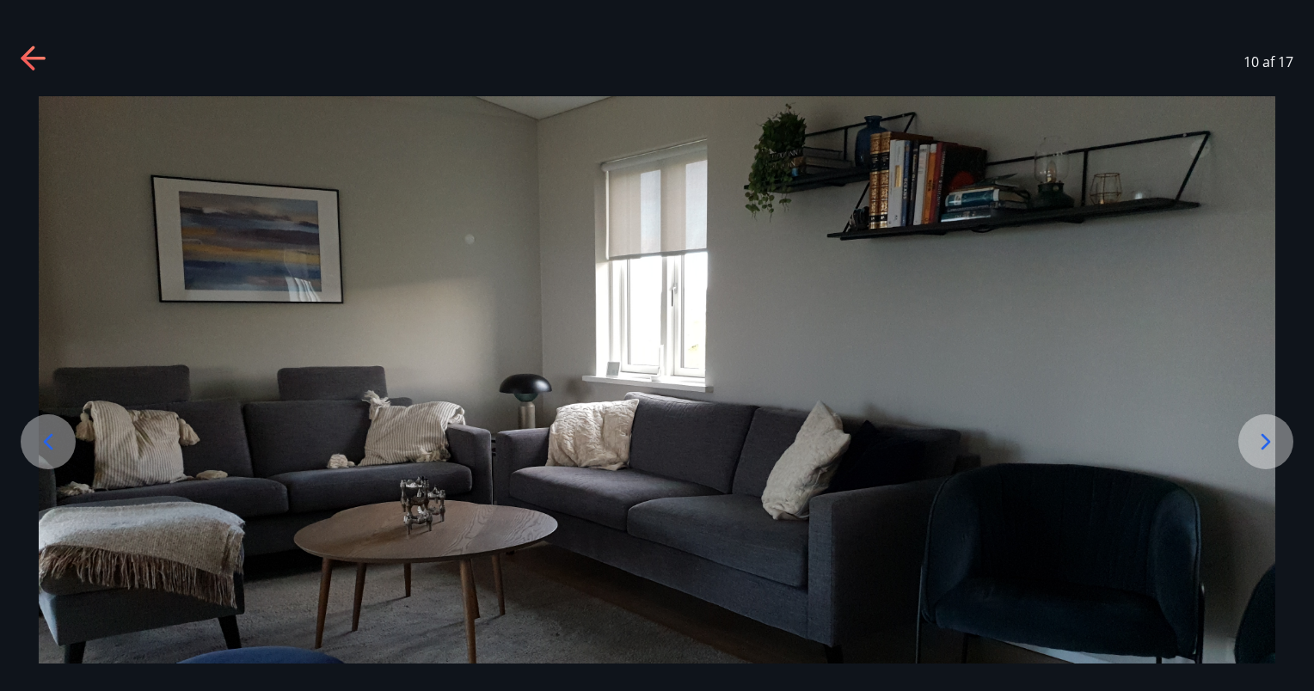
click at [1256, 442] on icon at bounding box center [1266, 442] width 28 height 28
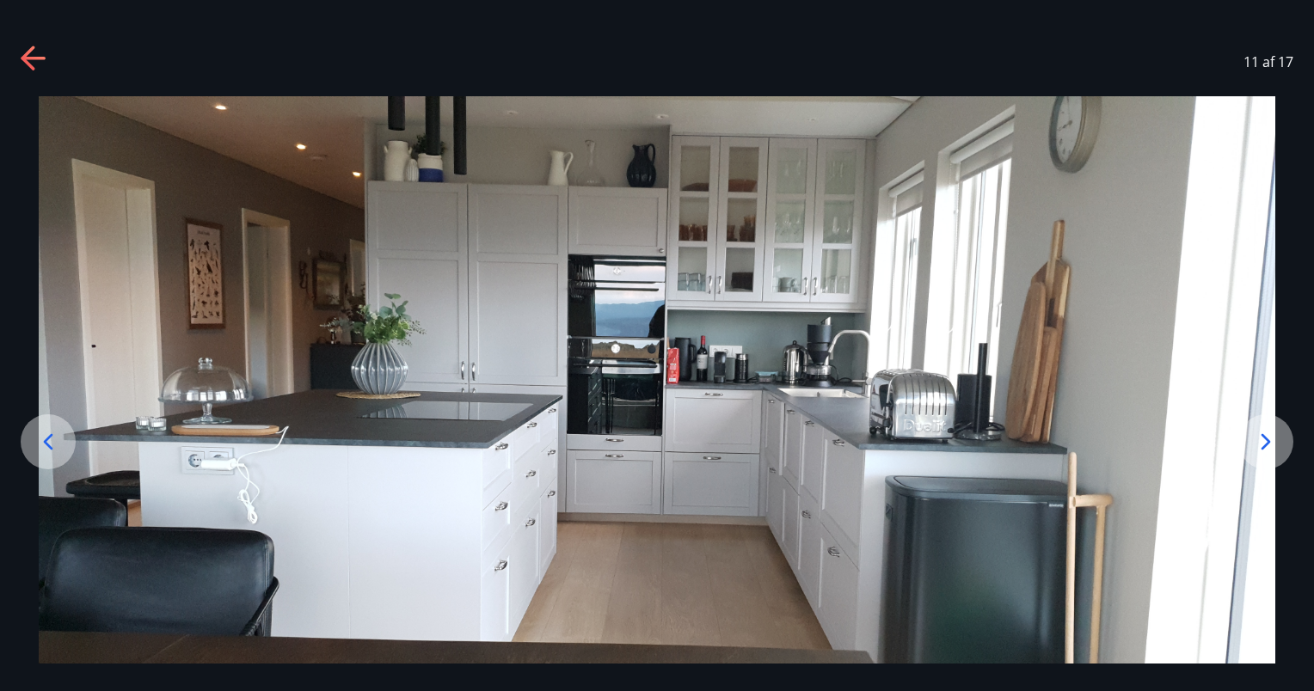
click at [650, 480] on img at bounding box center [657, 444] width 1237 height 696
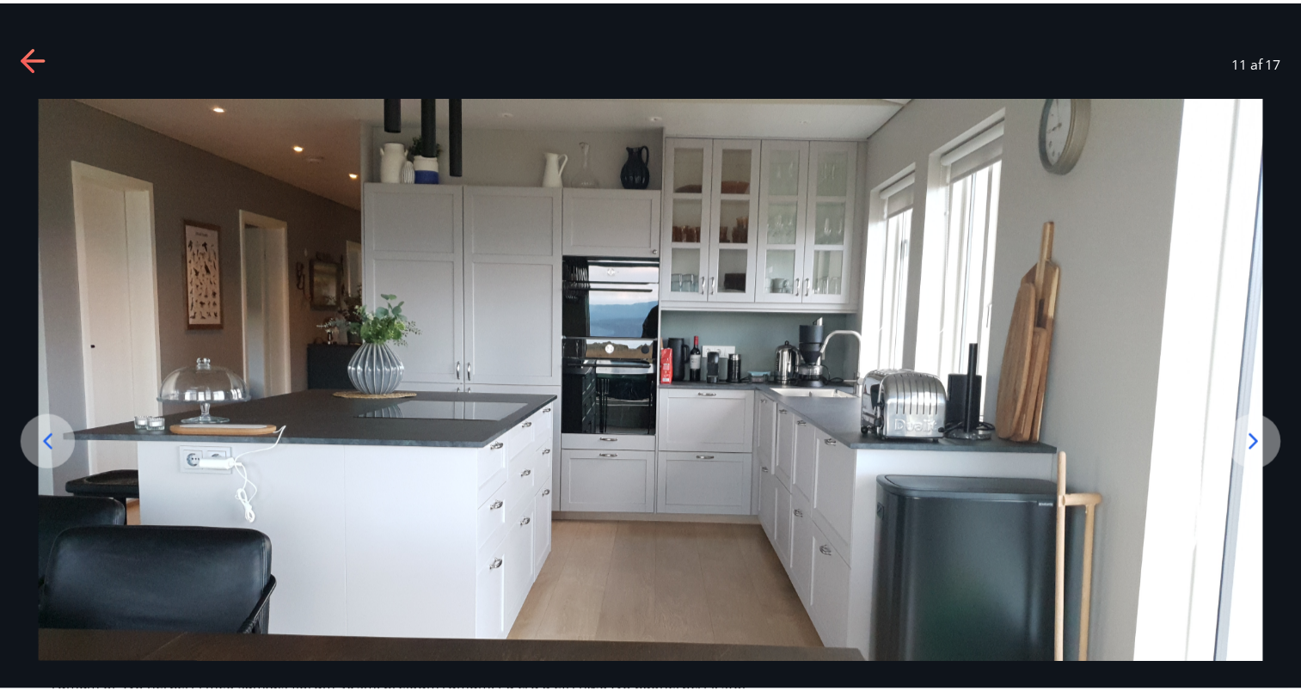
scroll to position [69, 0]
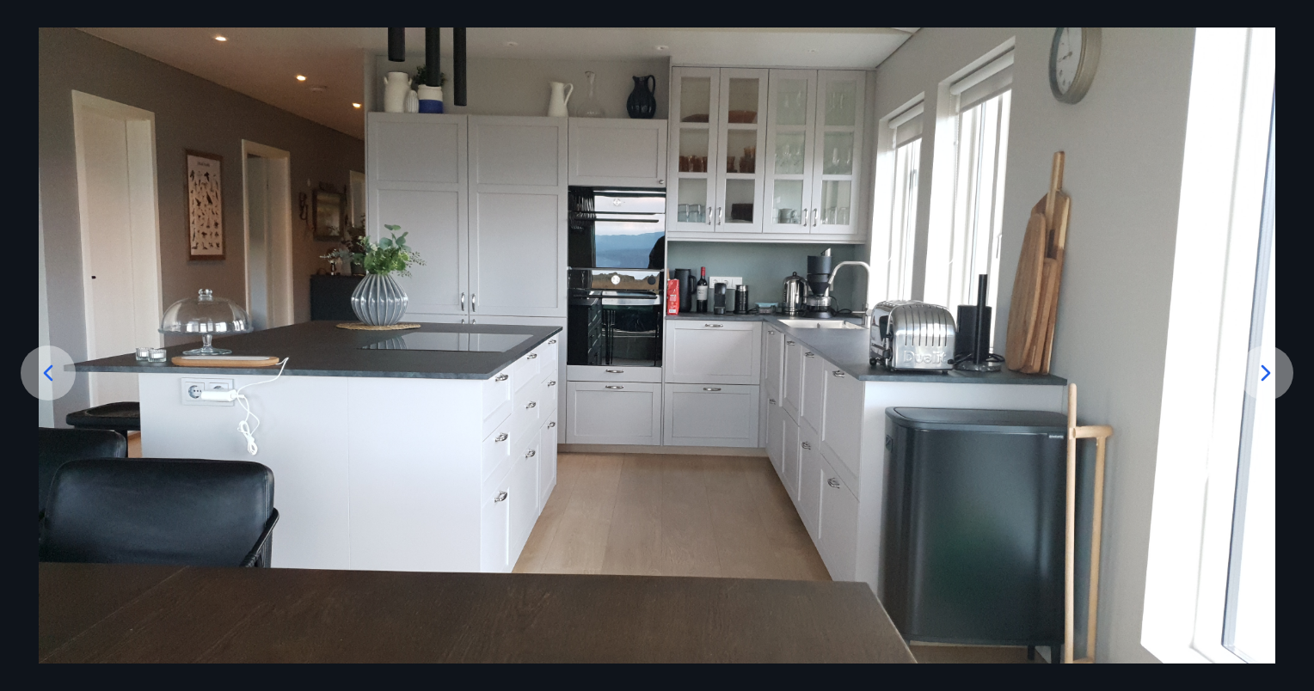
click at [489, 307] on img at bounding box center [657, 376] width 1237 height 696
click at [1274, 374] on icon at bounding box center [1266, 373] width 28 height 28
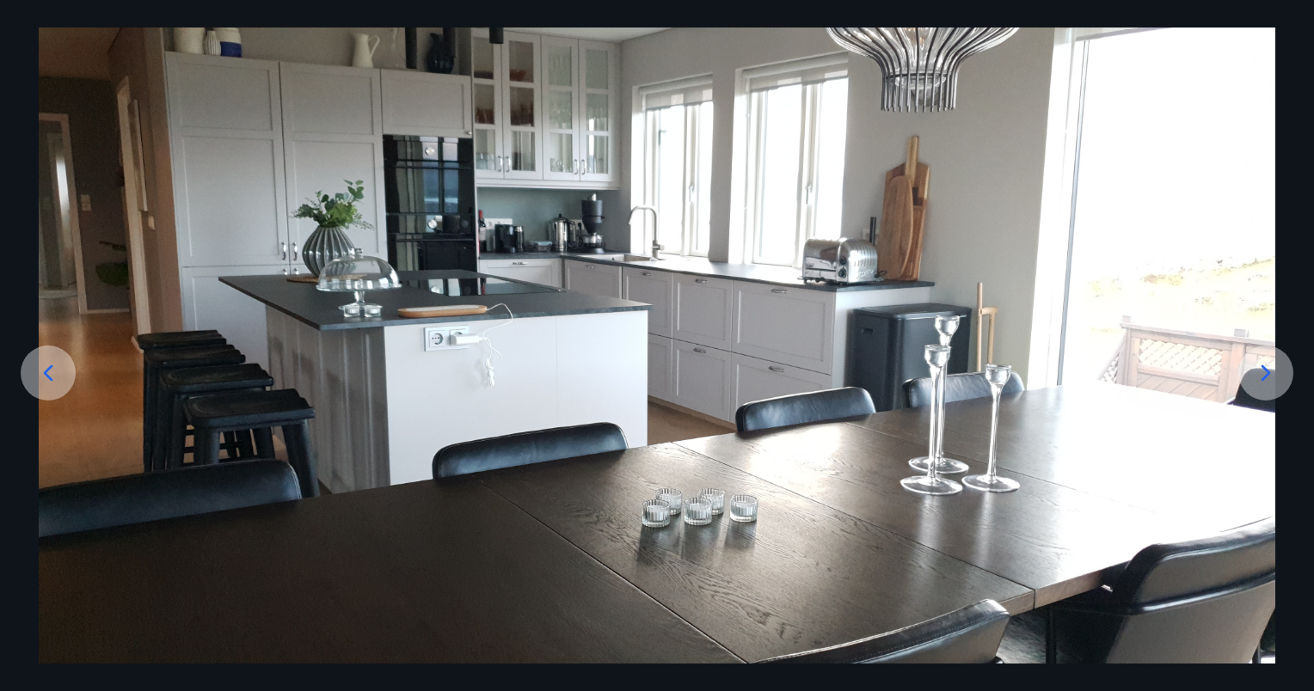
click at [1274, 374] on icon at bounding box center [1266, 373] width 28 height 28
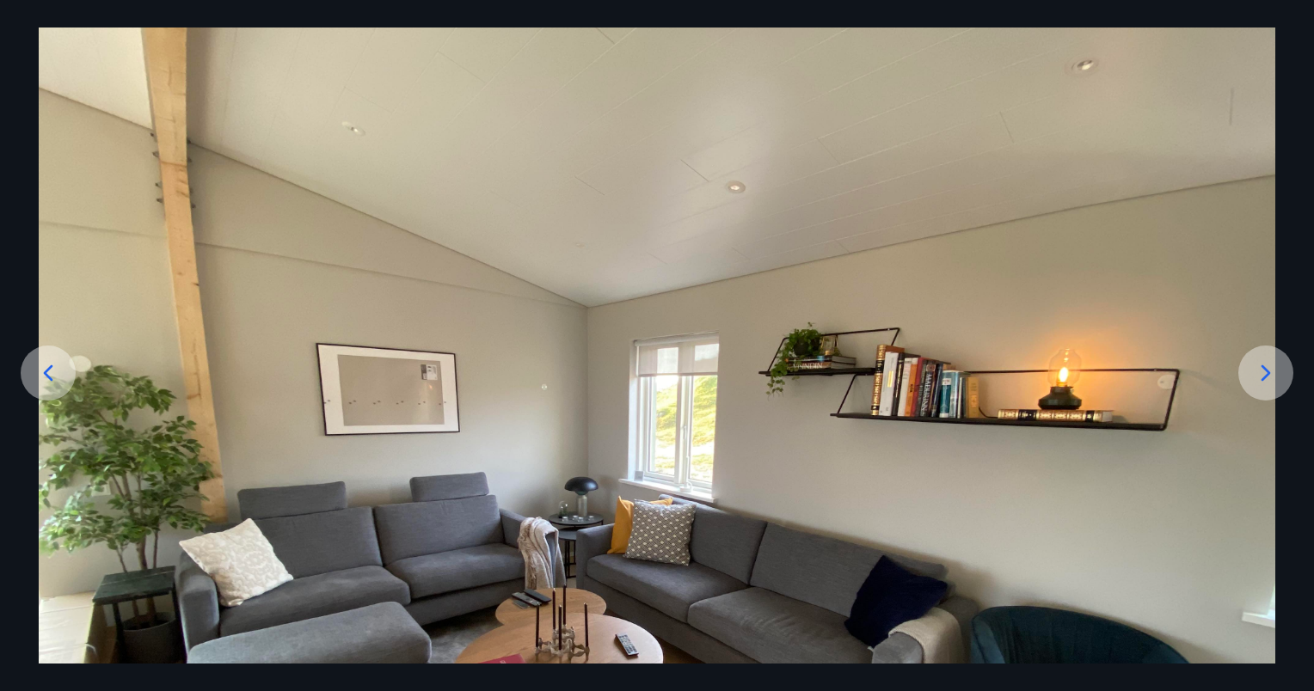
click at [1274, 374] on icon at bounding box center [1266, 373] width 28 height 28
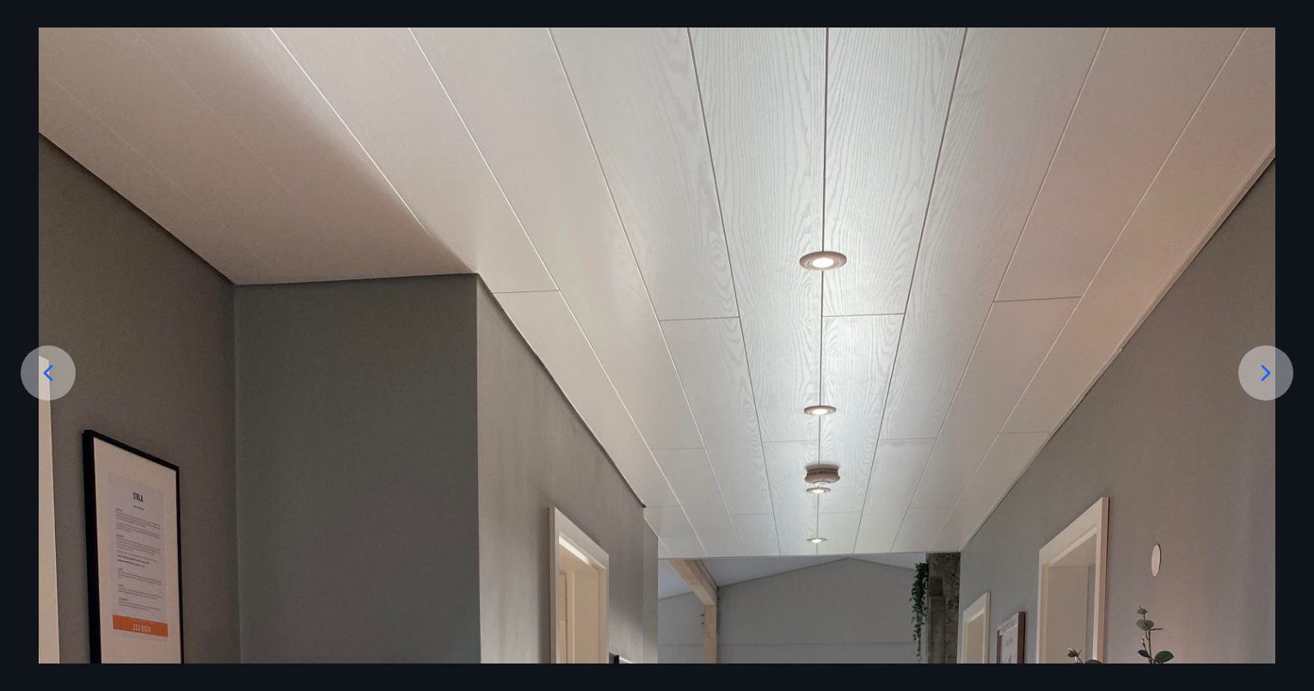
click at [1274, 374] on icon at bounding box center [1266, 373] width 28 height 28
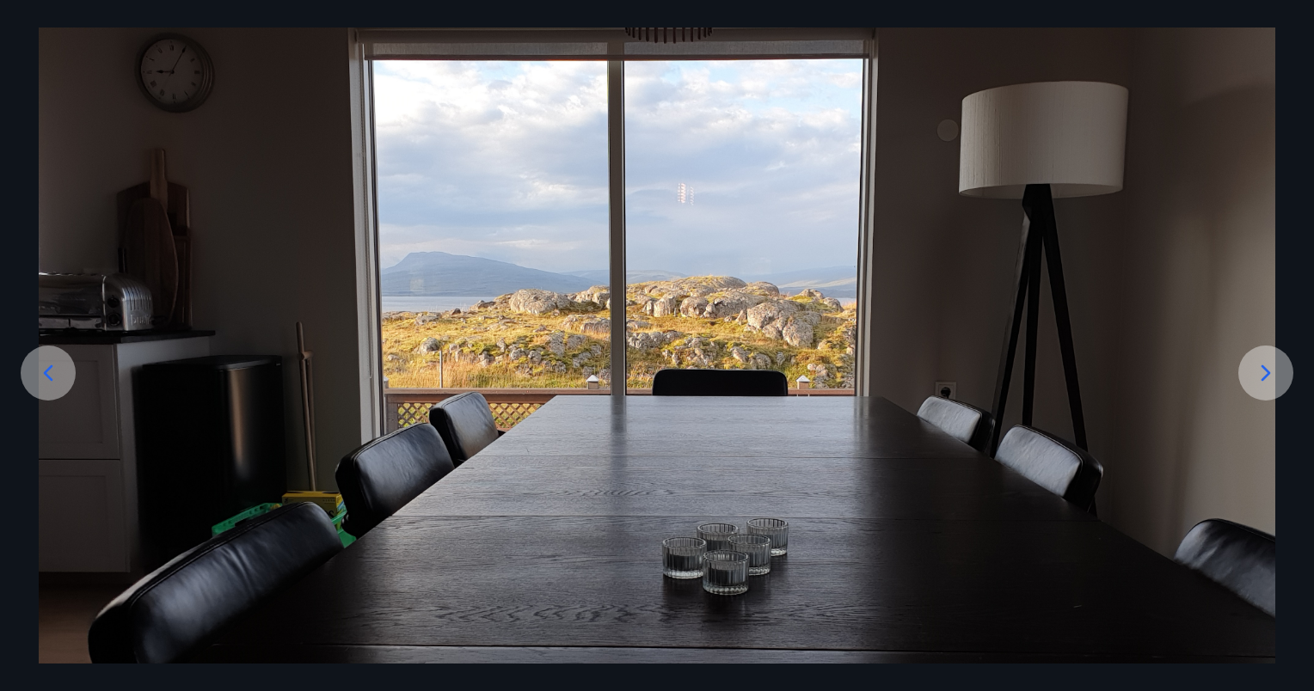
click at [1266, 378] on icon at bounding box center [1266, 373] width 9 height 16
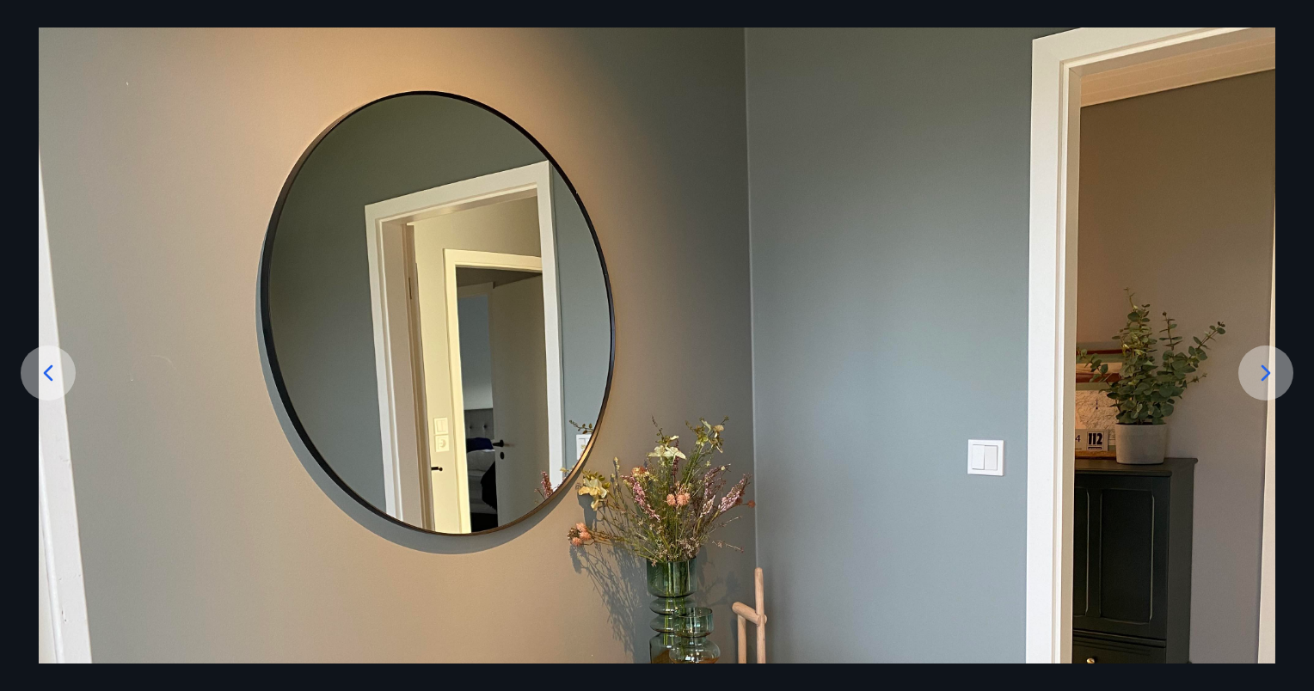
click at [1266, 378] on icon at bounding box center [1266, 373] width 9 height 16
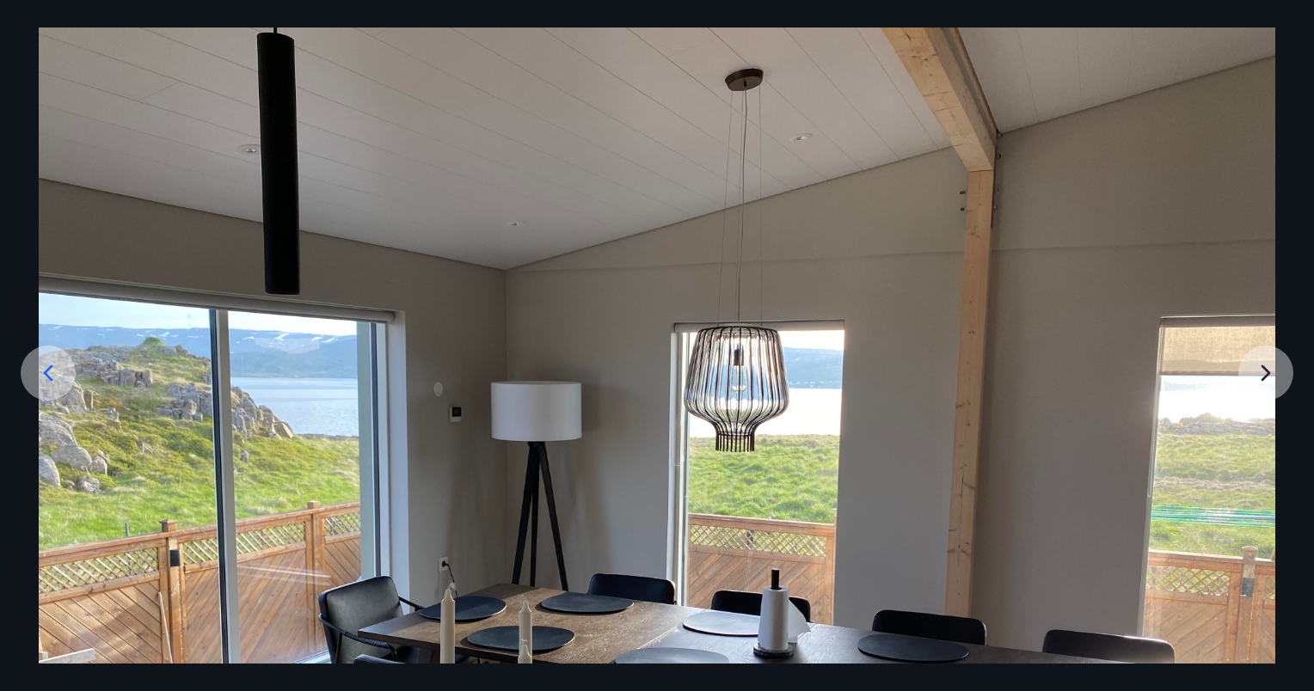
click at [1266, 378] on img at bounding box center [657, 492] width 1237 height 928
click at [1257, 365] on img at bounding box center [657, 492] width 1237 height 928
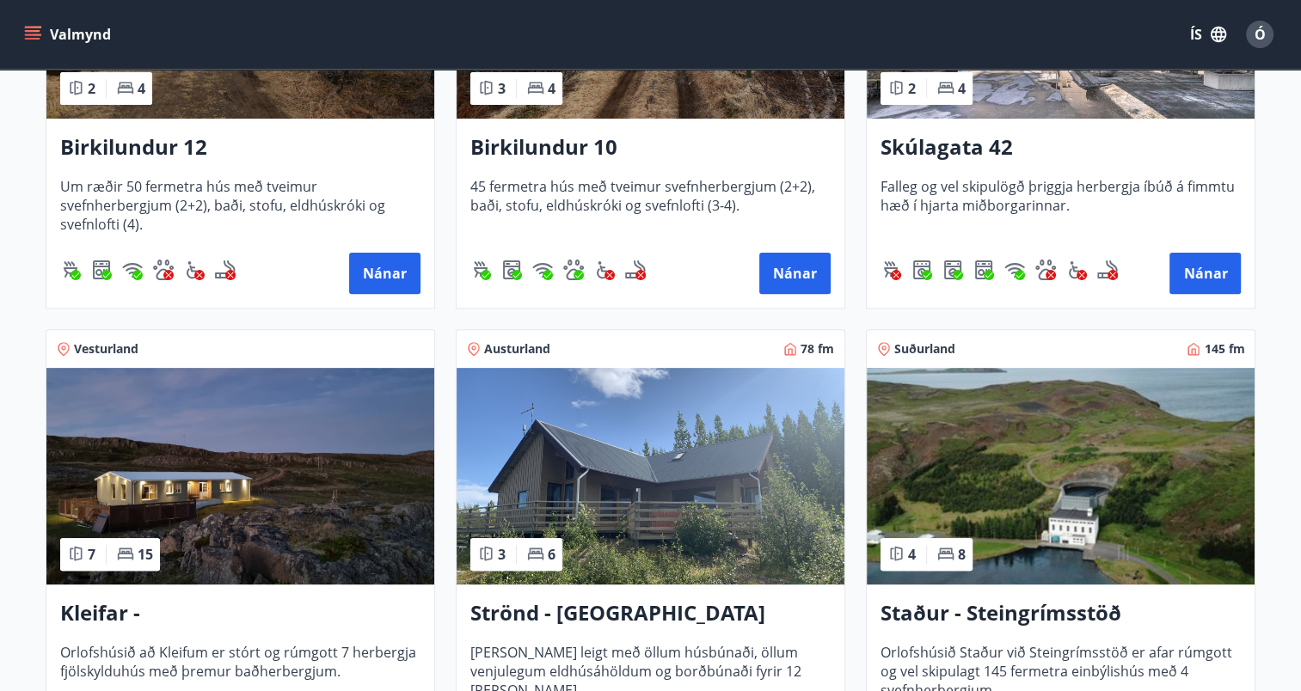
scroll to position [585, 0]
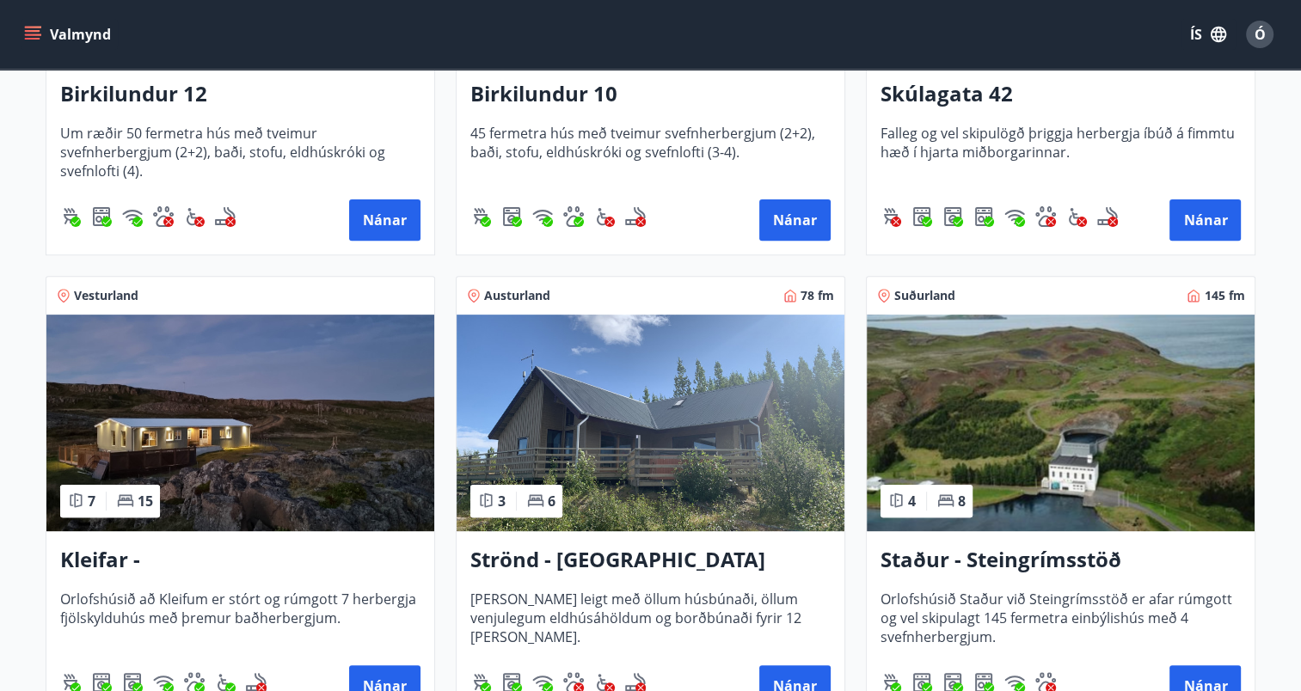
click at [188, 462] on img at bounding box center [240, 423] width 388 height 217
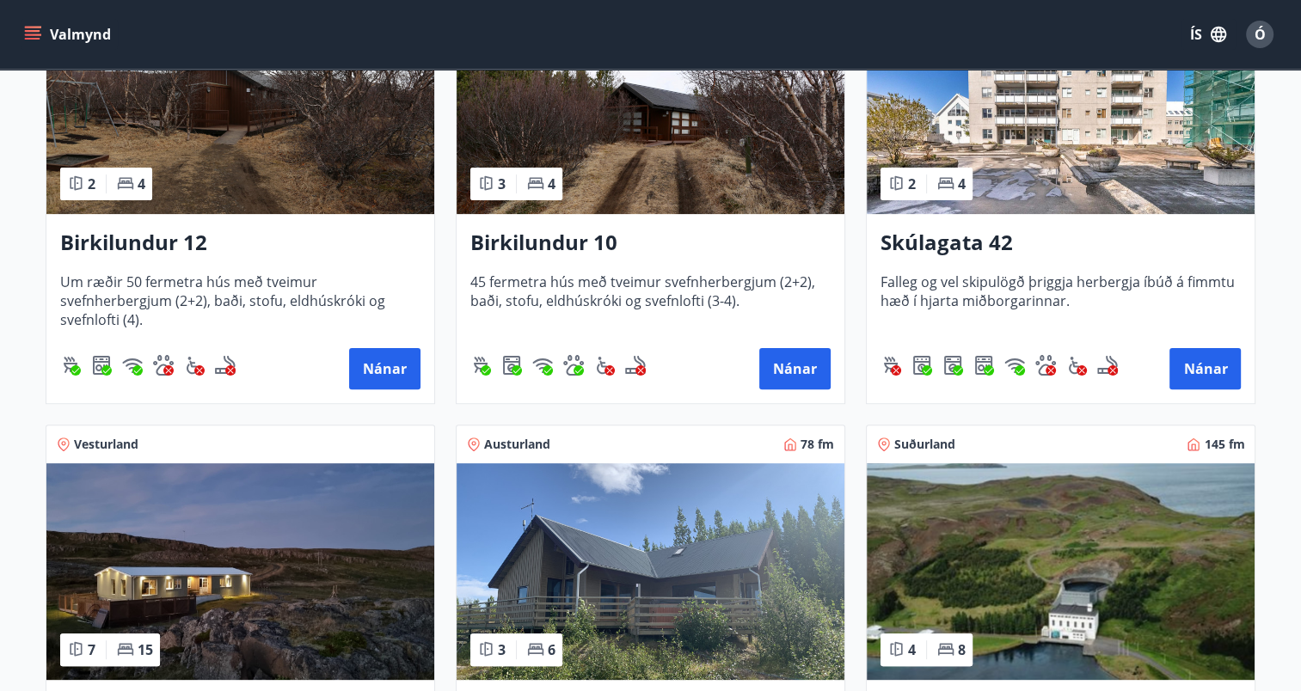
scroll to position [447, 0]
